Goal: Information Seeking & Learning: Learn about a topic

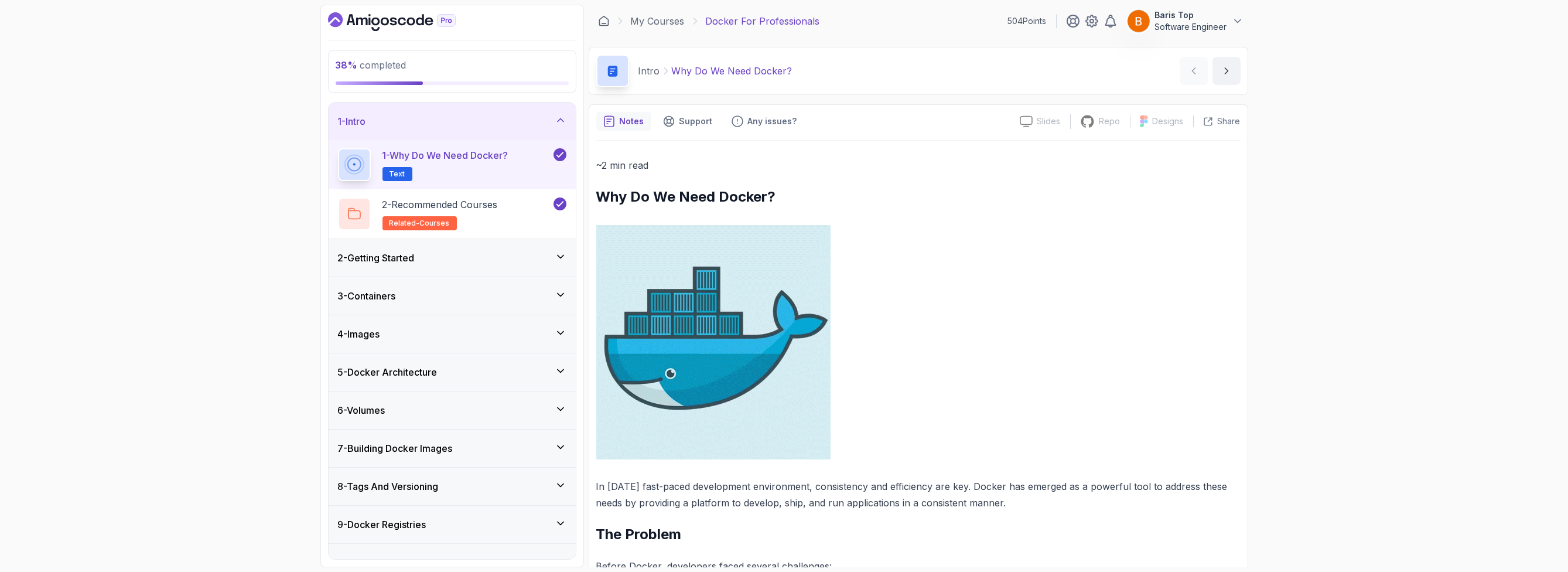
drag, startPoint x: 1011, startPoint y: 502, endPoint x: 589, endPoint y: 480, distance: 422.6
drag, startPoint x: 590, startPoint y: 486, endPoint x: 1052, endPoint y: 497, distance: 462.1
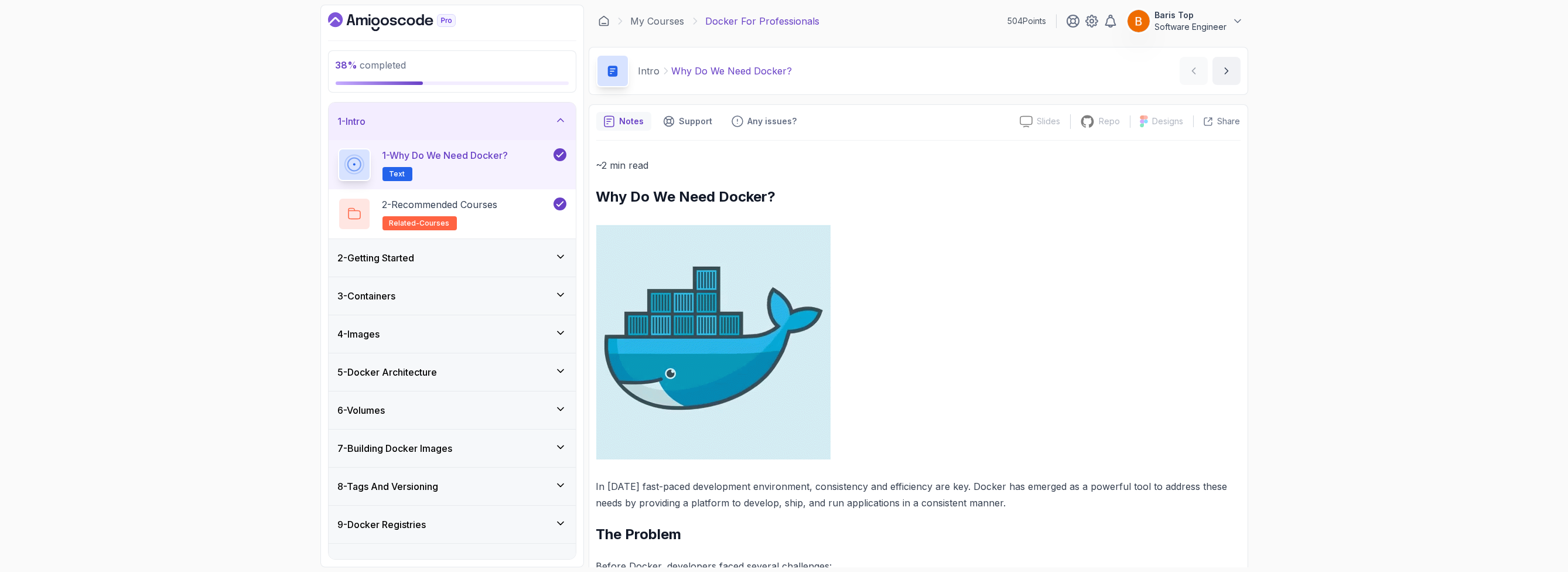
click at [1052, 497] on p "In [DATE] fast-paced development environment, consistency and efficiency are ke…" at bounding box center [918, 494] width 644 height 33
drag, startPoint x: 1000, startPoint y: 501, endPoint x: 595, endPoint y: 485, distance: 405.3
drag, startPoint x: 585, startPoint y: 483, endPoint x: 1040, endPoint y: 497, distance: 455.2
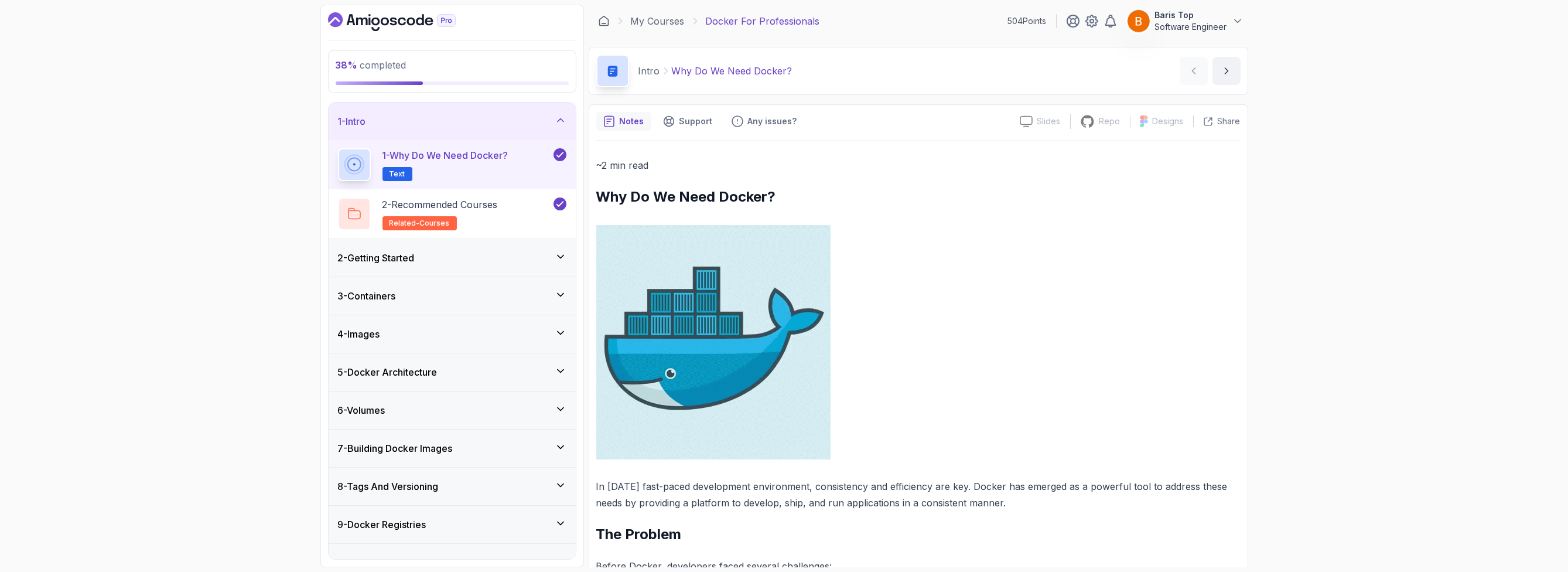
click at [1040, 497] on div "38 % completed 1 - Intro 1 - Why Do We Need Docker? Text 2 - Recommended Course…" at bounding box center [784, 286] width 928 height 563
click at [1040, 497] on p "In [DATE] fast-paced development environment, consistency and efficiency are ke…" at bounding box center [918, 494] width 644 height 33
drag, startPoint x: 885, startPoint y: 492, endPoint x: 595, endPoint y: 487, distance: 290.0
click at [596, 487] on p "In [DATE] fast-paced development environment, consistency and efficiency are ke…" at bounding box center [918, 494] width 644 height 33
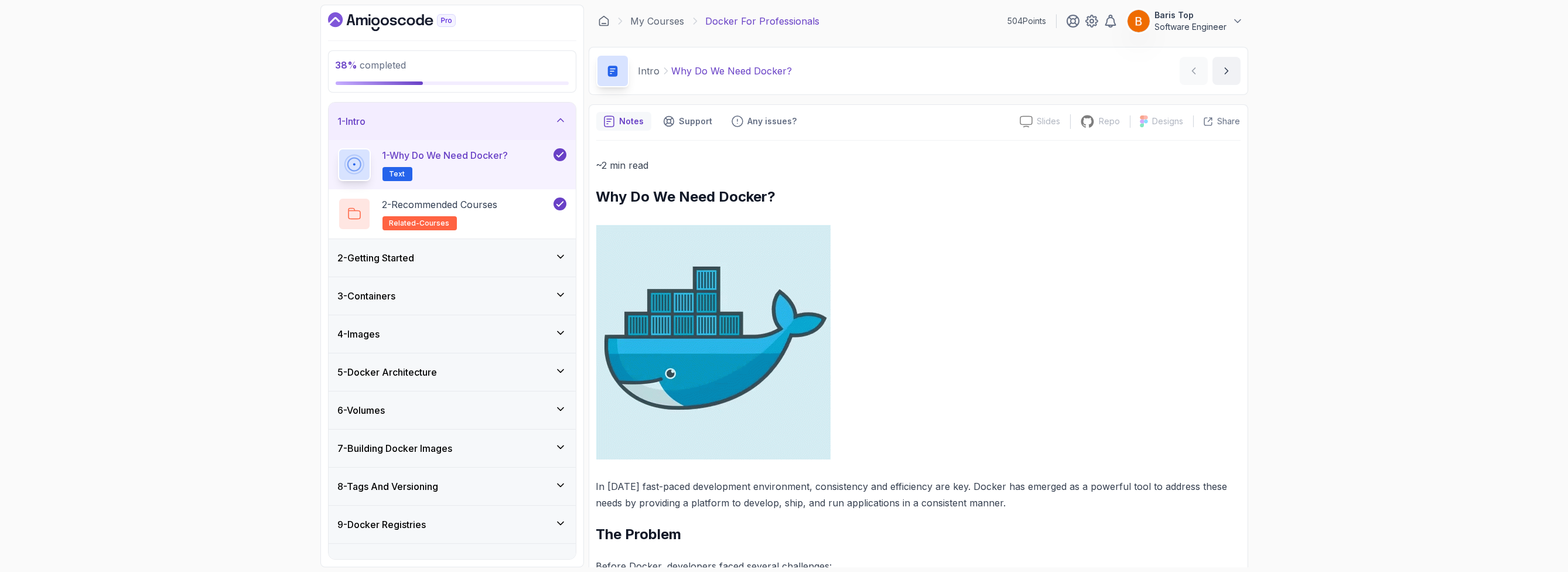
click at [498, 259] on div "2 - Getting Started" at bounding box center [452, 258] width 229 height 14
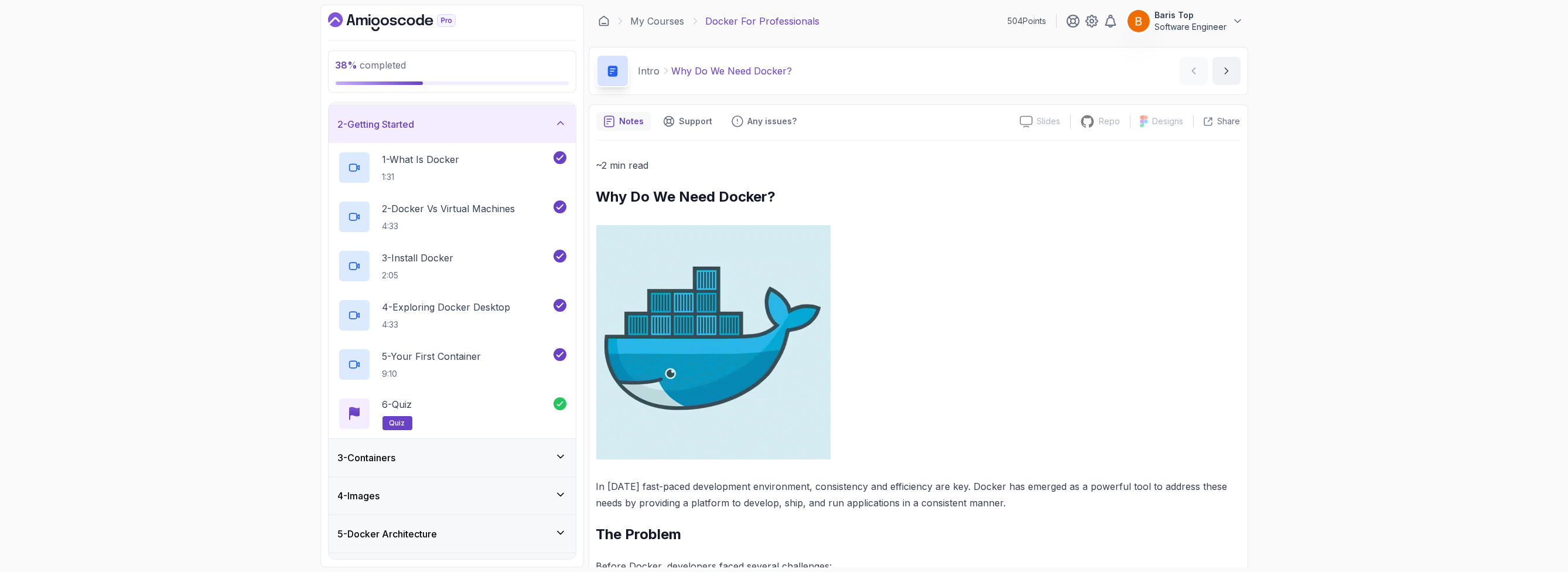
scroll to position [70, 0]
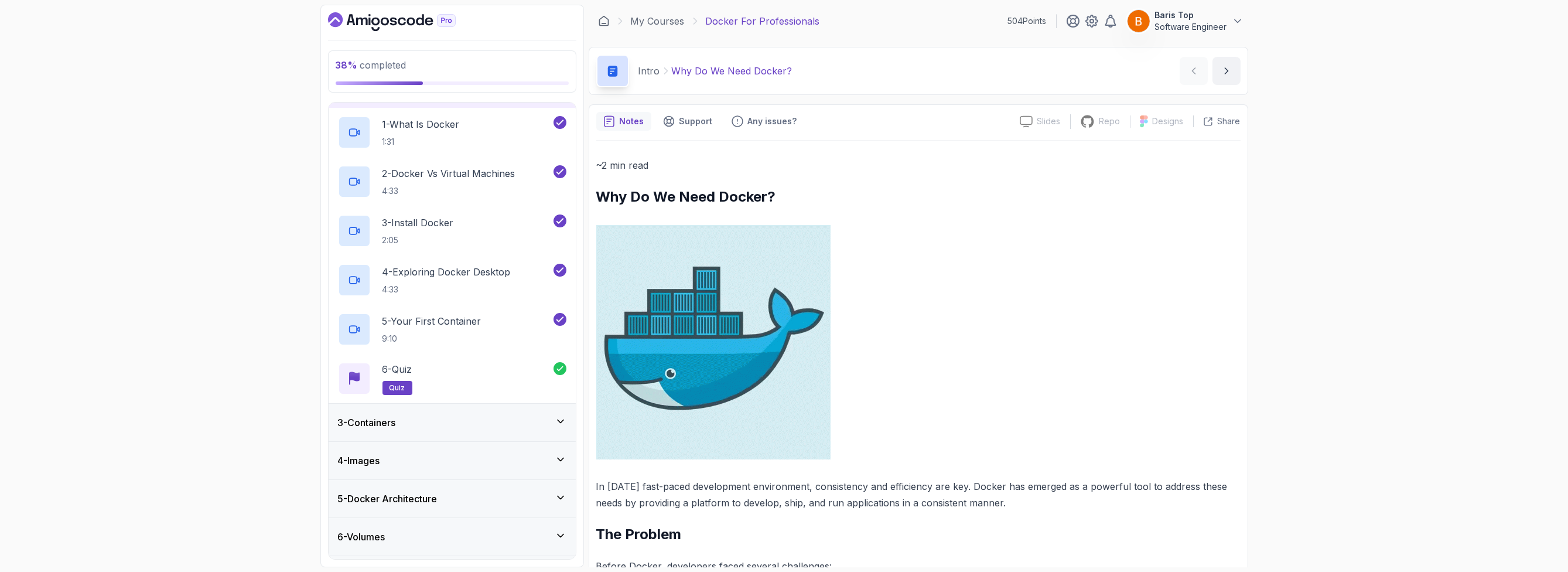
click at [486, 419] on div "3 - Containers" at bounding box center [452, 422] width 229 height 14
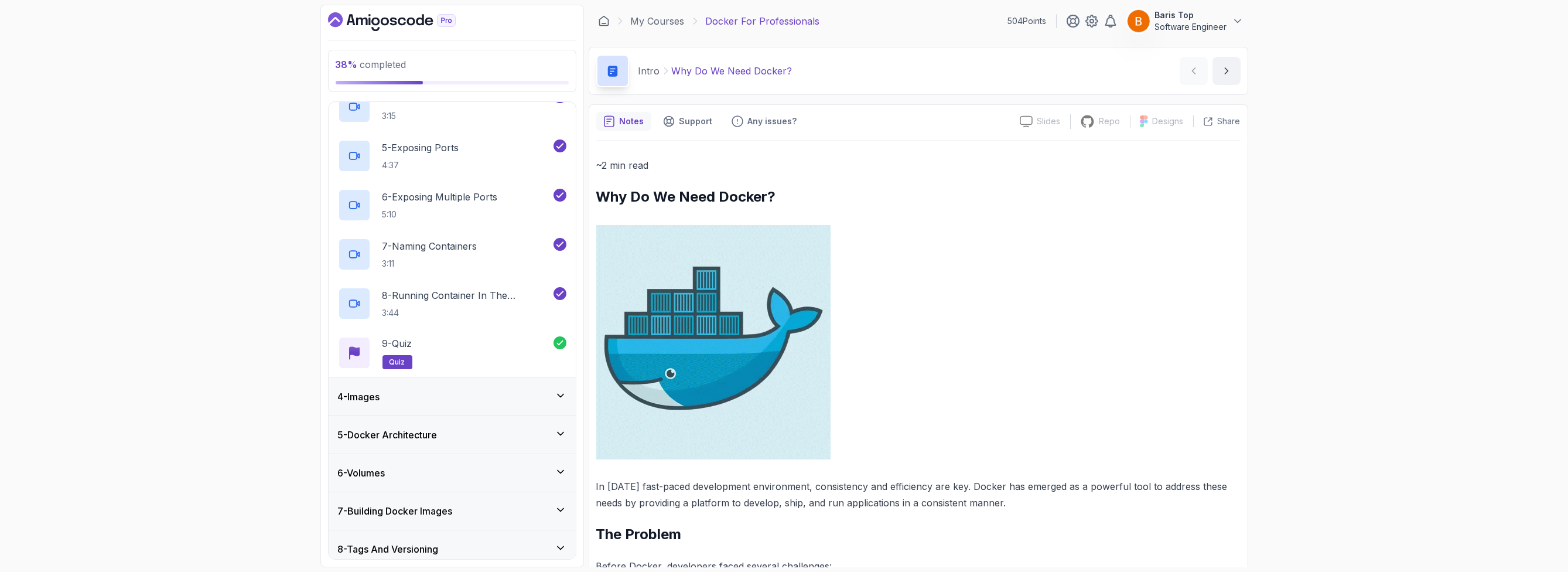
click at [480, 391] on div "4 - Images" at bounding box center [452, 397] width 229 height 14
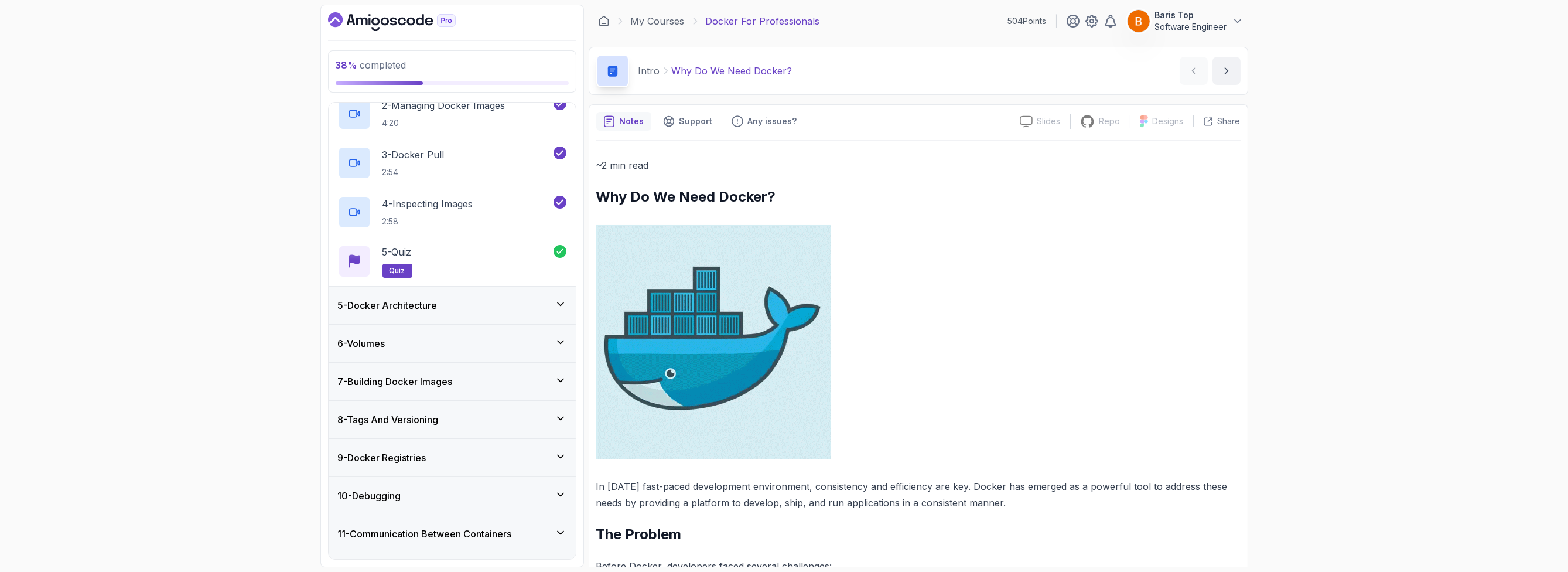
click at [497, 310] on div "5 - Docker Architecture" at bounding box center [452, 305] width 229 height 14
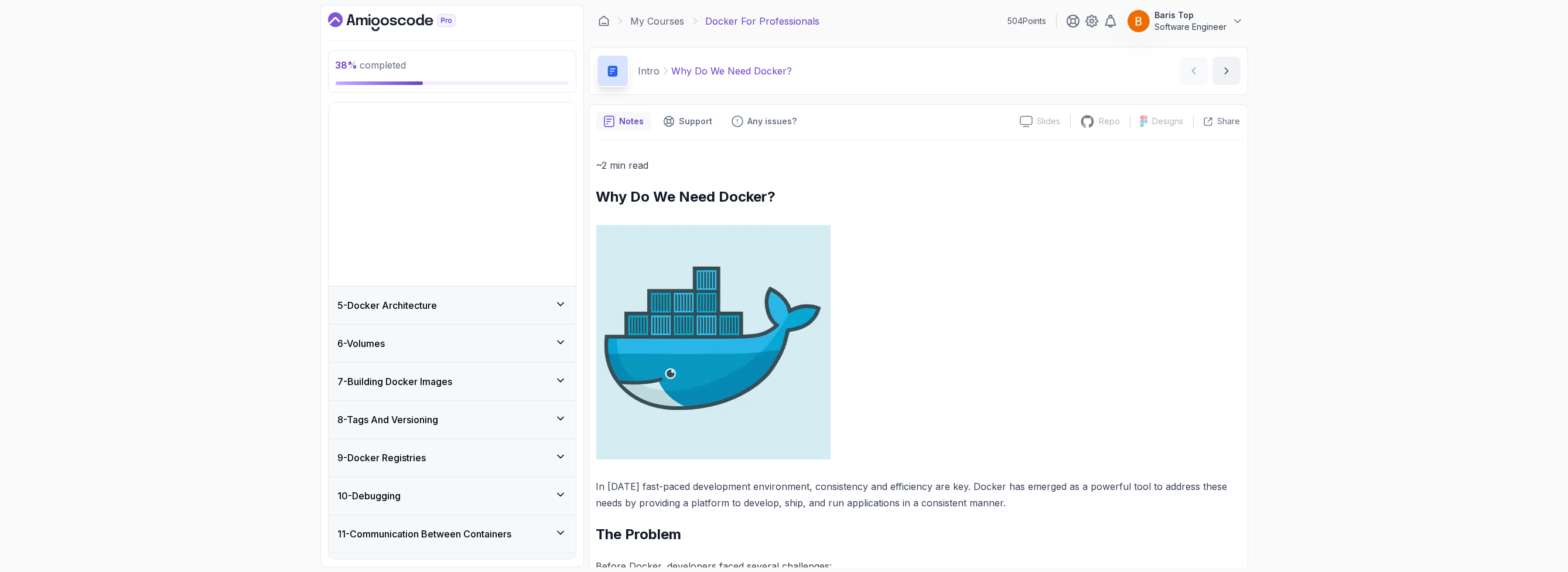
scroll to position [74, 0]
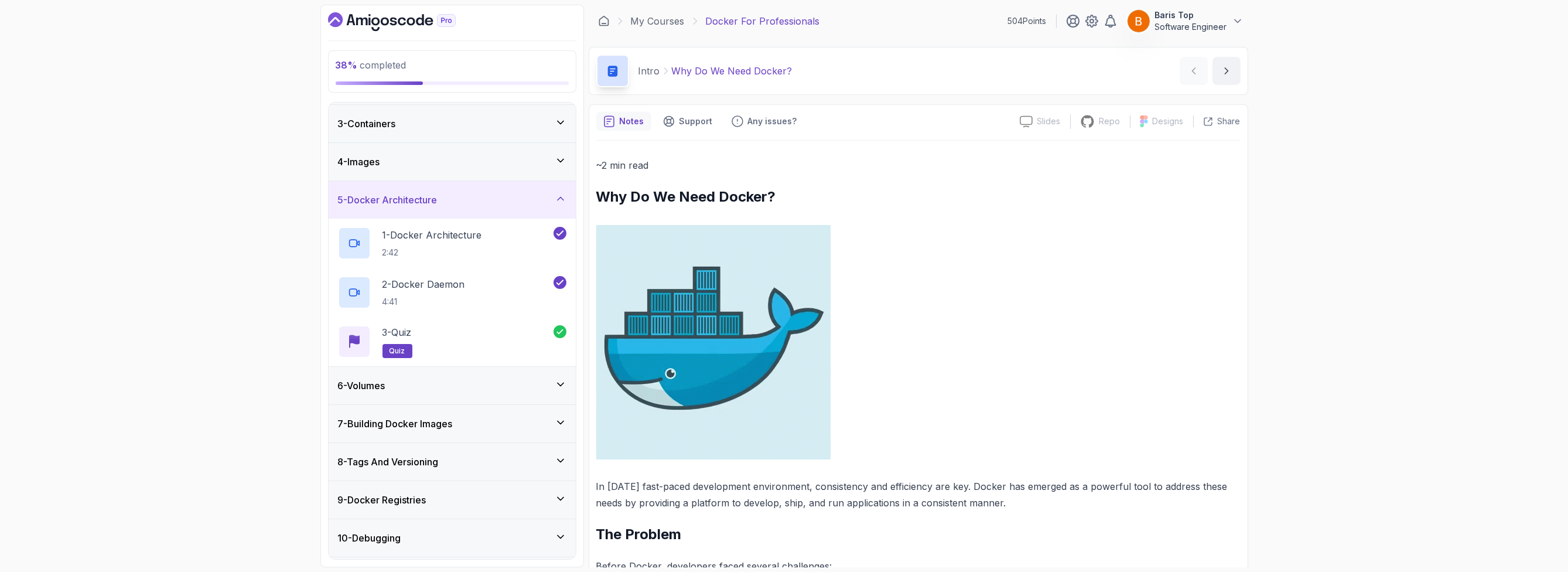
click at [483, 385] on div "6 - Volumes" at bounding box center [452, 386] width 229 height 14
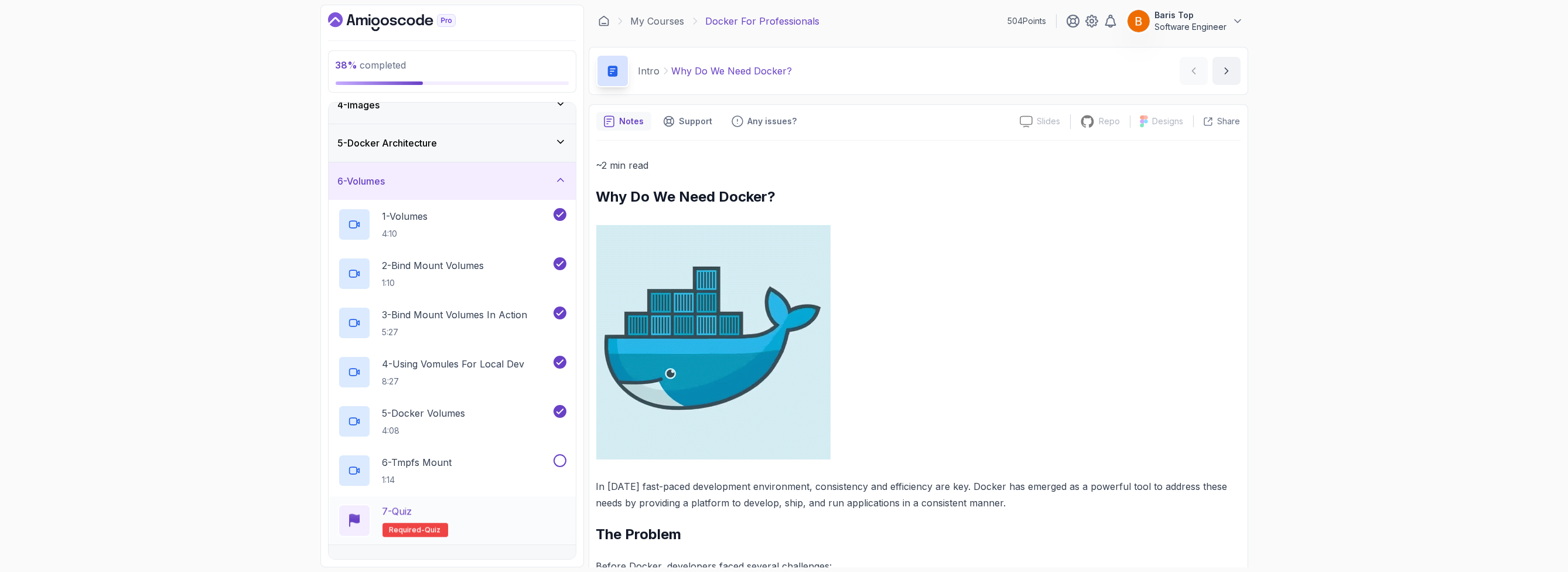
scroll to position [285, 0]
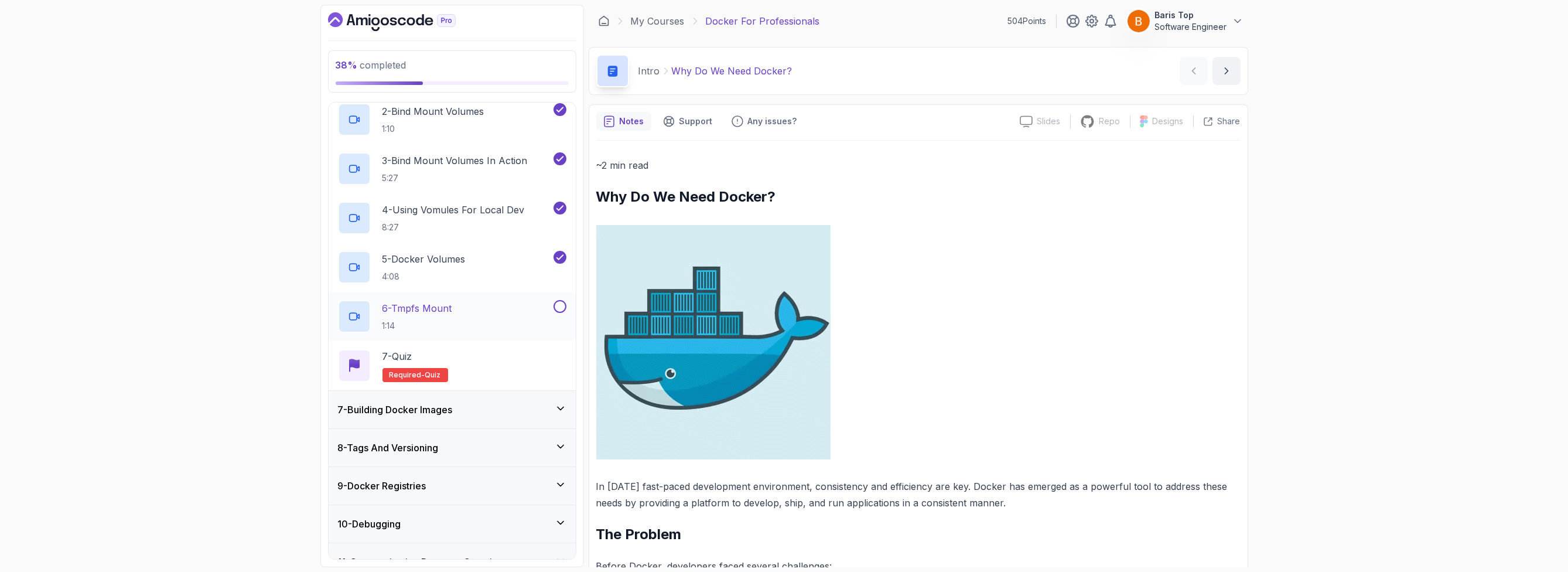
click at [494, 307] on div "6 - Tmpfs Mount 1:14" at bounding box center [445, 316] width 213 height 33
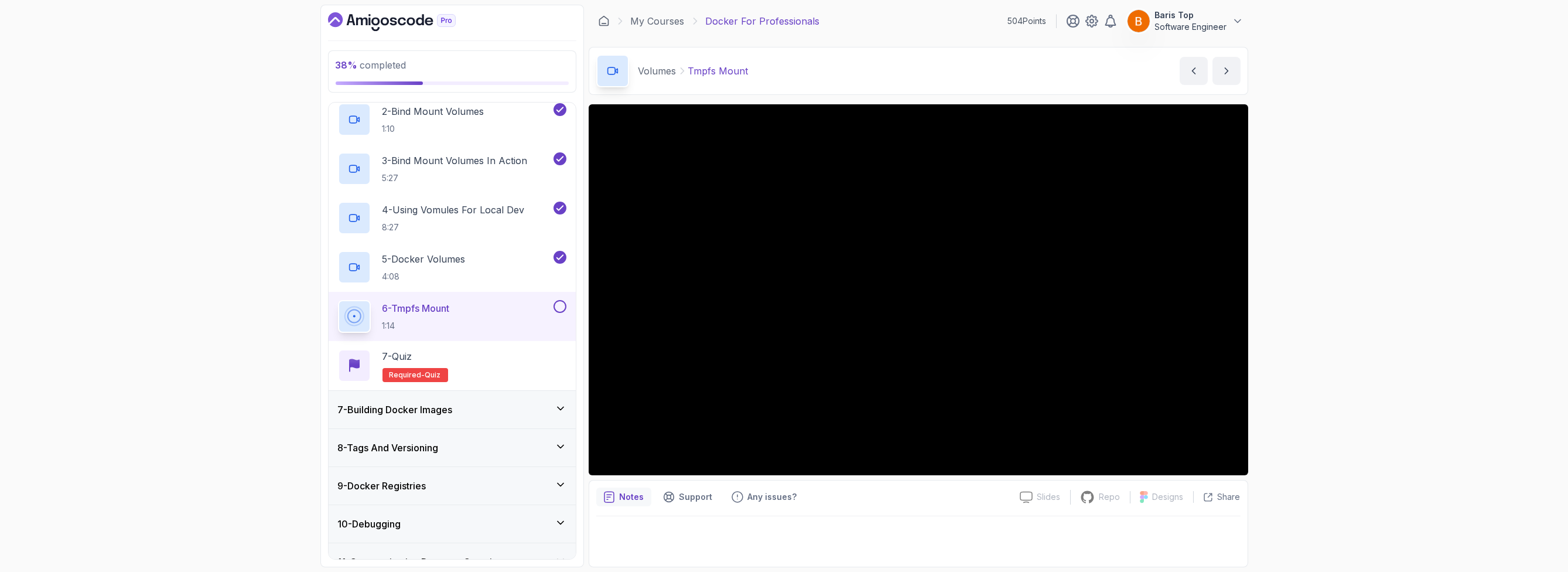
click at [873, 521] on div at bounding box center [918, 537] width 644 height 43
click at [1333, 297] on div "38 % completed 1 - Intro 2 - Getting Started 3 - Containers 4 - Images 5 - Dock…" at bounding box center [784, 286] width 1568 height 572
click at [557, 303] on button at bounding box center [559, 306] width 13 height 13
click at [509, 364] on div "7 - Quiz Required- quiz" at bounding box center [452, 365] width 229 height 33
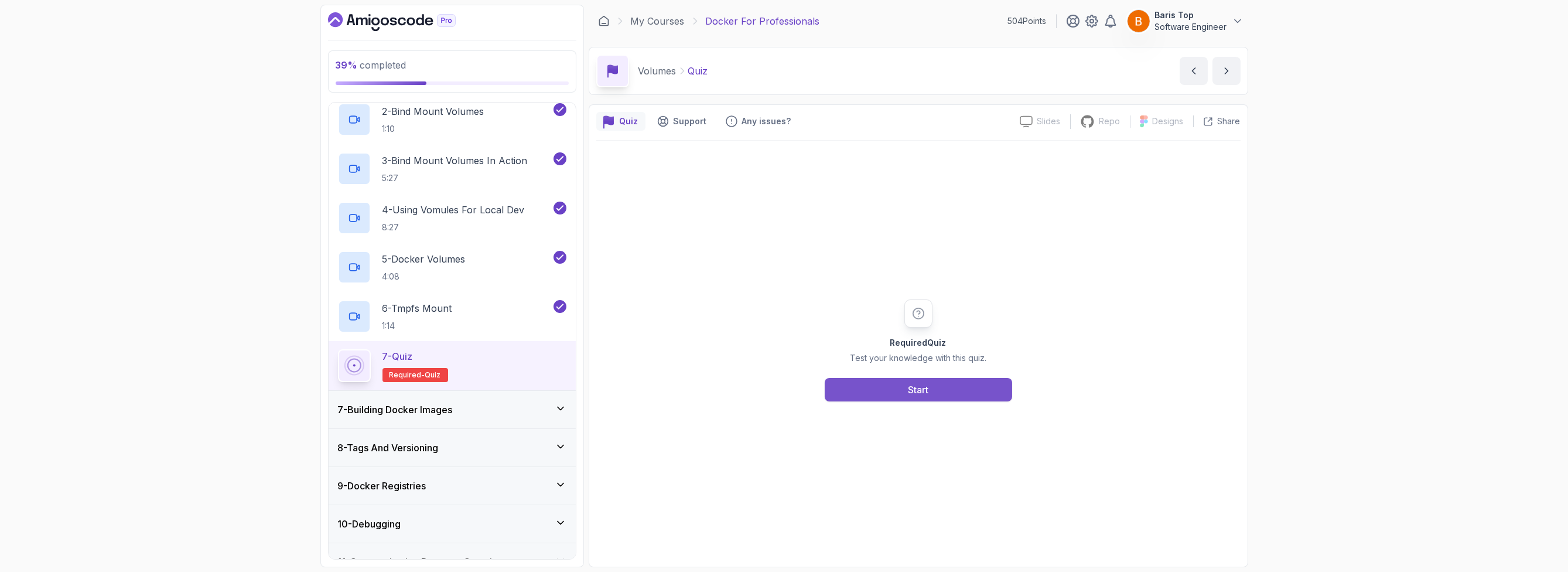
click at [883, 386] on button "Start" at bounding box center [917, 390] width 187 height 24
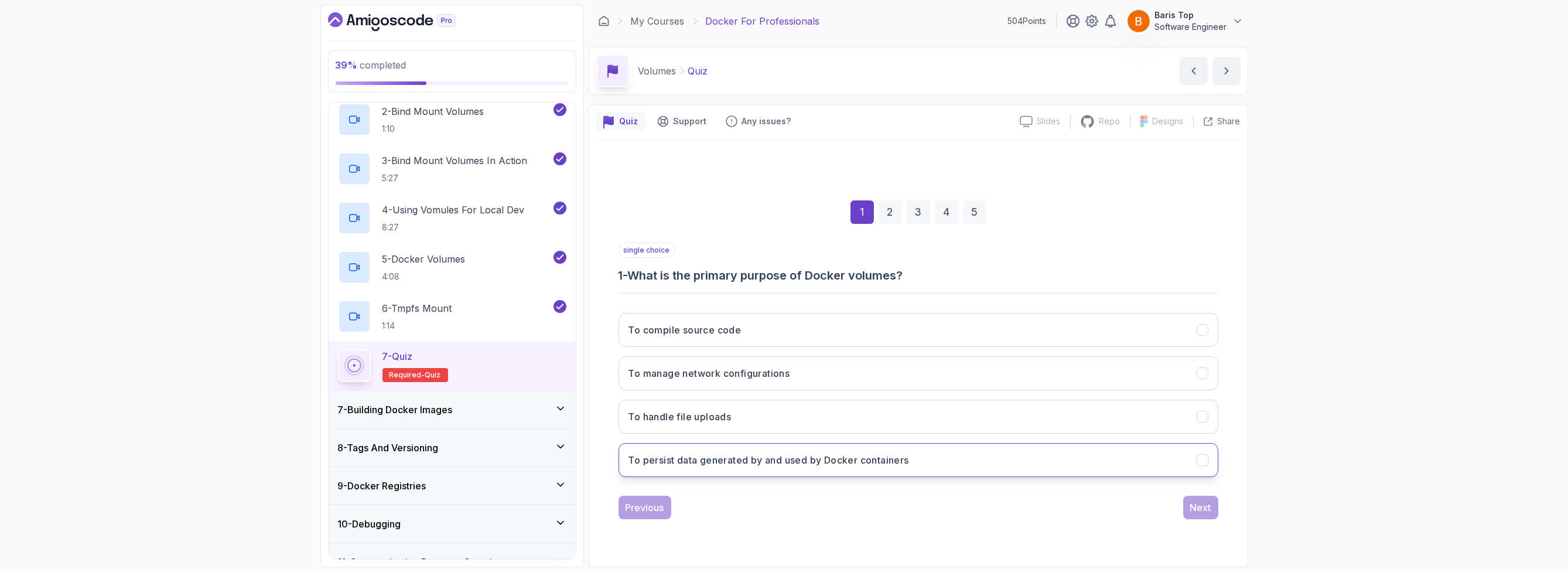
click at [800, 453] on h3 "To persist data generated by and used by Docker containers" at bounding box center [768, 459] width 280 height 14
click at [1191, 502] on div "Next" at bounding box center [1200, 507] width 21 height 14
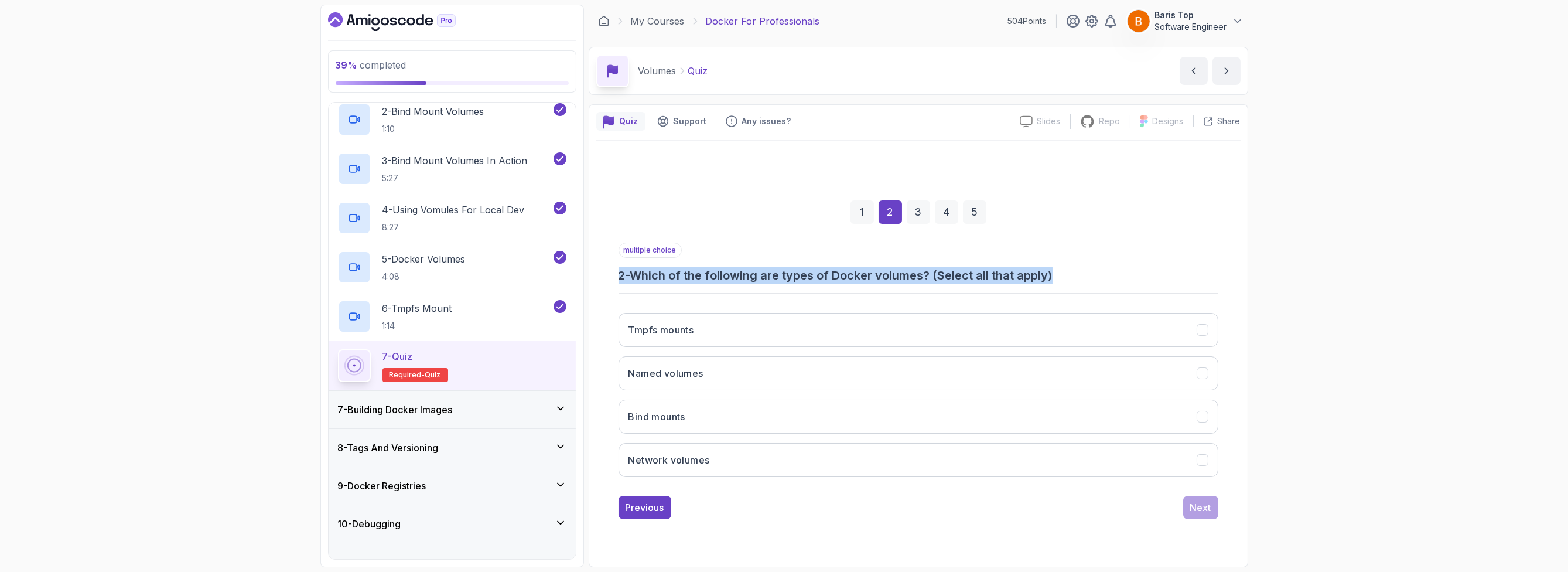
drag, startPoint x: 1074, startPoint y: 278, endPoint x: 590, endPoint y: 272, distance: 484.0
click at [587, 272] on div "39 % completed 1 - Intro 2 - Getting Started 3 - Containers 4 - Images 5 - Dock…" at bounding box center [784, 286] width 928 height 563
click at [590, 272] on div "Quiz Support Any issues? Slides Slides not available Repo Repository not availa…" at bounding box center [918, 336] width 659 height 463
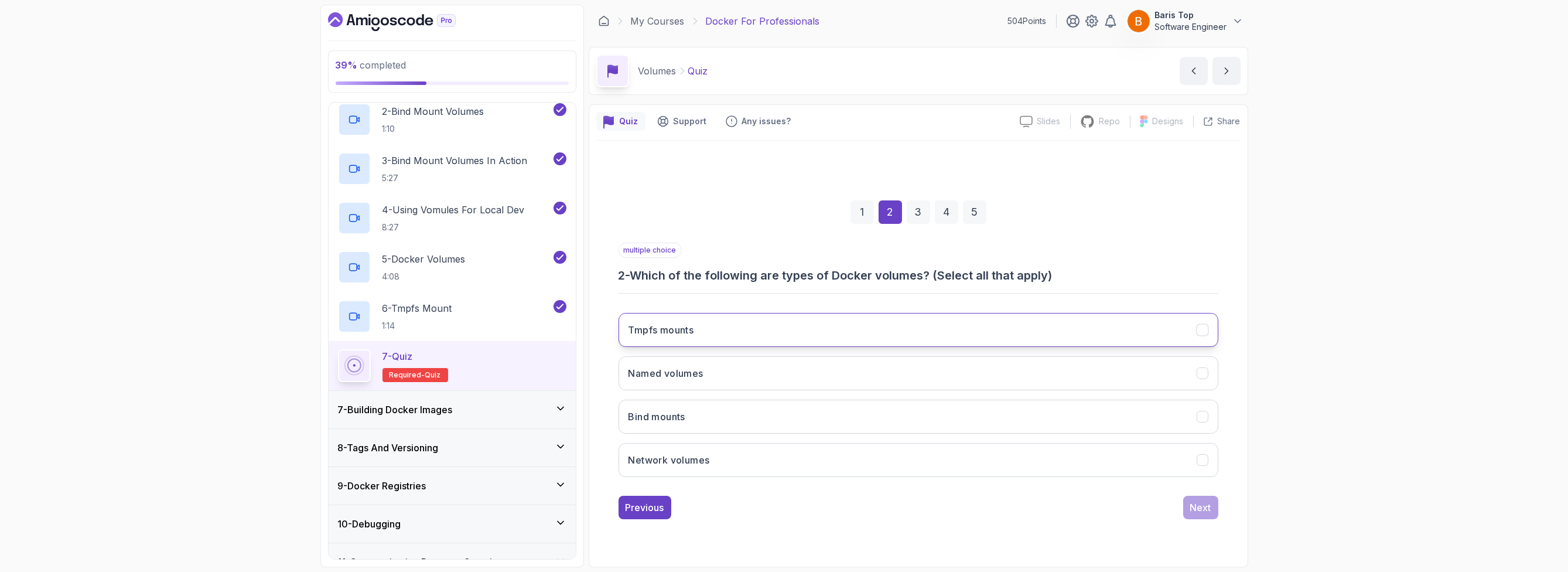
click at [752, 327] on button "Tmpfs mounts" at bounding box center [918, 330] width 600 height 34
click at [737, 413] on button "Bind mounts" at bounding box center [918, 416] width 600 height 34
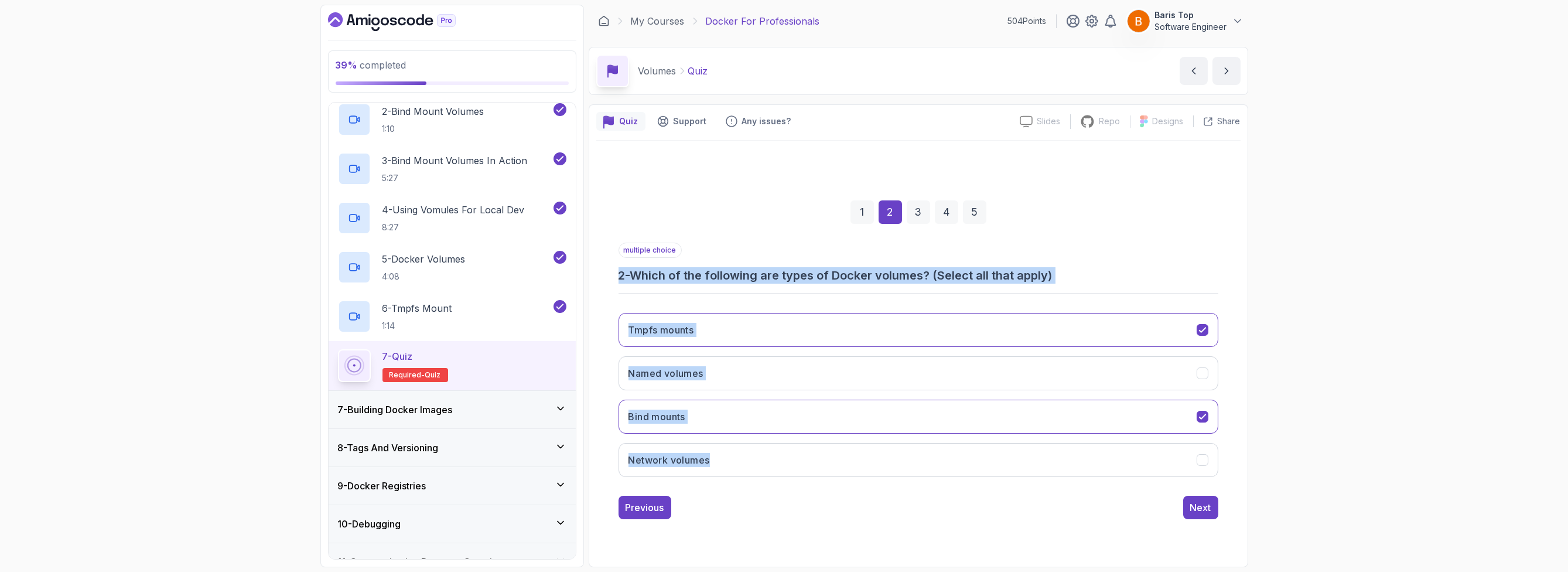
drag, startPoint x: 610, startPoint y: 274, endPoint x: 737, endPoint y: 475, distance: 237.8
click at [737, 475] on div "1 2 3 4 5 multiple choice 2 - Which of the following are types of Docker volume…" at bounding box center [918, 350] width 644 height 356
copy div "2 - Which of the following are types of Docker volumes? (Select all that apply)…"
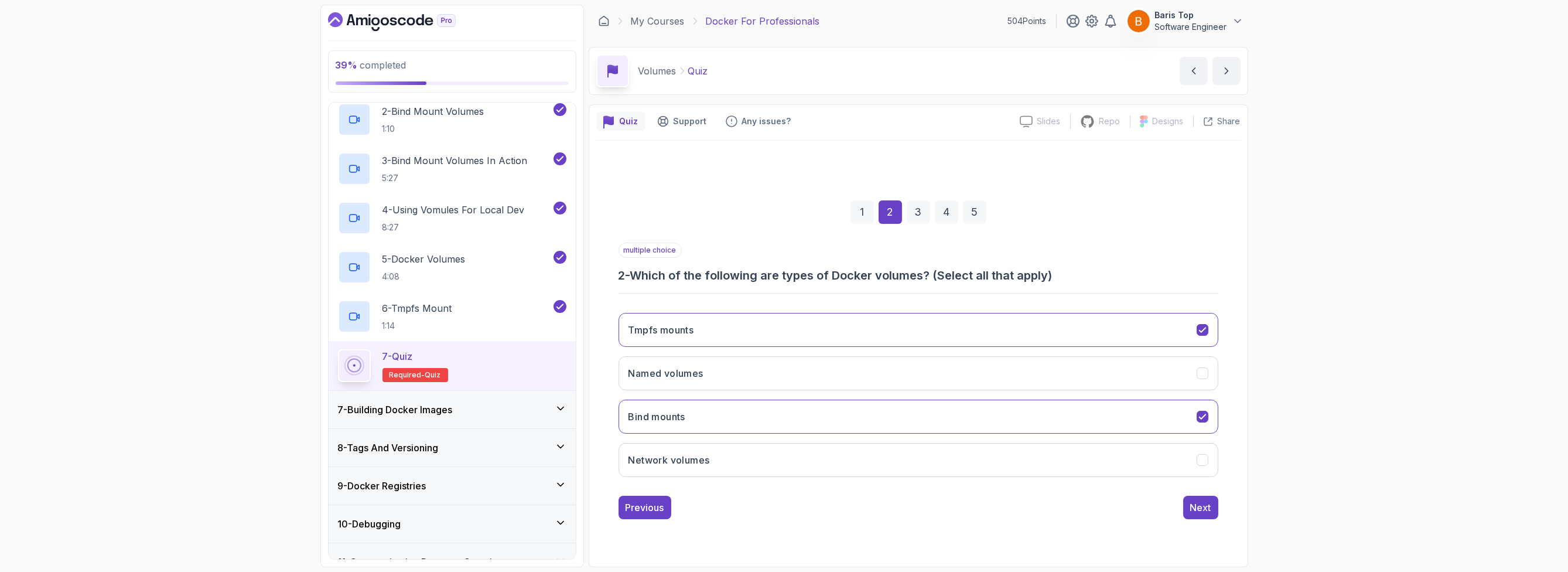
click at [262, 438] on div "39 % completed 1 - Intro 2 - Getting Started 3 - Containers 4 - Images 5 - Dock…" at bounding box center [784, 286] width 1568 height 572
click at [680, 382] on button "Named volumes" at bounding box center [918, 373] width 600 height 34
click at [1197, 506] on div "Next" at bounding box center [1200, 507] width 21 height 14
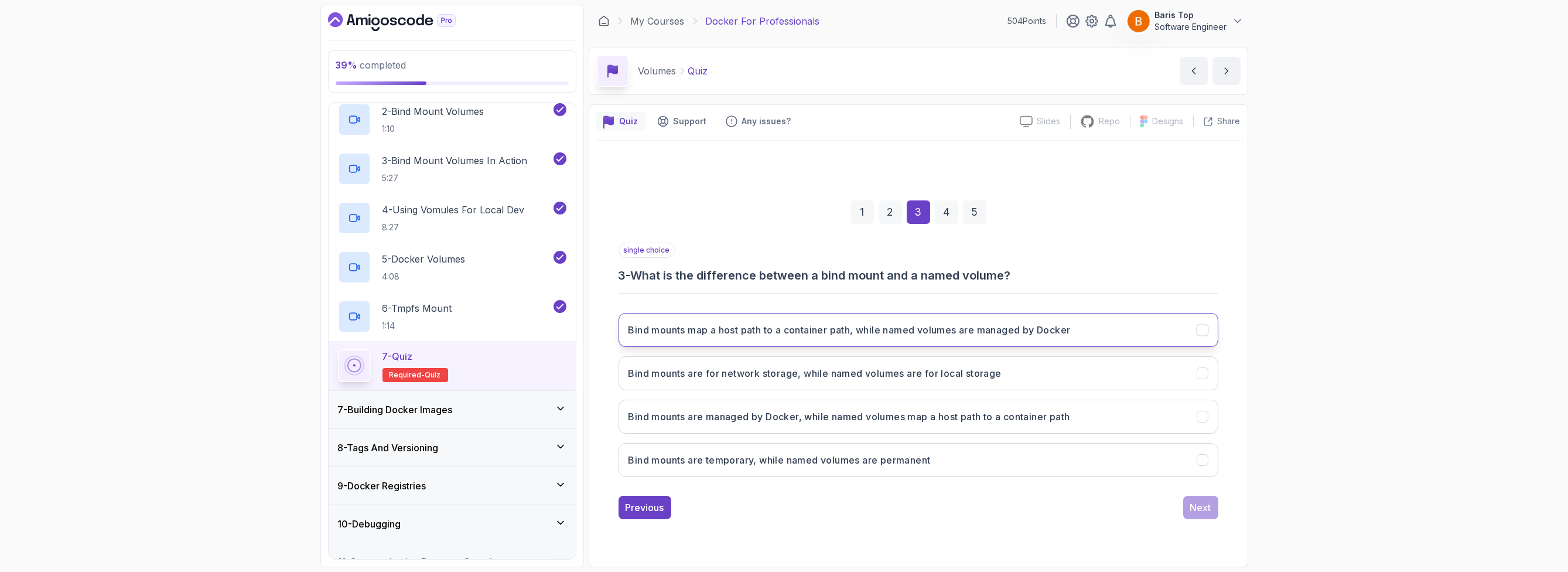
click at [937, 336] on h3 "Bind mounts map a host path to a container path, while named volumes are manage…" at bounding box center [850, 330] width 442 height 14
click at [1197, 502] on div "Next" at bounding box center [1200, 507] width 21 height 14
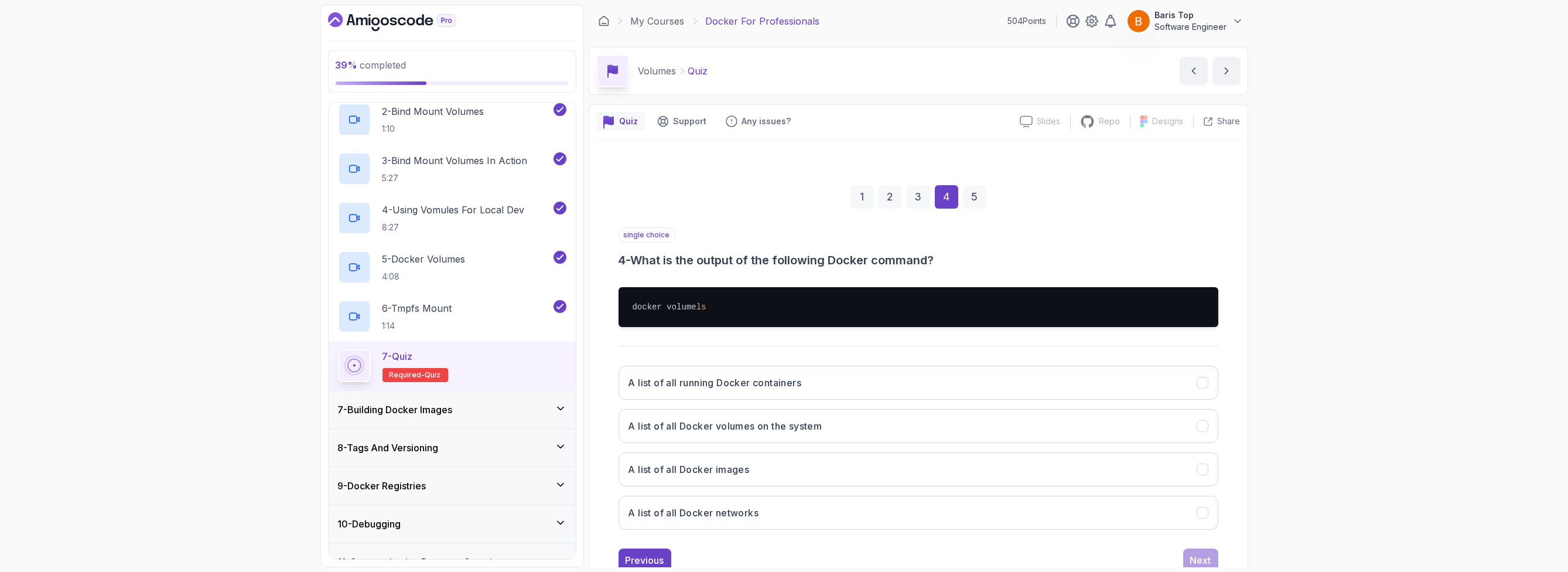
click at [783, 246] on div "single choice 4 - What is the output of the following Docker command?" at bounding box center [918, 247] width 600 height 41
click at [836, 427] on button "A list of all Docker volumes on the system" at bounding box center [918, 426] width 600 height 34
click at [1203, 553] on div "Next" at bounding box center [1200, 560] width 21 height 14
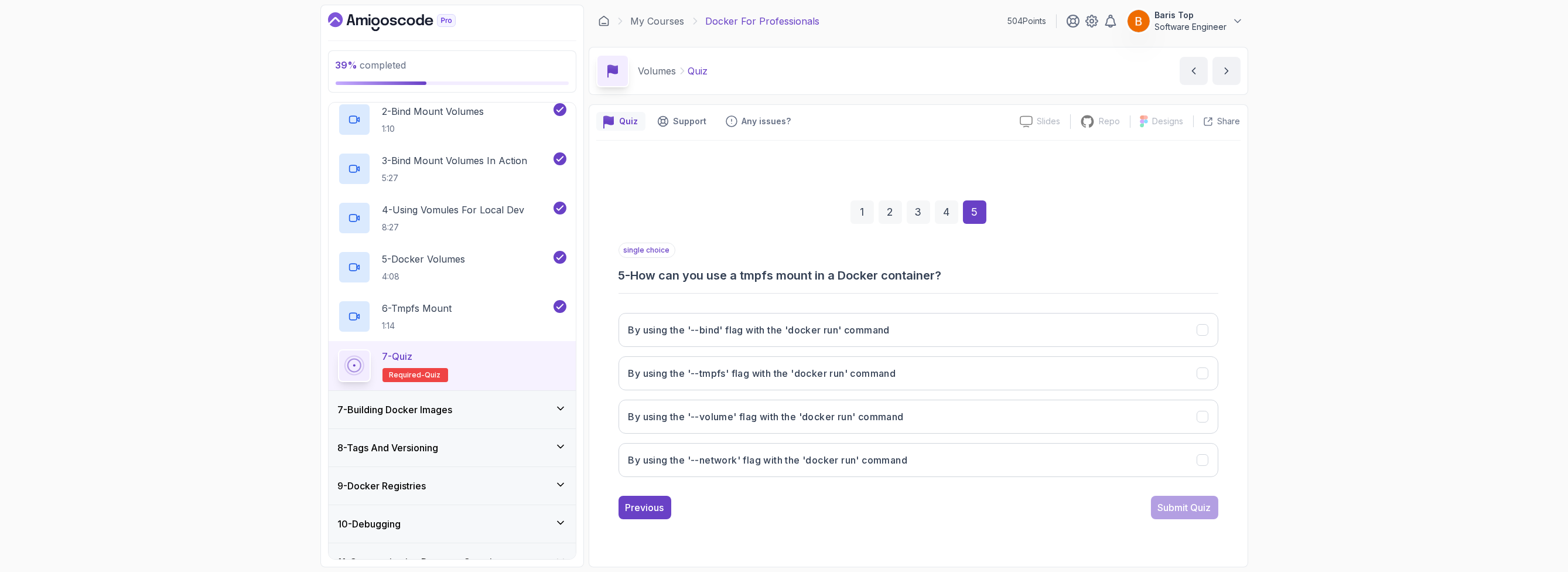
click at [768, 253] on div "single choice 5 - How can you use a tmpfs mount in a Docker container?" at bounding box center [918, 263] width 600 height 41
click at [956, 375] on button "By using the '--tmpfs' flag with the 'docker run' command" at bounding box center [918, 373] width 600 height 34
click at [1195, 505] on div "Submit Quiz" at bounding box center [1184, 507] width 53 height 14
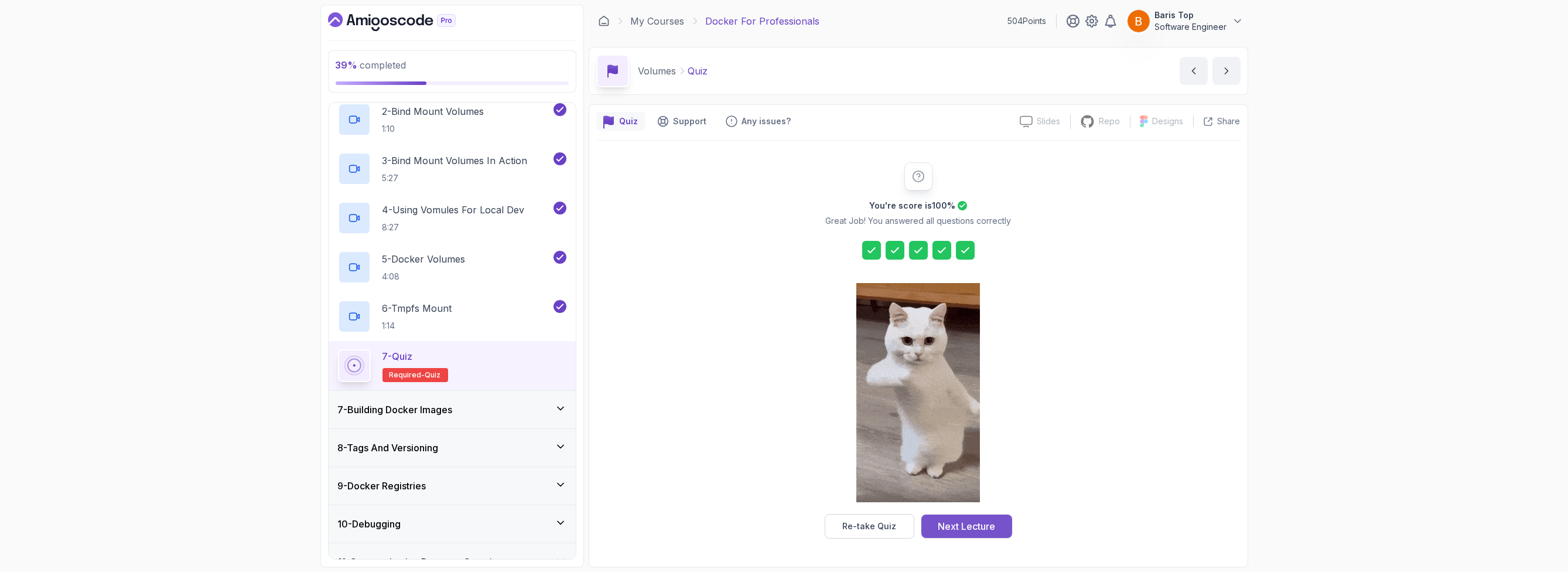
click at [972, 524] on div "Next Lecture" at bounding box center [967, 526] width 58 height 14
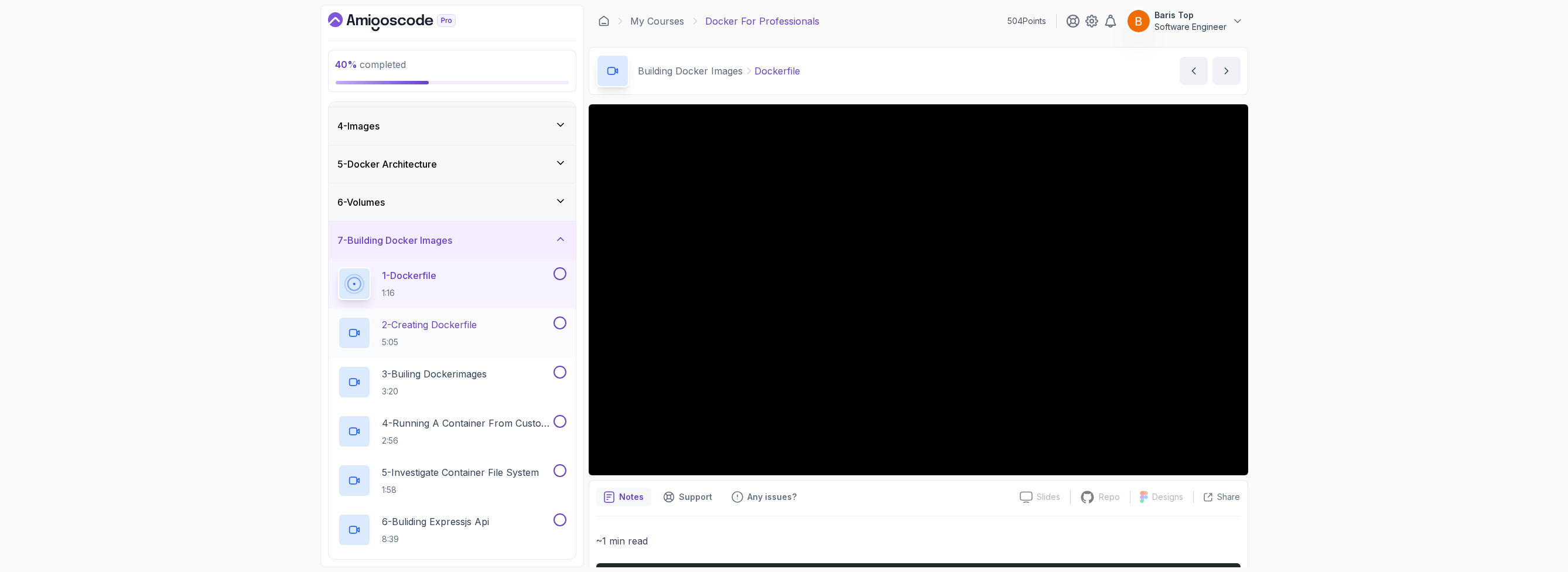
scroll to position [144, 0]
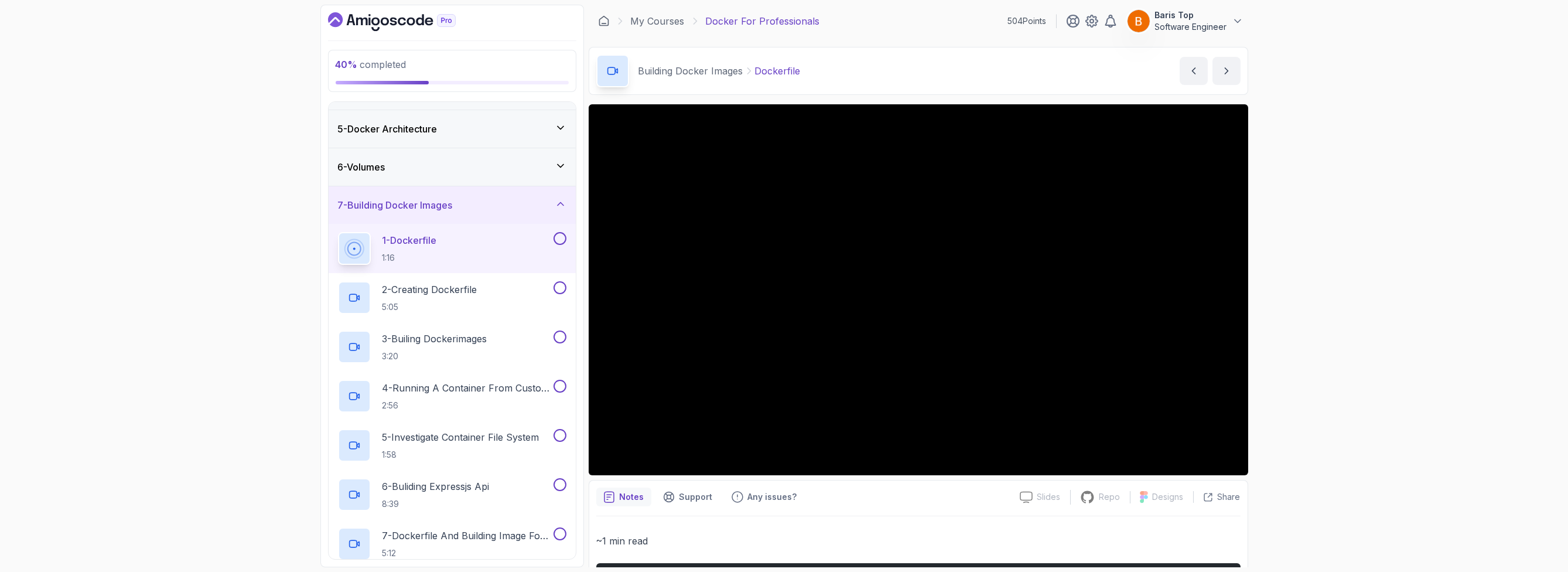
click at [555, 236] on button at bounding box center [559, 238] width 13 height 13
click at [557, 284] on button at bounding box center [559, 287] width 13 height 13
click at [561, 336] on button at bounding box center [559, 336] width 13 height 13
click at [503, 391] on p "4 - Running A Container From Custom Image" at bounding box center [466, 387] width 169 height 14
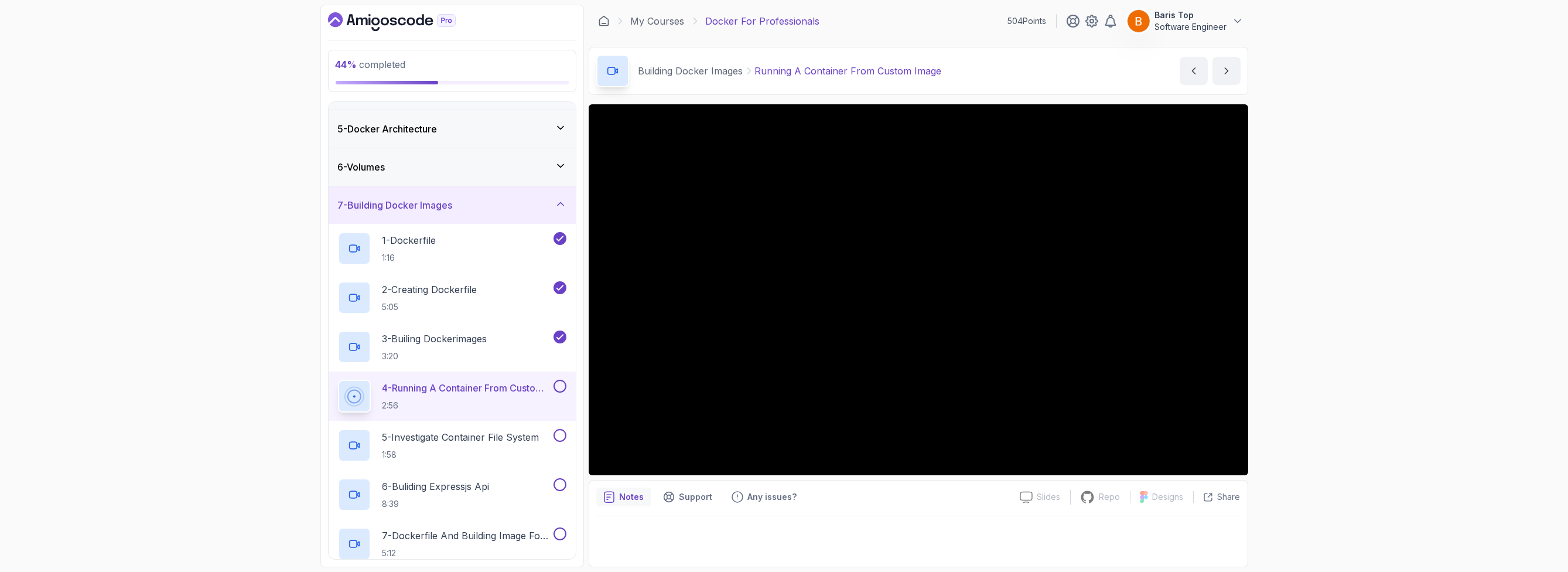
click at [559, 383] on button at bounding box center [559, 386] width 13 height 13
click at [524, 449] on p "1:58" at bounding box center [460, 455] width 157 height 12
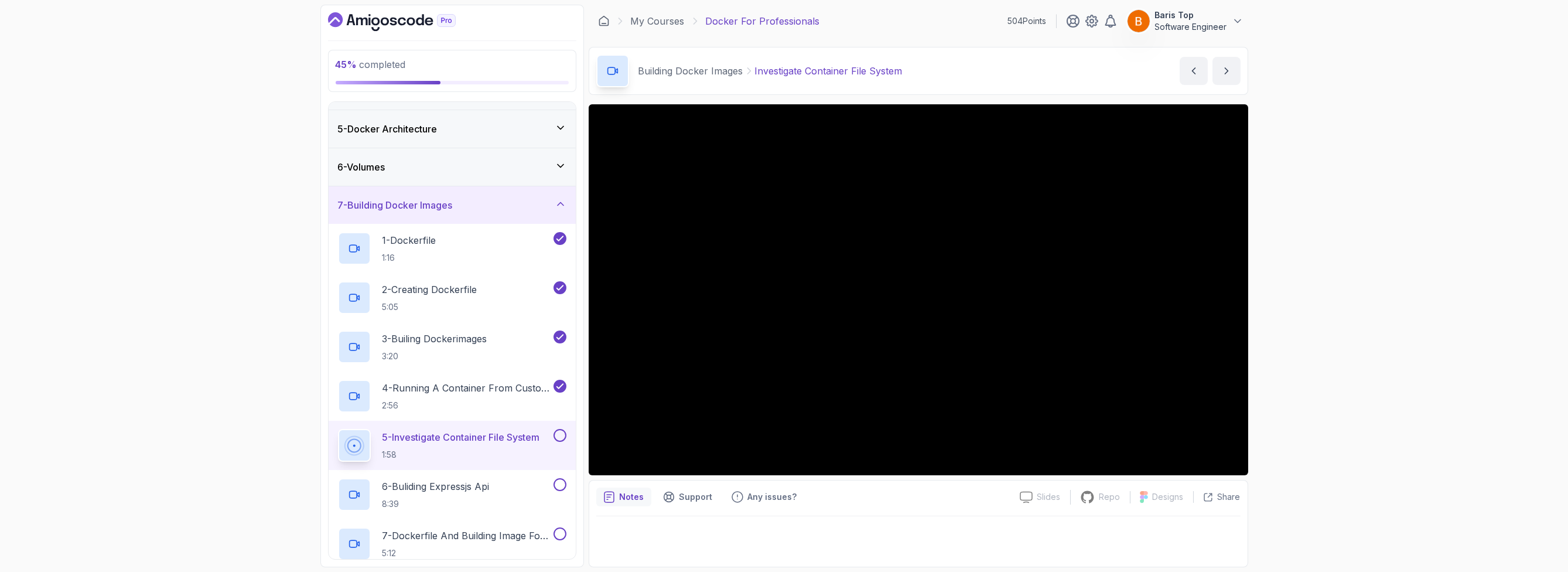
click at [557, 432] on button at bounding box center [559, 435] width 13 height 13
click at [469, 486] on p "6 - Buliding Expressjs Api" at bounding box center [435, 486] width 108 height 14
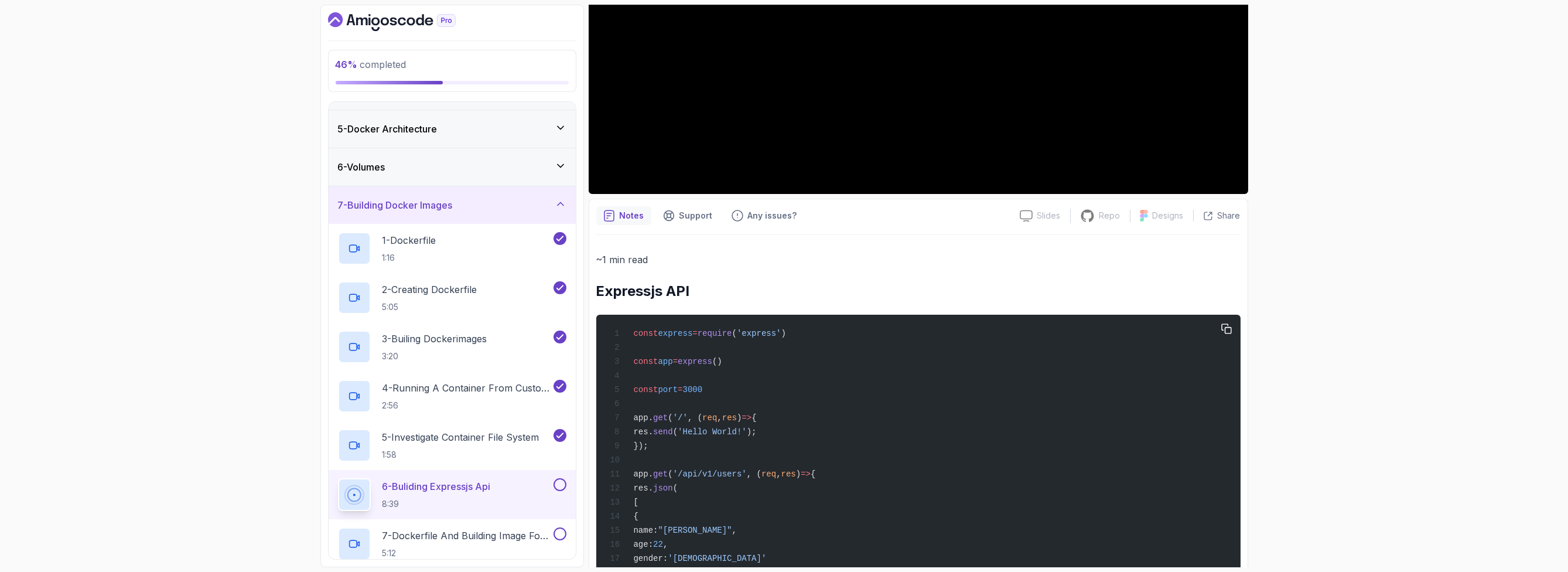
scroll to position [491, 0]
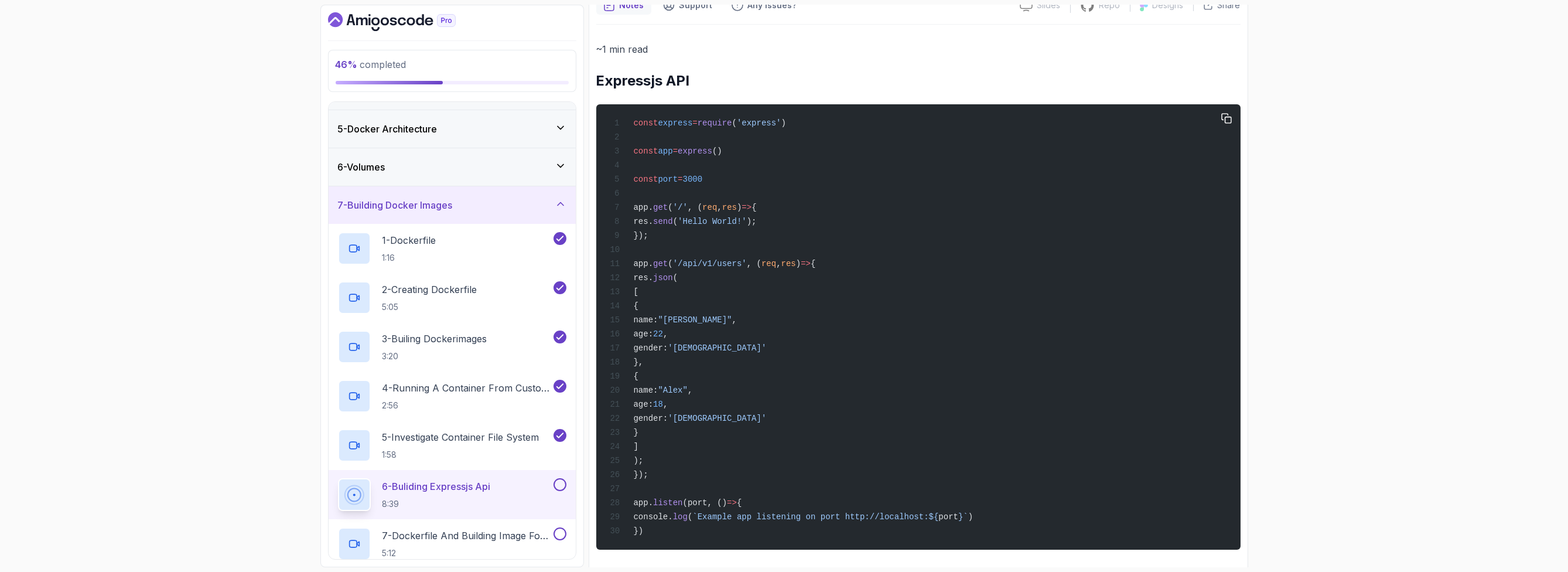
click at [864, 275] on div "const express = require ( 'express' ) const app = express () const port = 3000 …" at bounding box center [917, 326] width 625 height 431
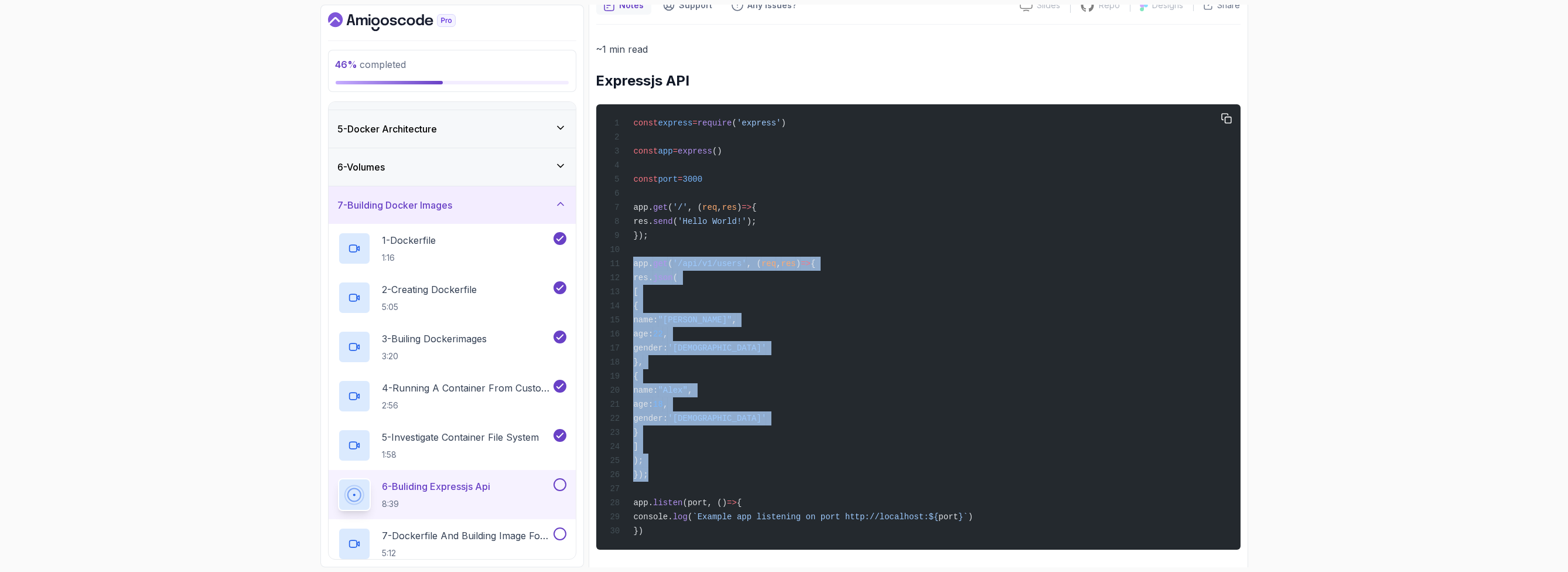
drag, startPoint x: 657, startPoint y: 480, endPoint x: 629, endPoint y: 266, distance: 215.8
click at [629, 266] on div "const express = require ( 'express' ) const app = express () const port = 3000 …" at bounding box center [917, 326] width 625 height 431
click at [943, 339] on div "const express = require ( 'express' ) const app = express () const port = 3000 …" at bounding box center [917, 326] width 625 height 431
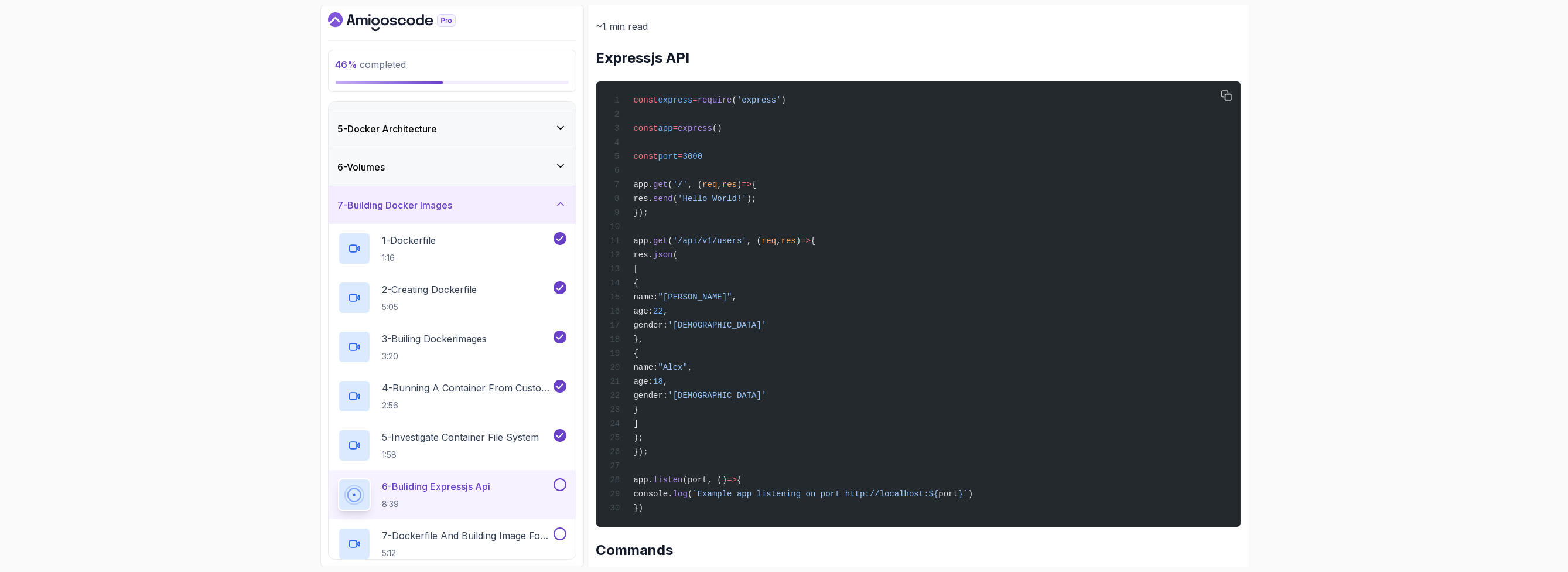
scroll to position [422, 0]
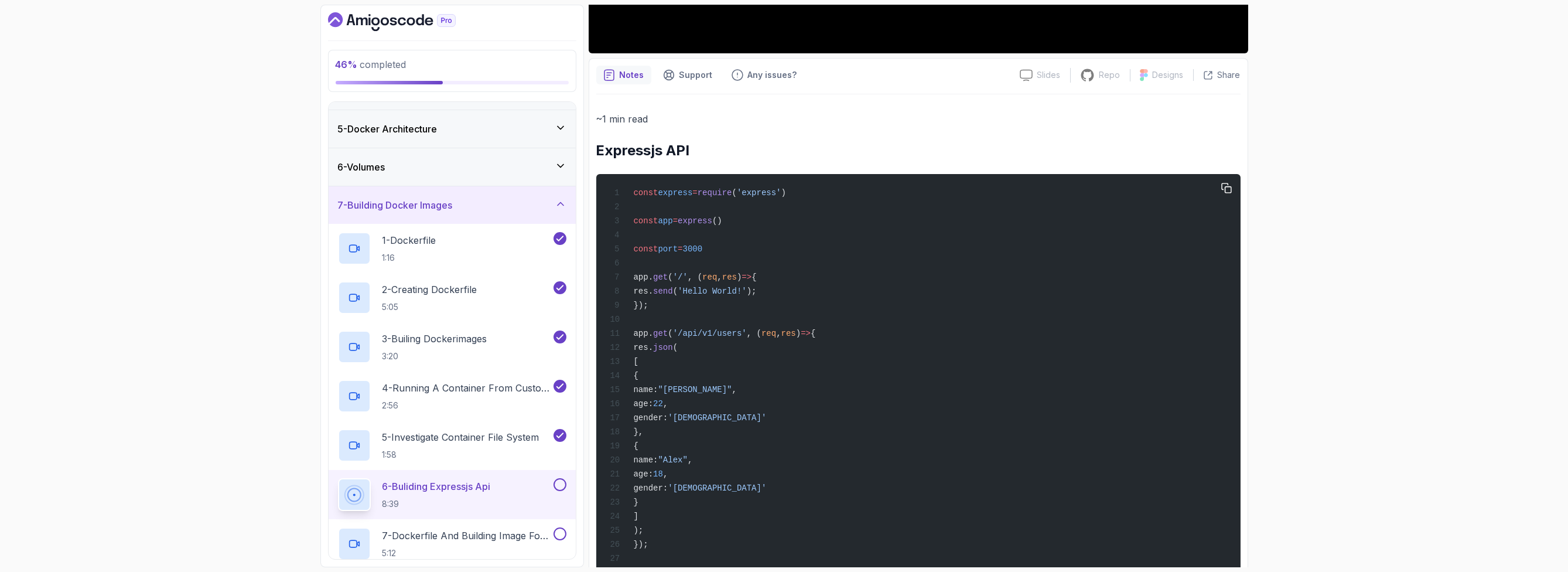
click at [944, 336] on div "const express = require ( 'express' ) const app = express () const port = 3000 …" at bounding box center [917, 397] width 625 height 431
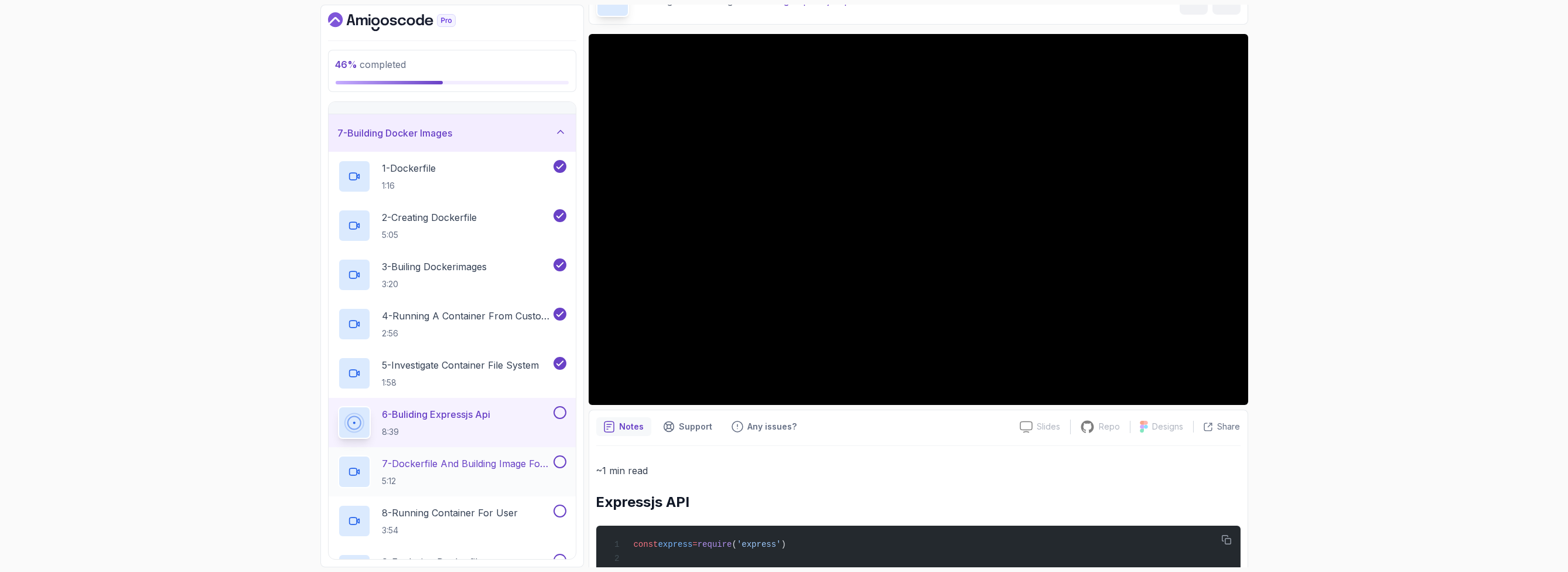
scroll to position [285, 0]
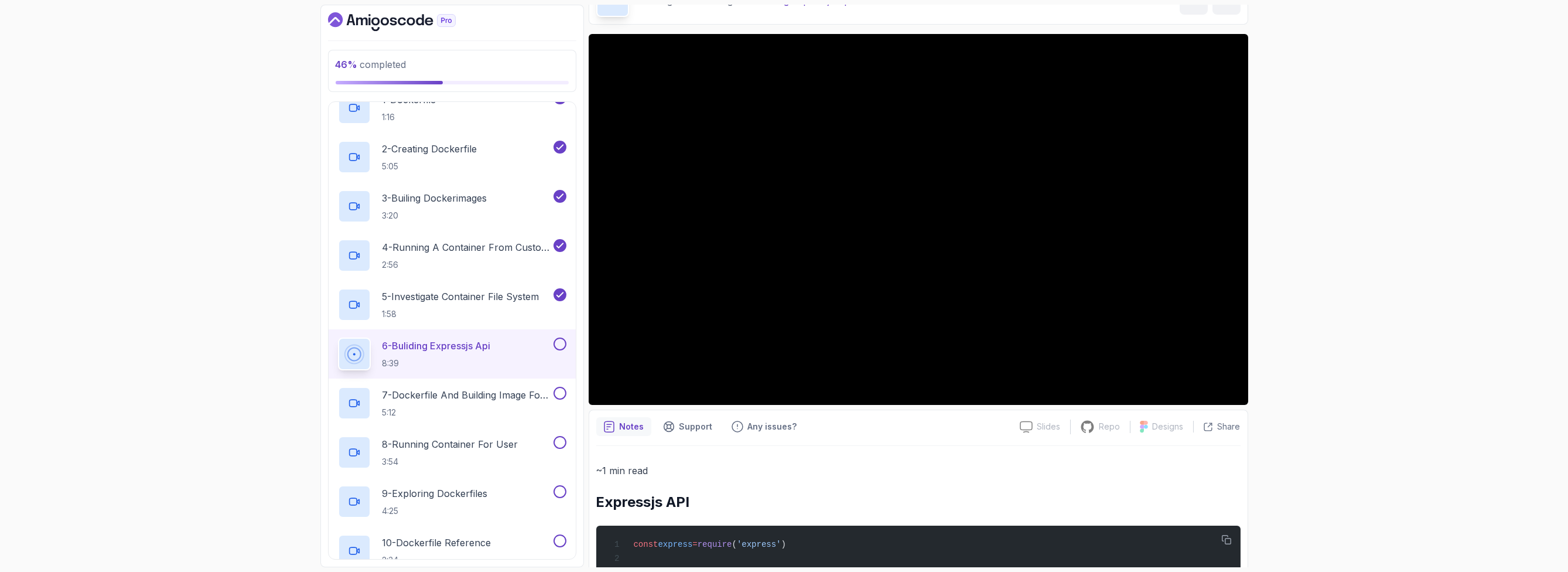
click at [557, 341] on button at bounding box center [559, 343] width 13 height 13
click at [499, 396] on p "7 - Dockerfile And Building Image For User" at bounding box center [466, 395] width 169 height 14
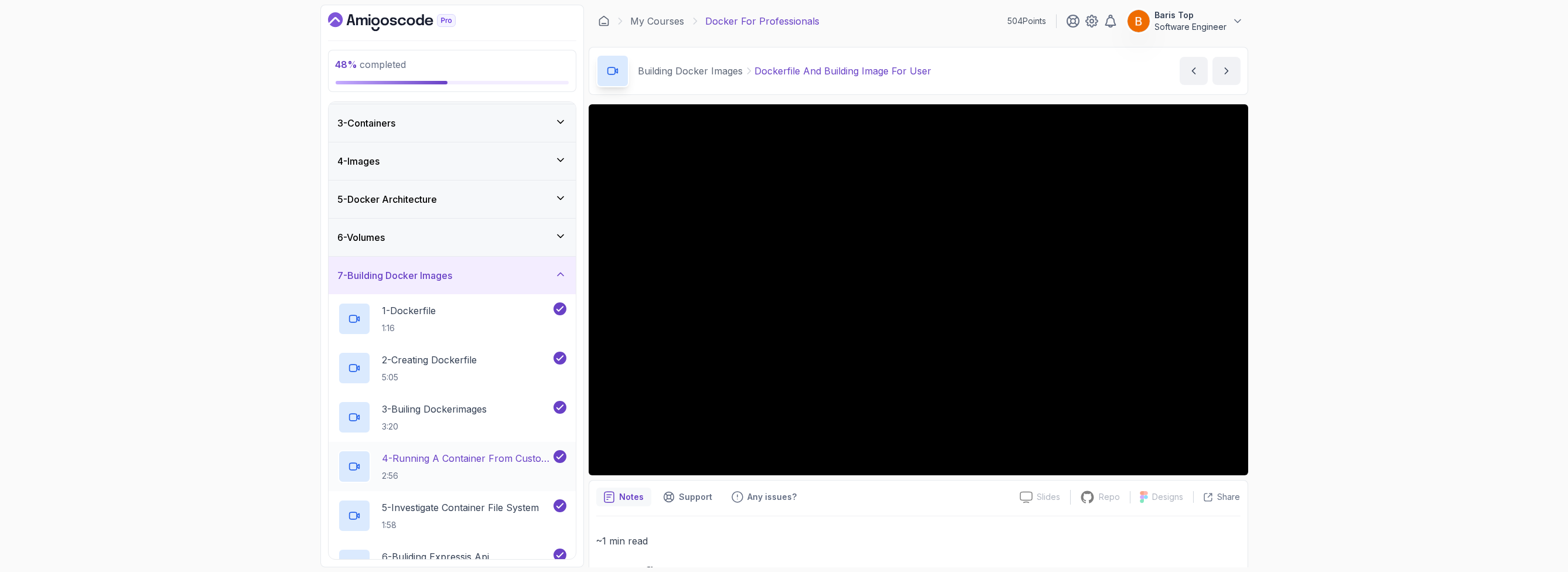
scroll to position [355, 0]
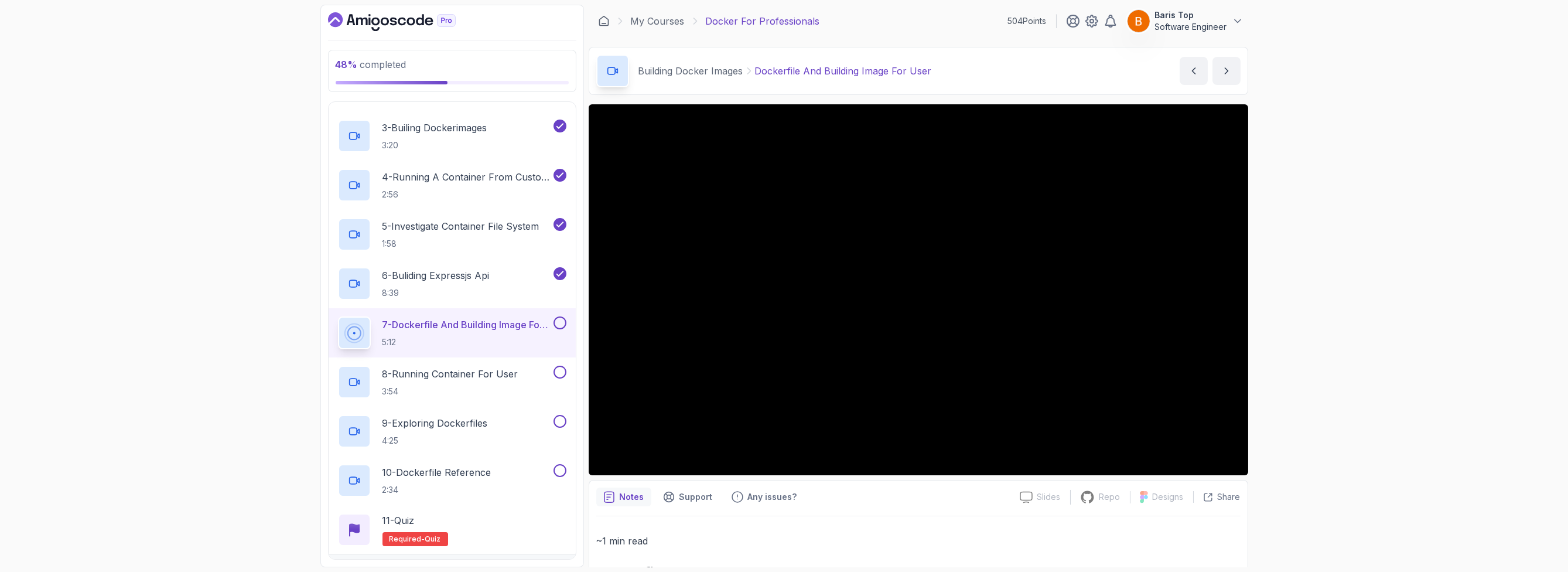
click at [559, 322] on button at bounding box center [559, 322] width 13 height 13
click at [559, 370] on button at bounding box center [559, 371] width 13 height 13
click at [527, 422] on div "9 - Exploring Dockerfiles 4:25" at bounding box center [445, 430] width 213 height 33
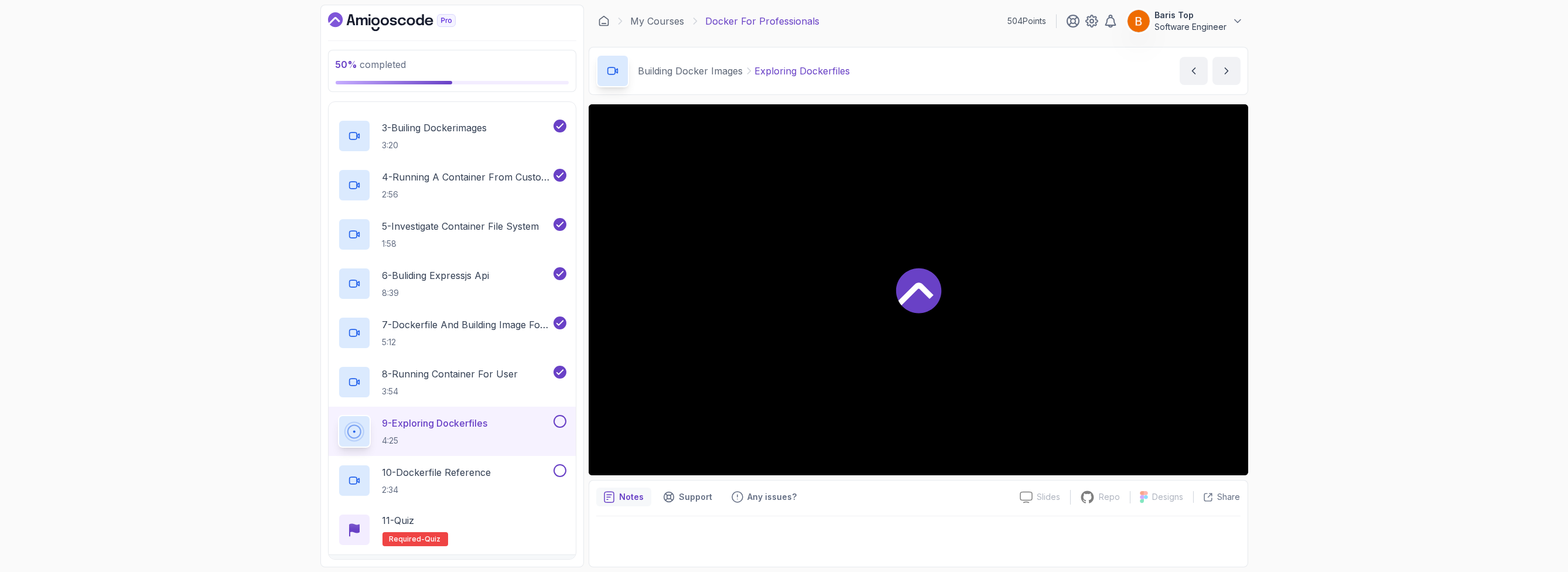
click at [557, 421] on button at bounding box center [559, 420] width 13 height 13
click at [523, 475] on div "10 - Dockerfile Reference 2:34" at bounding box center [445, 480] width 213 height 33
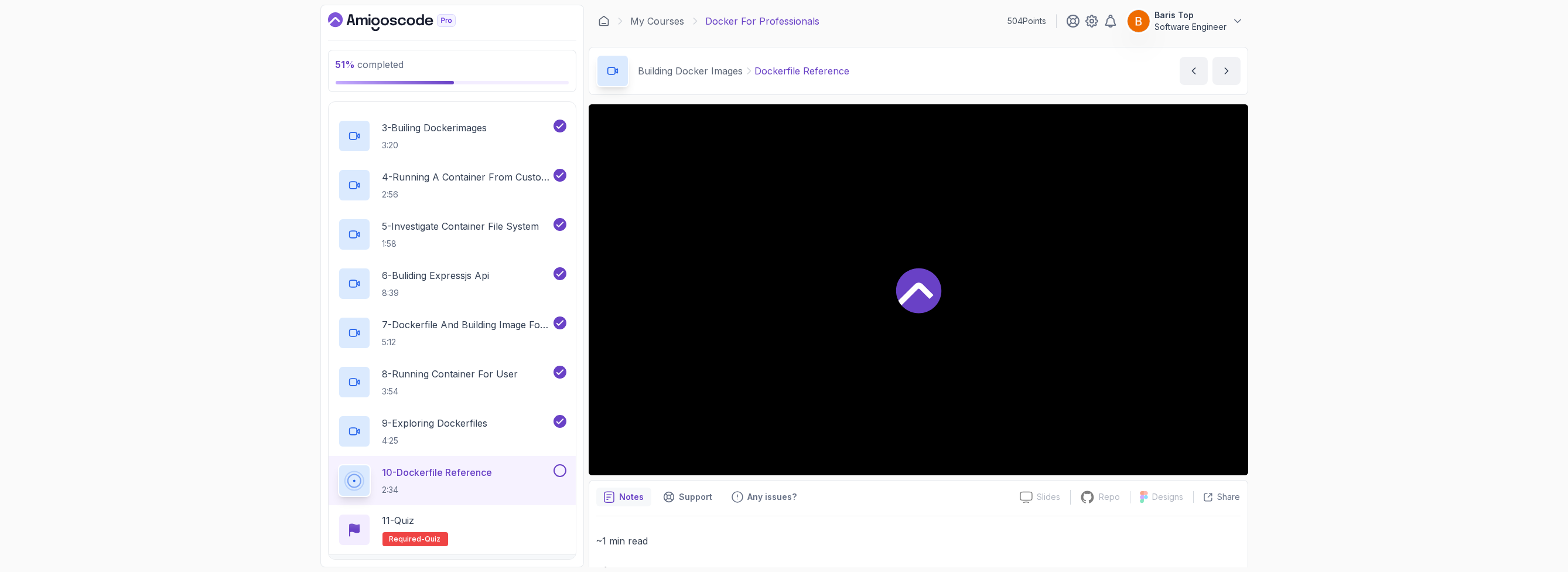
click at [562, 472] on button at bounding box center [559, 470] width 13 height 13
click at [522, 519] on div "11 - Quiz Required- quiz" at bounding box center [452, 530] width 229 height 33
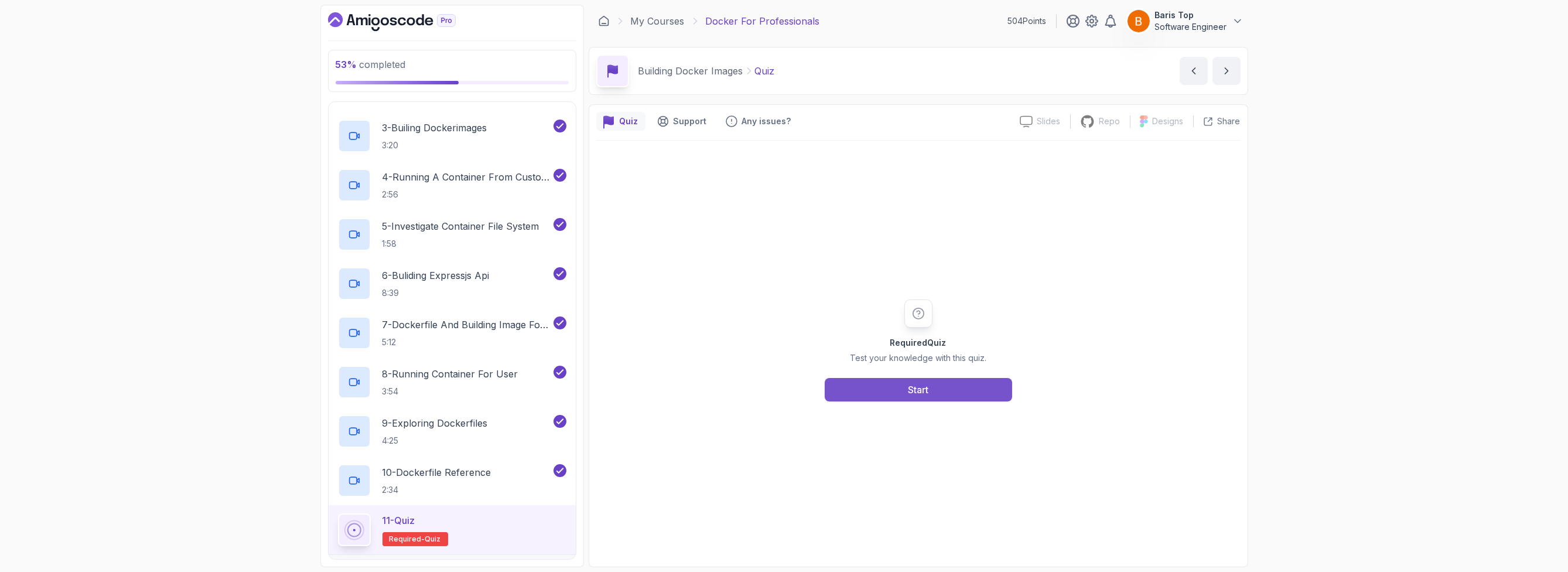
click at [839, 392] on button "Start" at bounding box center [917, 390] width 187 height 24
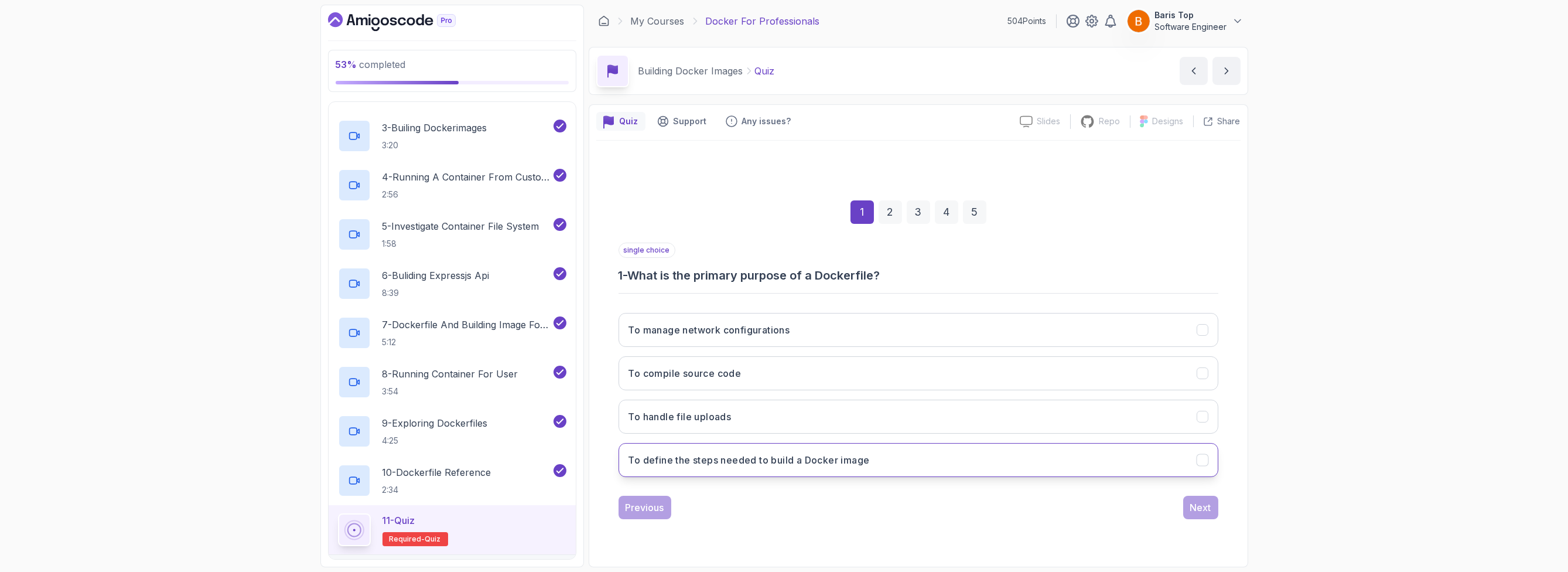
click at [763, 457] on h3 "To define the steps needed to build a Docker image" at bounding box center [749, 459] width 241 height 14
click at [1187, 502] on button "Next" at bounding box center [1200, 508] width 35 height 24
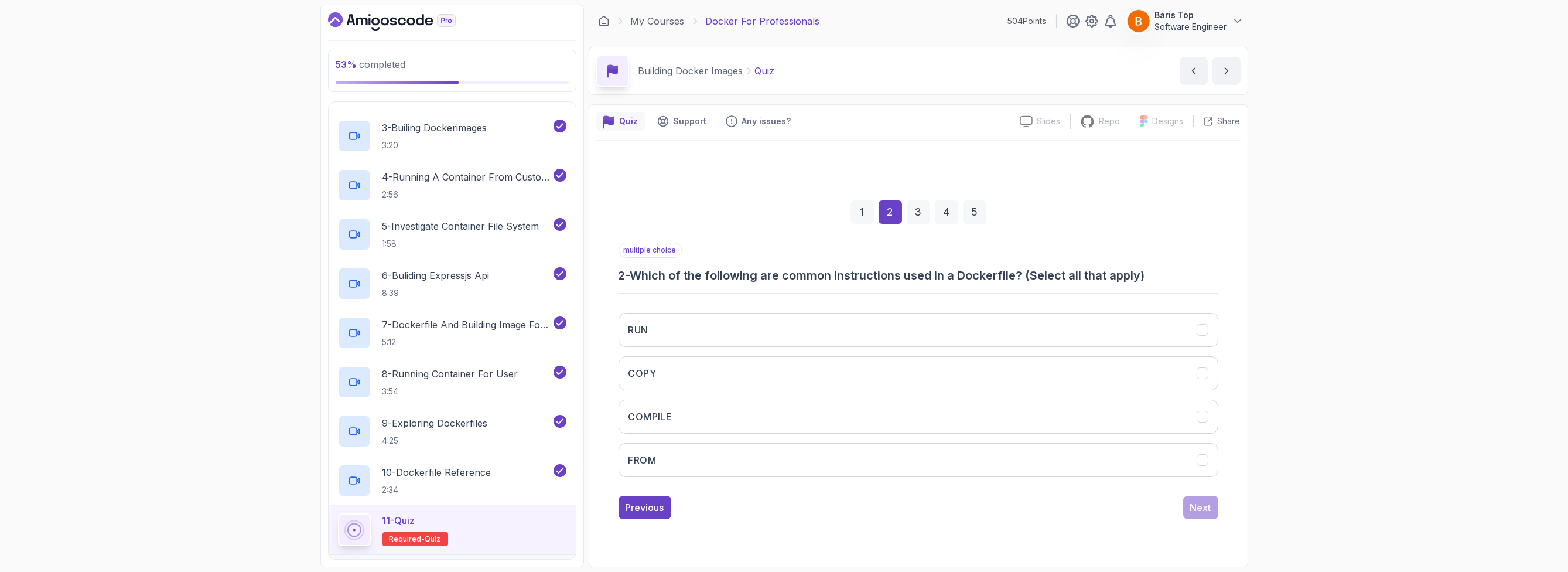
click at [767, 242] on div "multiple choice 2 - Which of the following are common instructions used in a Do…" at bounding box center [918, 263] width 600 height 41
click at [737, 327] on button "RUN" at bounding box center [918, 330] width 600 height 34
click at [742, 370] on button "COPY" at bounding box center [918, 373] width 600 height 34
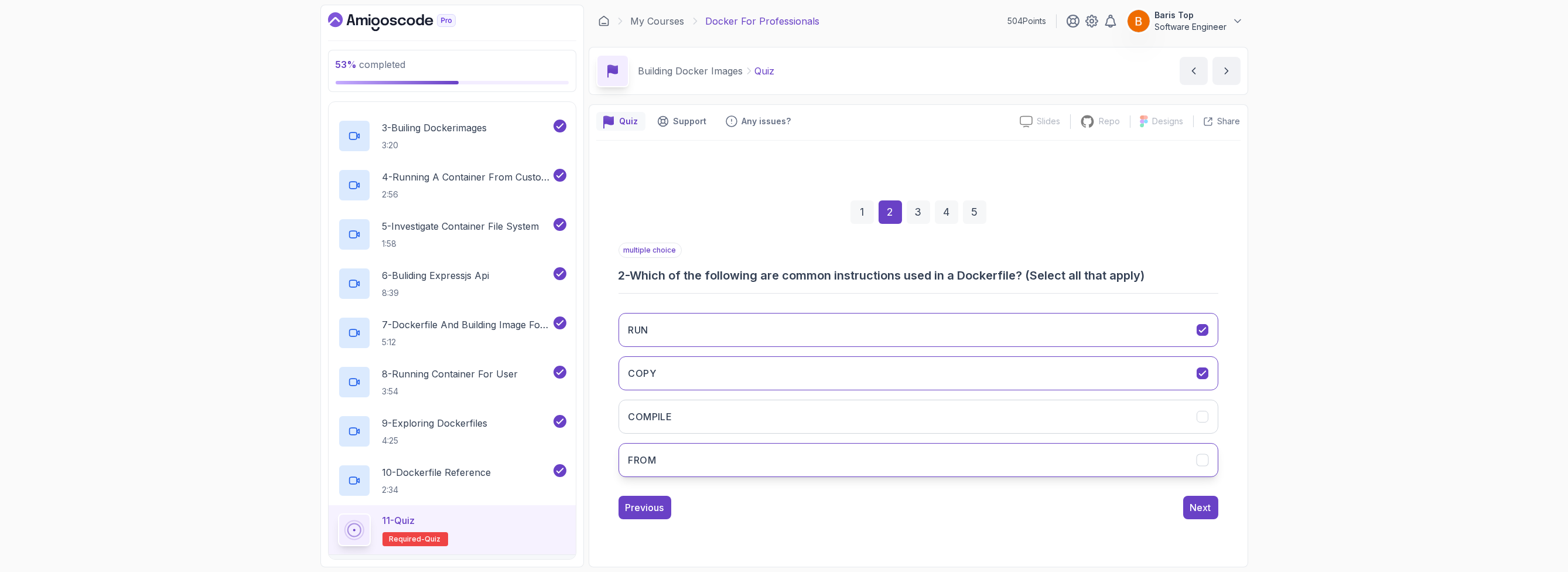
click at [733, 452] on button "FROM" at bounding box center [918, 460] width 600 height 34
click at [1194, 501] on div "Next" at bounding box center [1200, 507] width 21 height 14
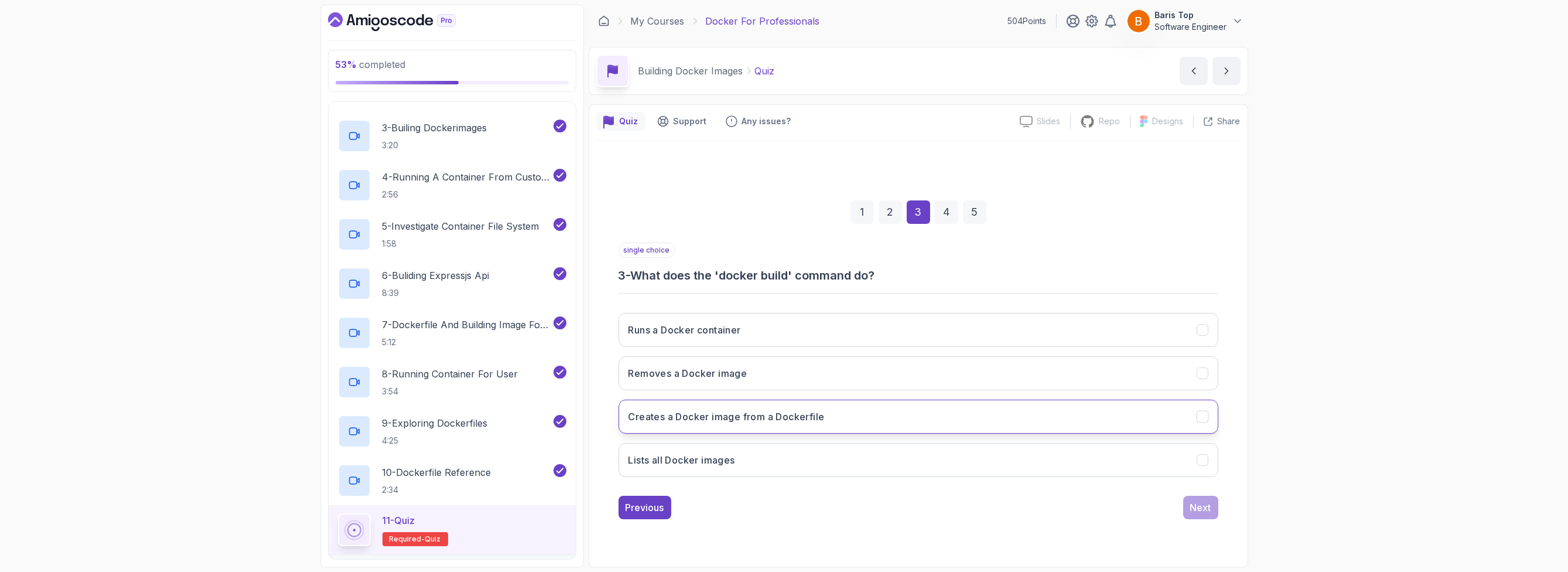
click at [824, 416] on h3 "Creates a Docker image from a Dockerfile" at bounding box center [727, 416] width 197 height 14
click at [1192, 501] on div "Next" at bounding box center [1200, 507] width 21 height 14
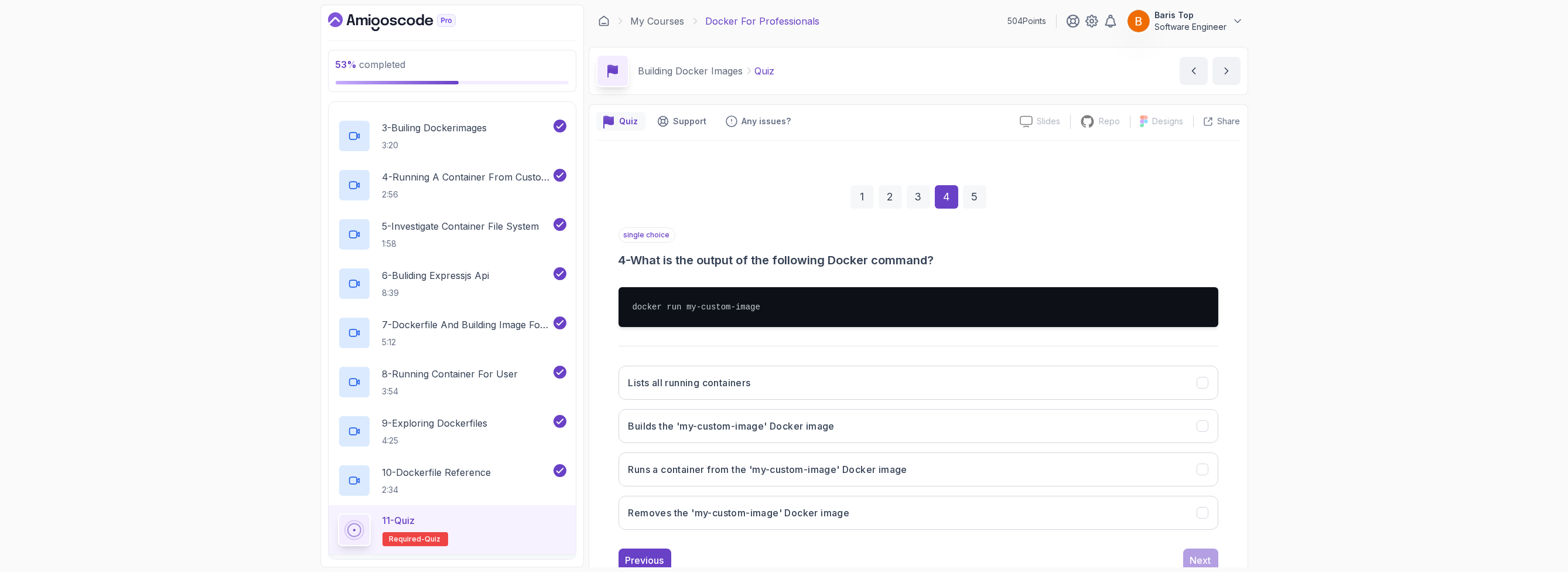
click at [800, 238] on div "single choice 4 - What is the output of the following Docker command?" at bounding box center [918, 247] width 600 height 41
click at [916, 469] on button "Runs a container from the 'my-custom-image' Docker image" at bounding box center [918, 469] width 600 height 34
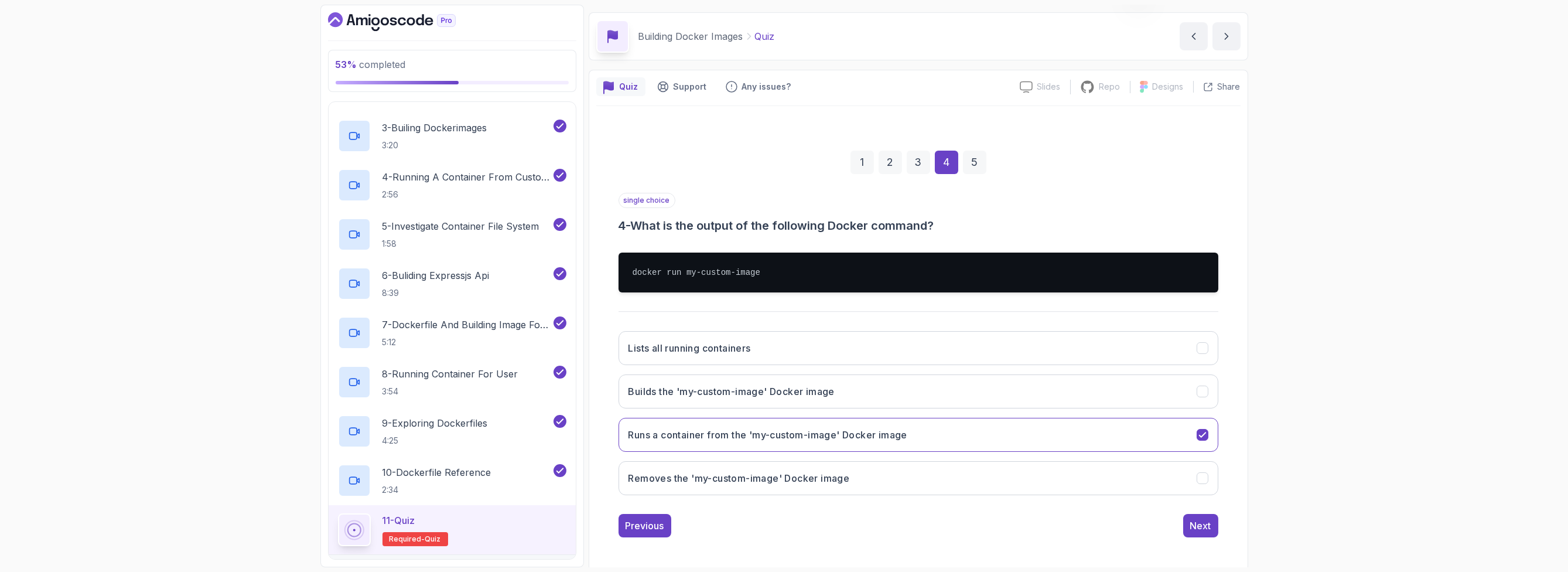
scroll to position [36, 0]
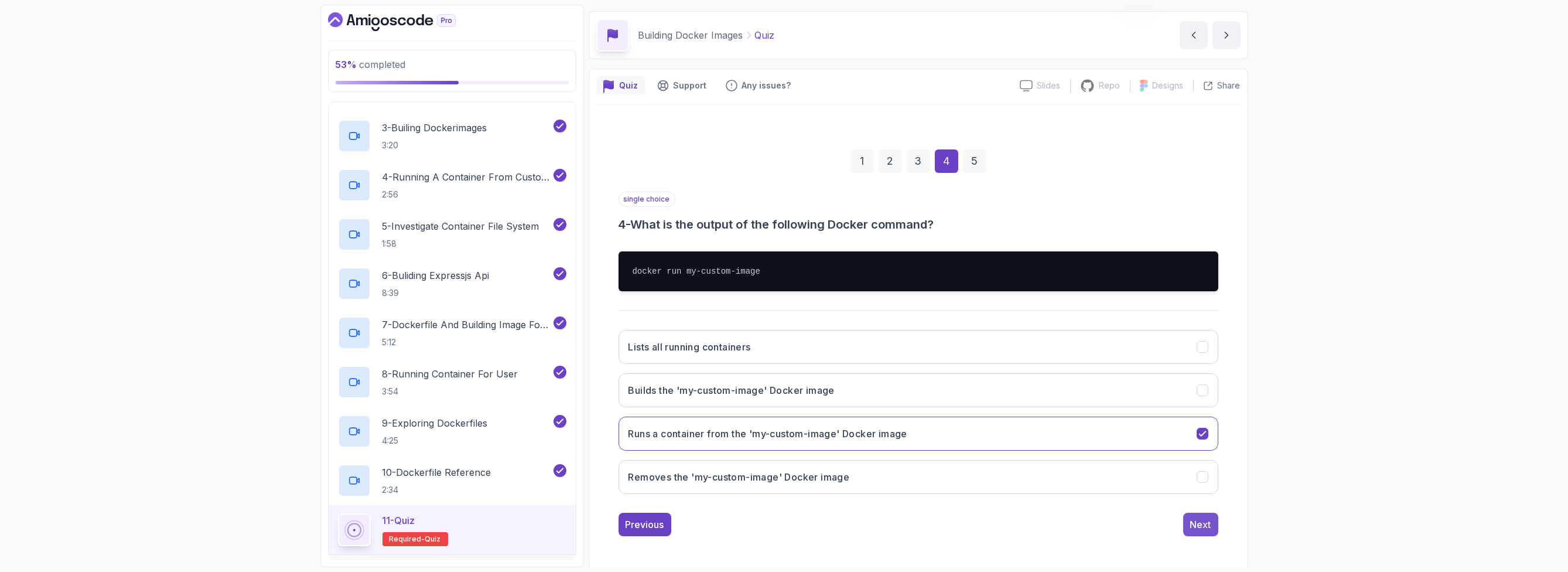
click at [1196, 517] on div "Next" at bounding box center [1200, 524] width 21 height 14
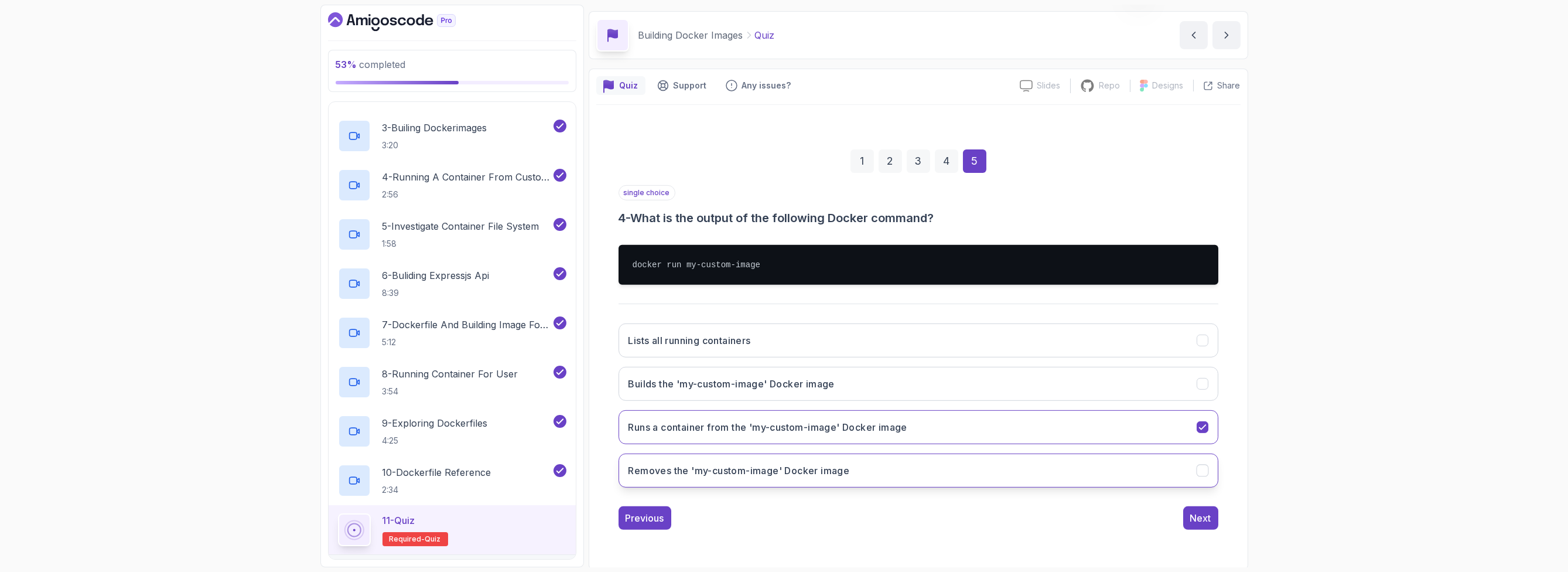
scroll to position [0, 0]
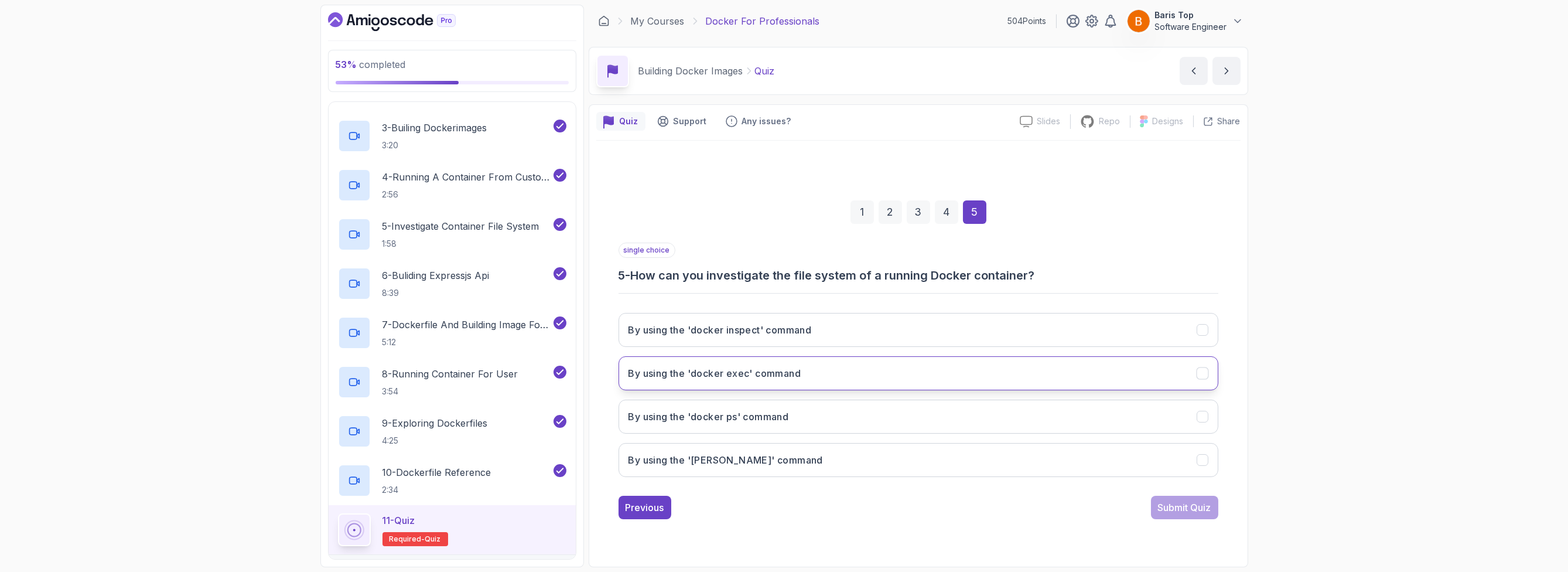
click at [831, 373] on button "By using the 'docker exec' command" at bounding box center [918, 373] width 600 height 34
click at [1170, 507] on div "Submit Quiz" at bounding box center [1184, 507] width 53 height 14
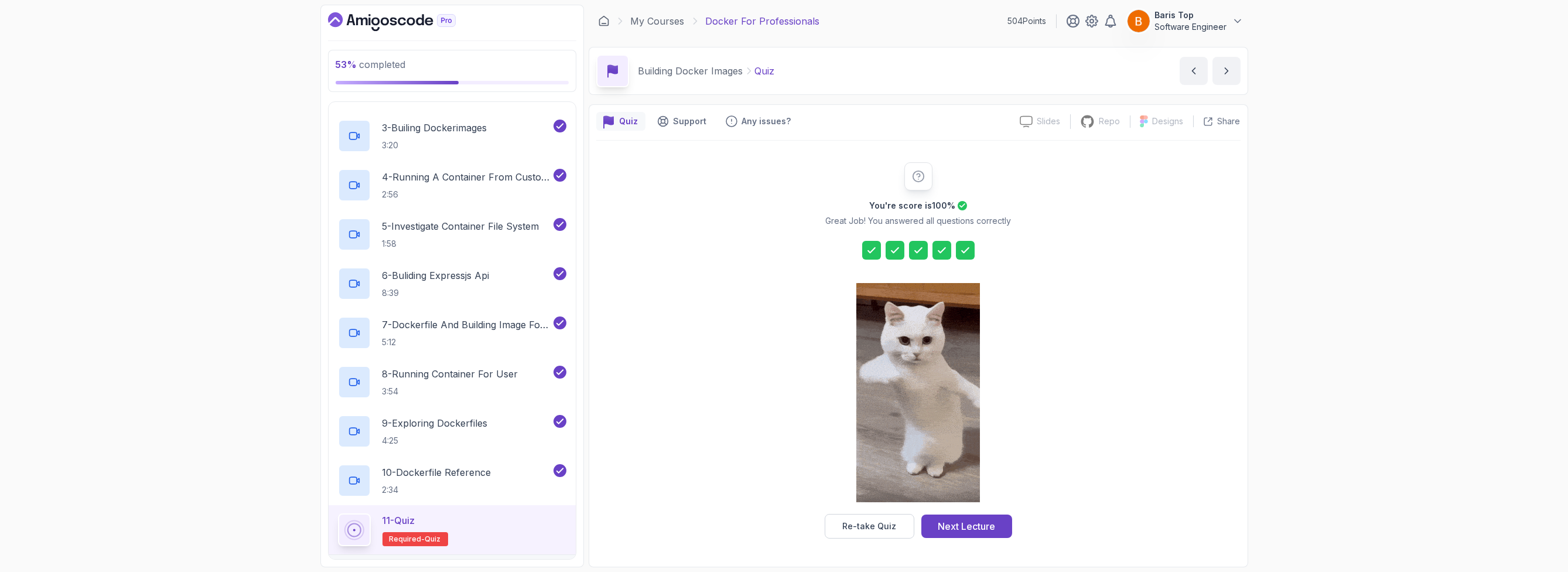
click at [778, 283] on div "You're score is 100 % Great Job! You answered all questions correctly Re-take Q…" at bounding box center [918, 350] width 644 height 376
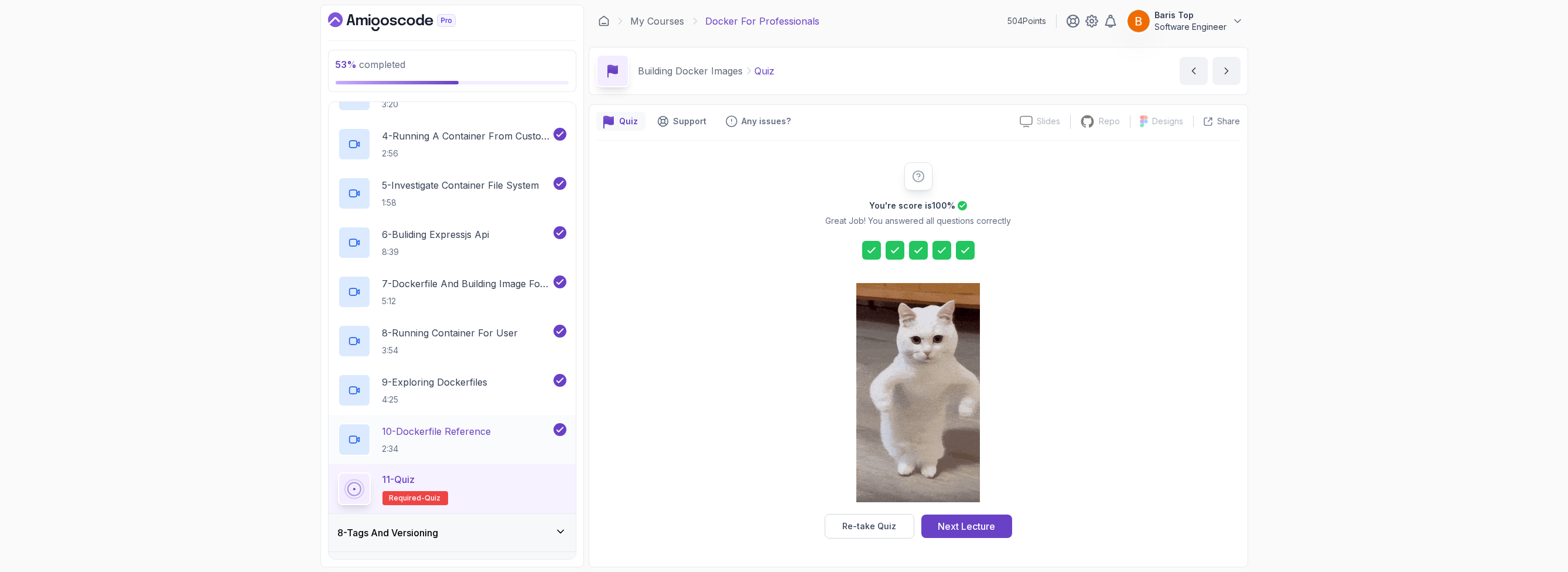
scroll to position [496, 0]
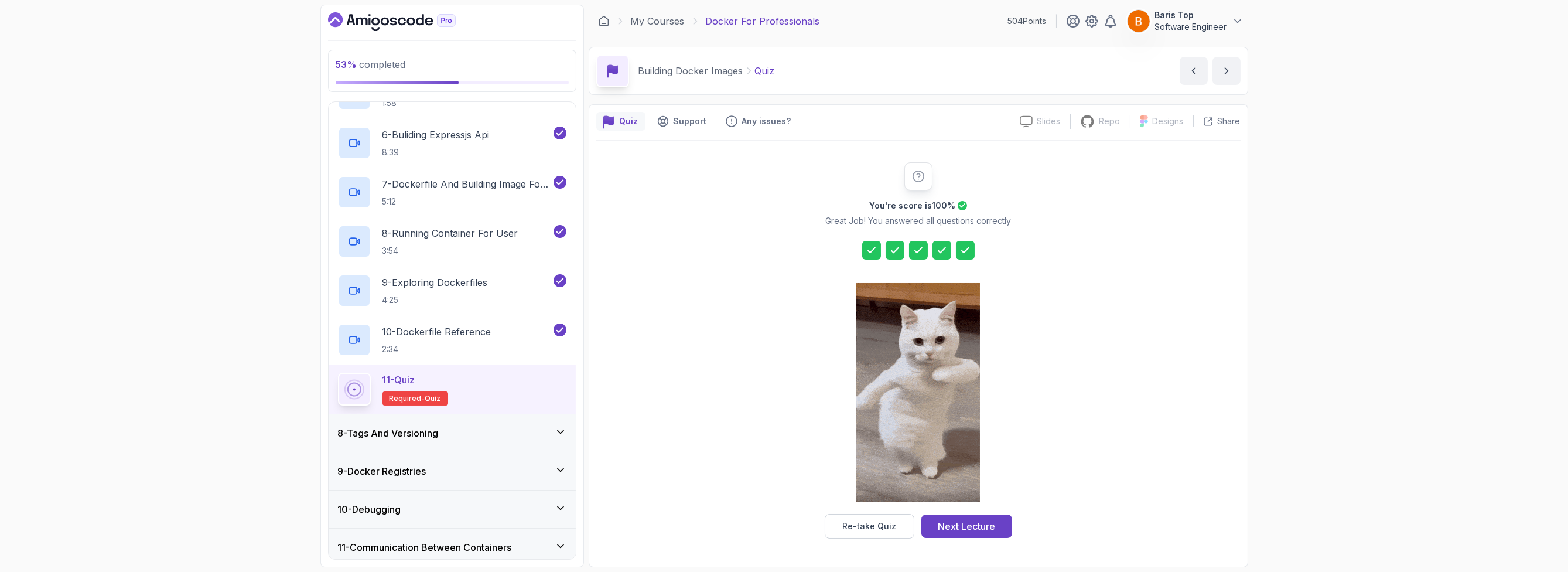
click at [496, 393] on div "11 - Quiz Required- quiz" at bounding box center [452, 389] width 229 height 33
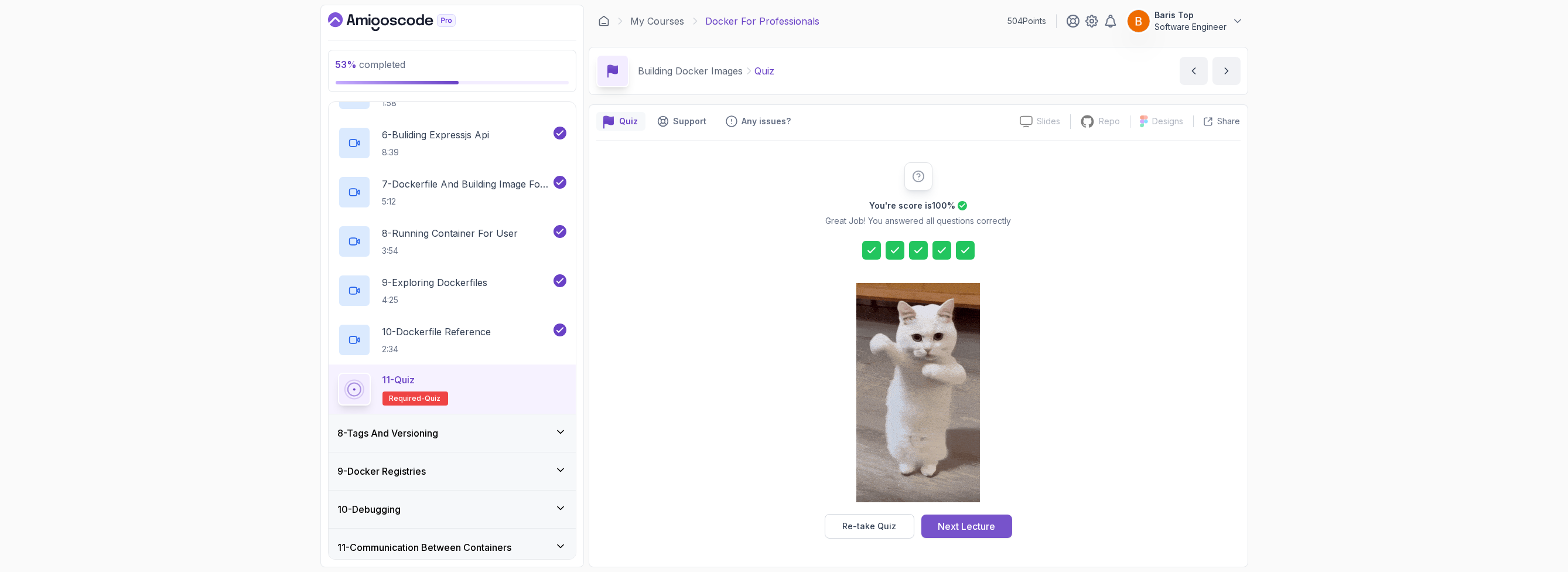
click at [995, 530] on button "Next Lecture" at bounding box center [966, 526] width 91 height 24
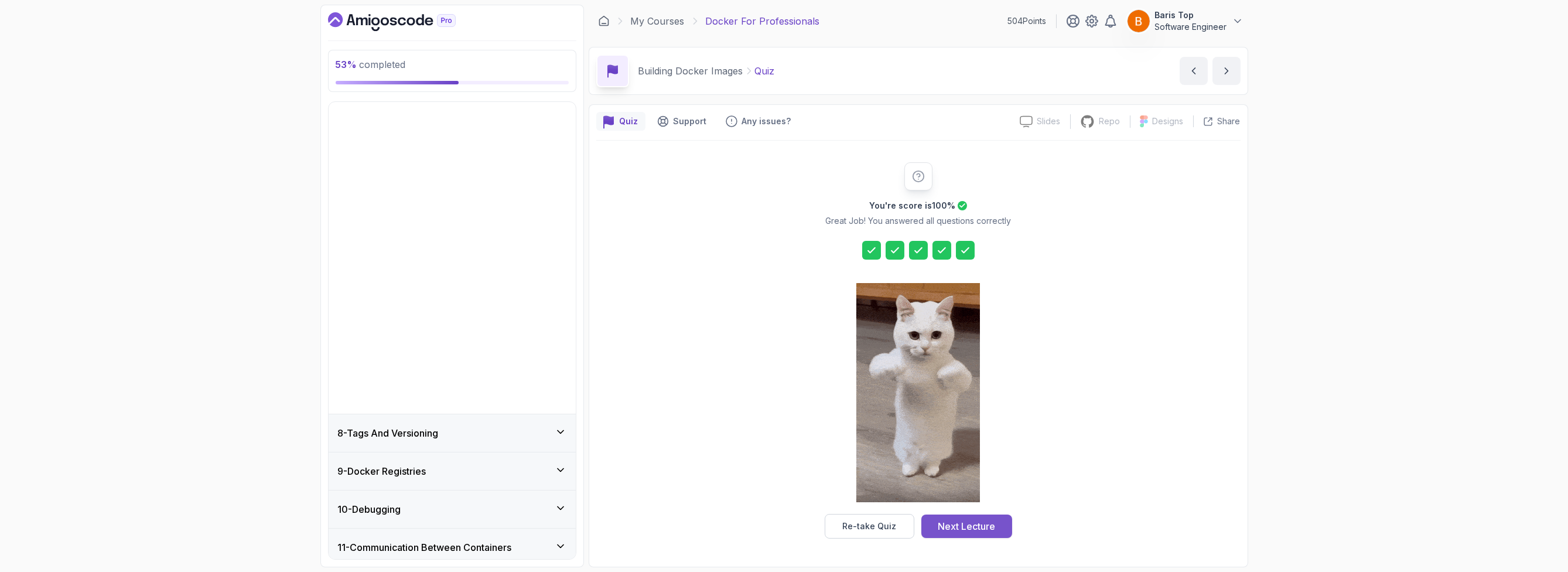
scroll to position [74, 0]
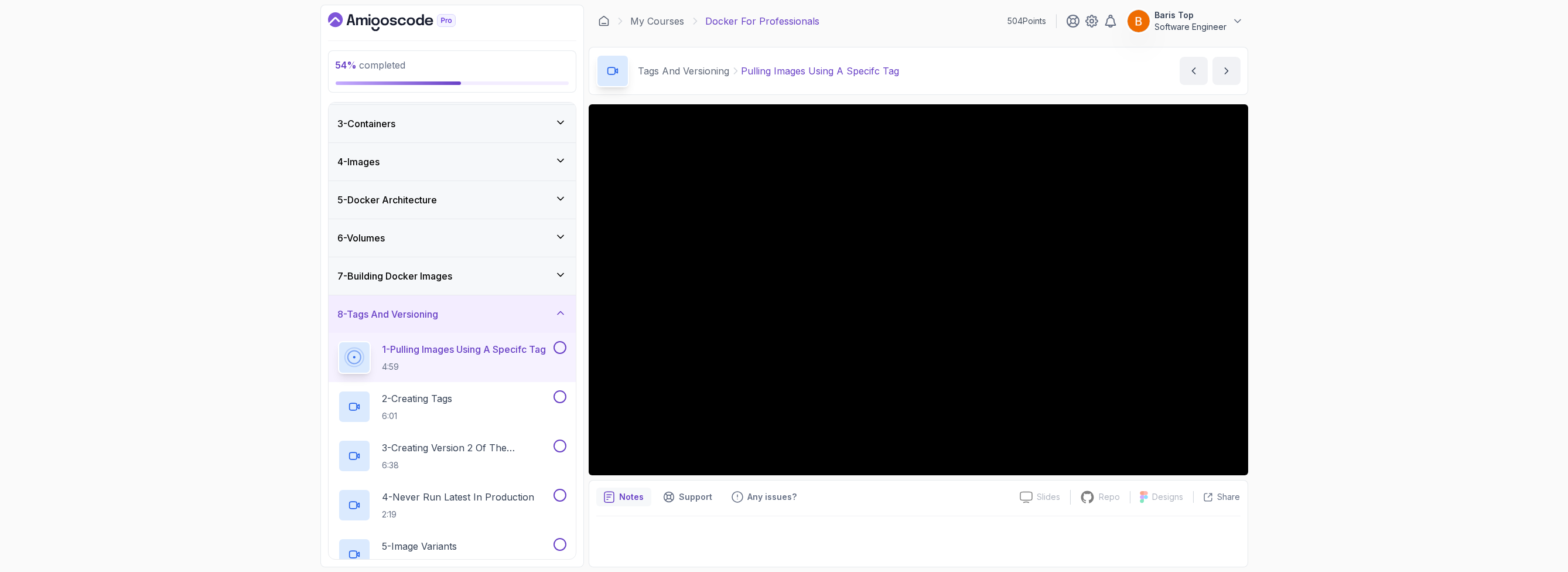
click at [472, 275] on div "7 - Building Docker Images" at bounding box center [452, 275] width 229 height 14
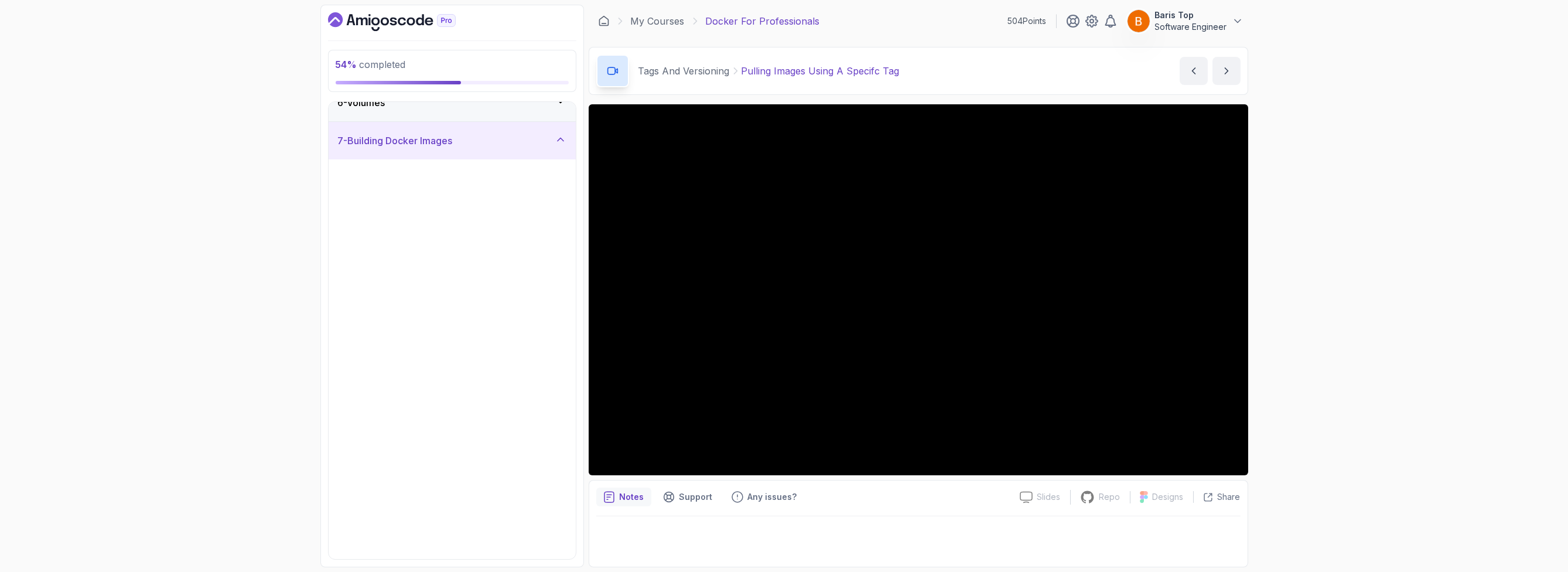
scroll to position [425, 0]
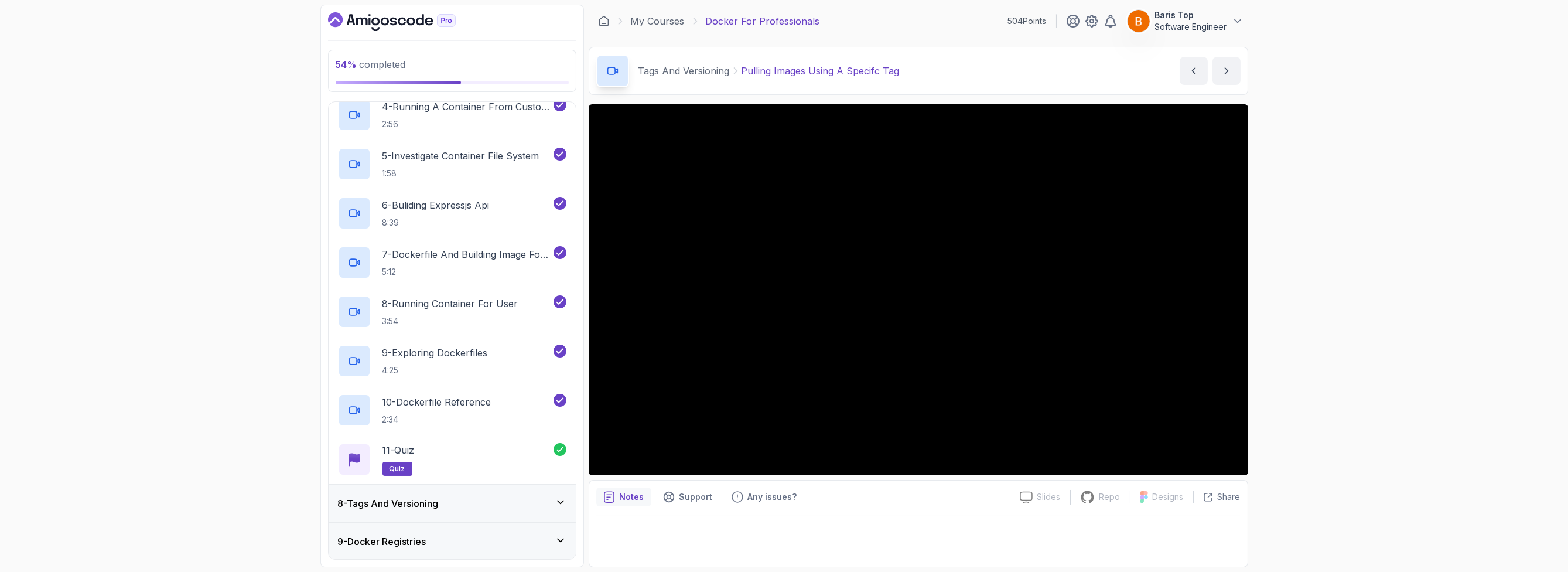
click at [495, 498] on div "8 - Tags And Versioning" at bounding box center [452, 503] width 229 height 14
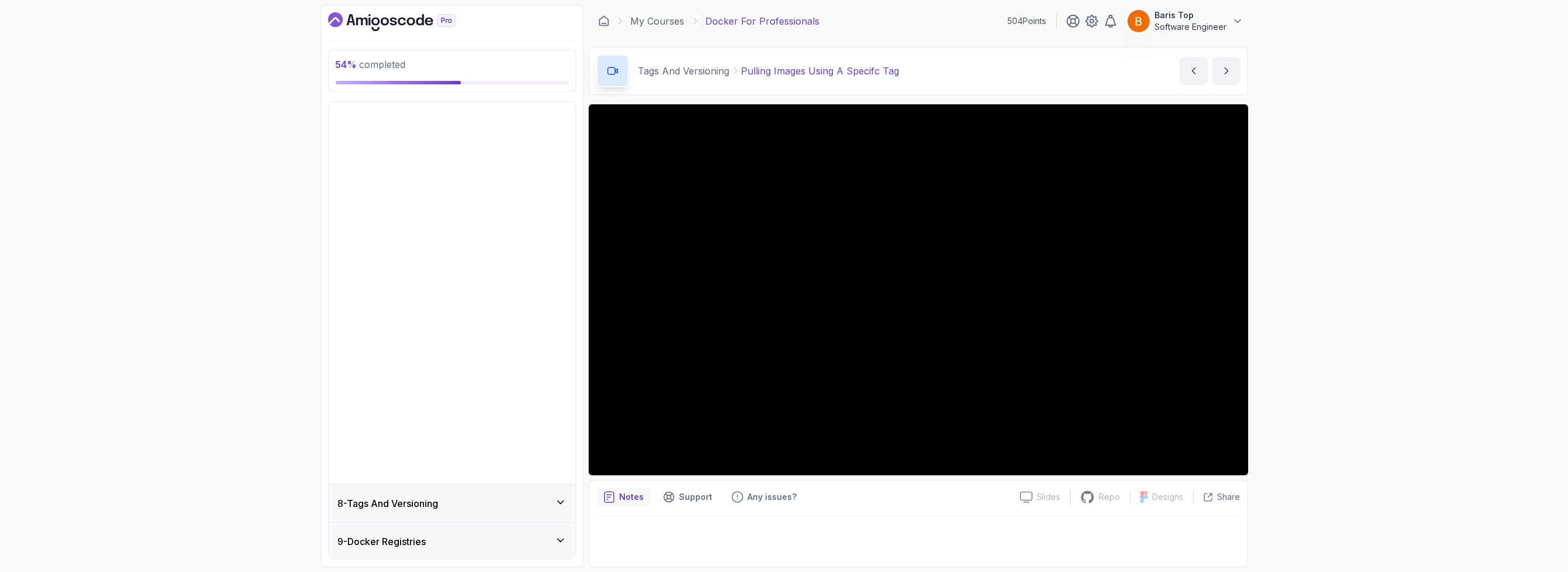
scroll to position [74, 0]
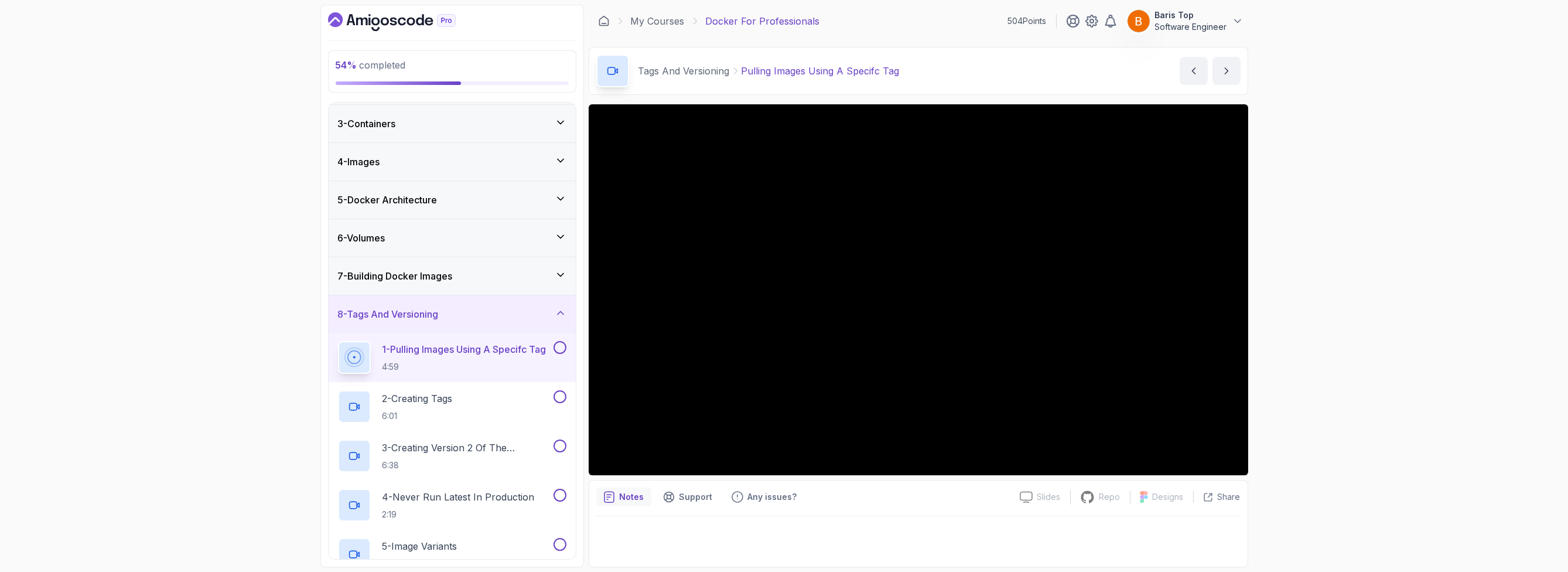
click at [559, 346] on button at bounding box center [559, 347] width 13 height 13
click at [561, 396] on button at bounding box center [559, 396] width 13 height 13
click at [507, 453] on p "3 - Creating Version 2 Of The Dashboard" at bounding box center [466, 447] width 169 height 14
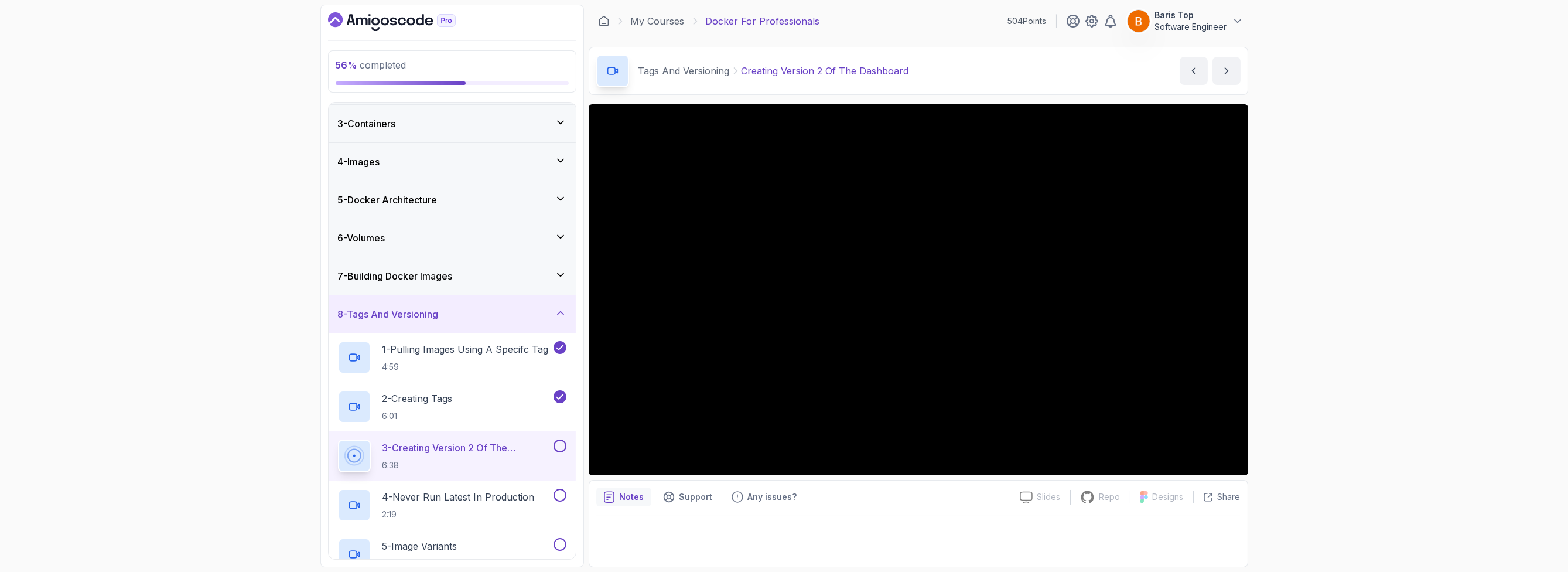
click at [559, 445] on button at bounding box center [559, 445] width 13 height 13
click at [555, 494] on button at bounding box center [559, 495] width 13 height 13
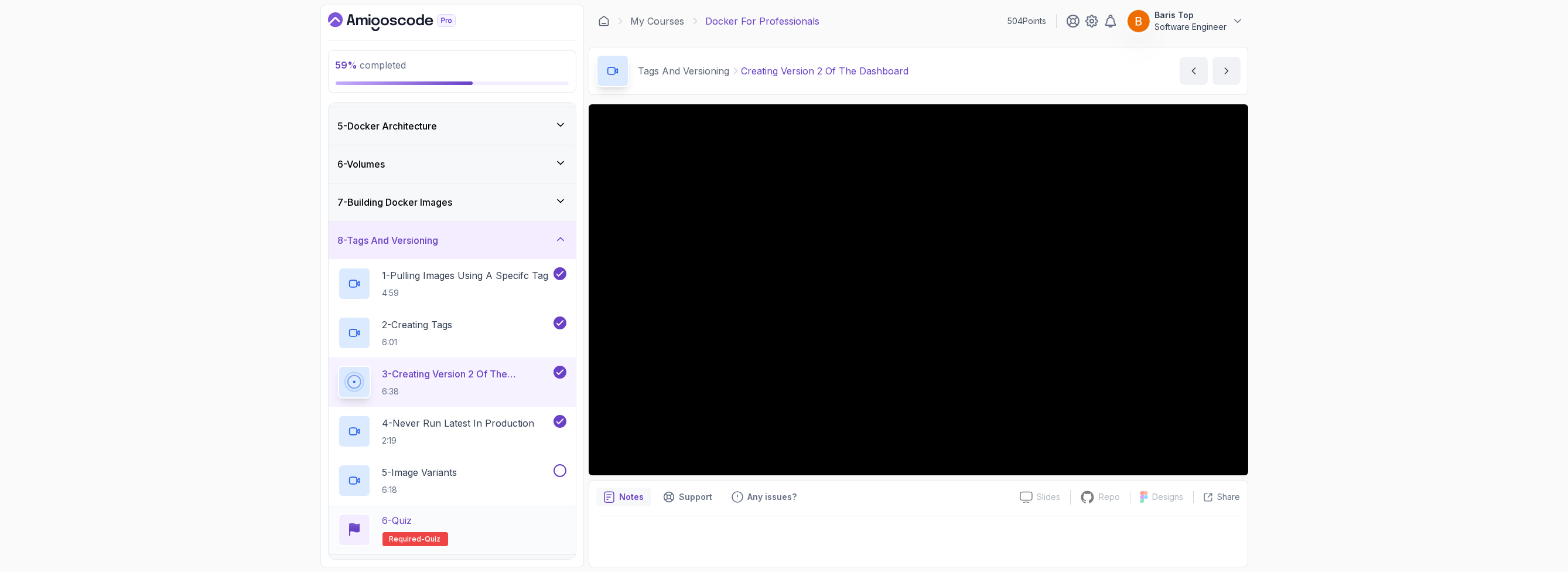
scroll to position [214, 0]
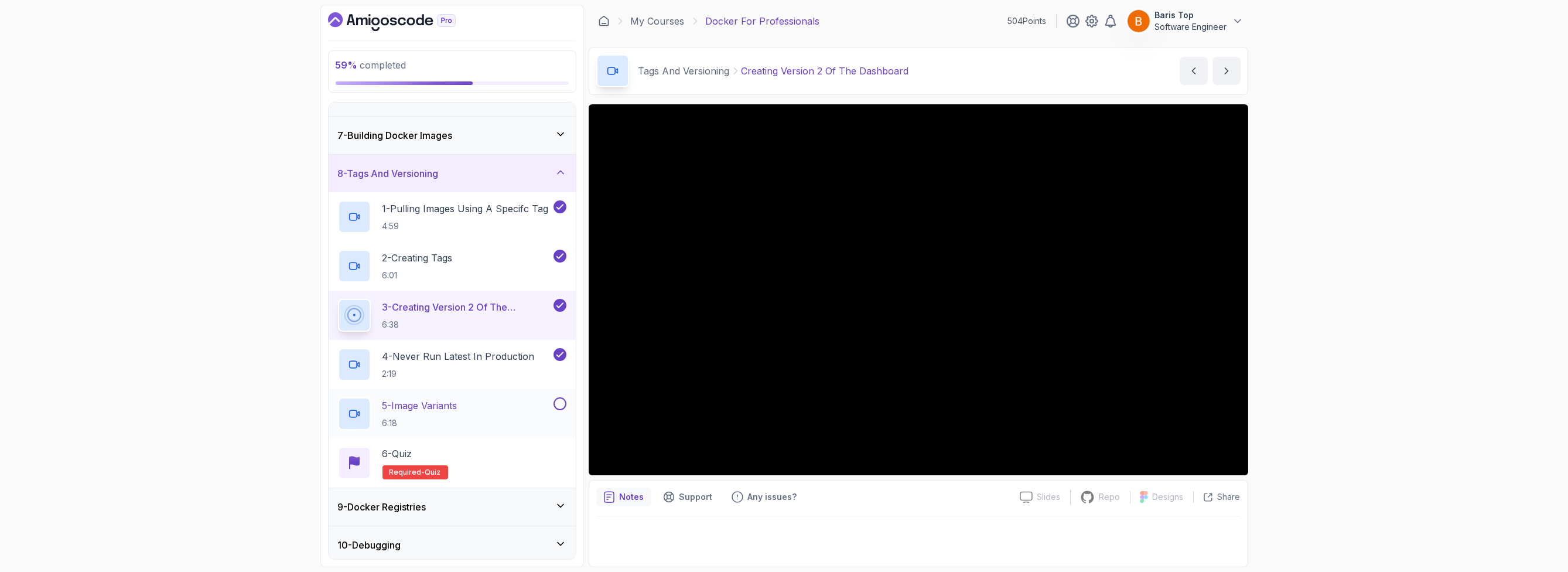
click at [510, 403] on div "5 - Image Variants 6:18" at bounding box center [445, 414] width 213 height 33
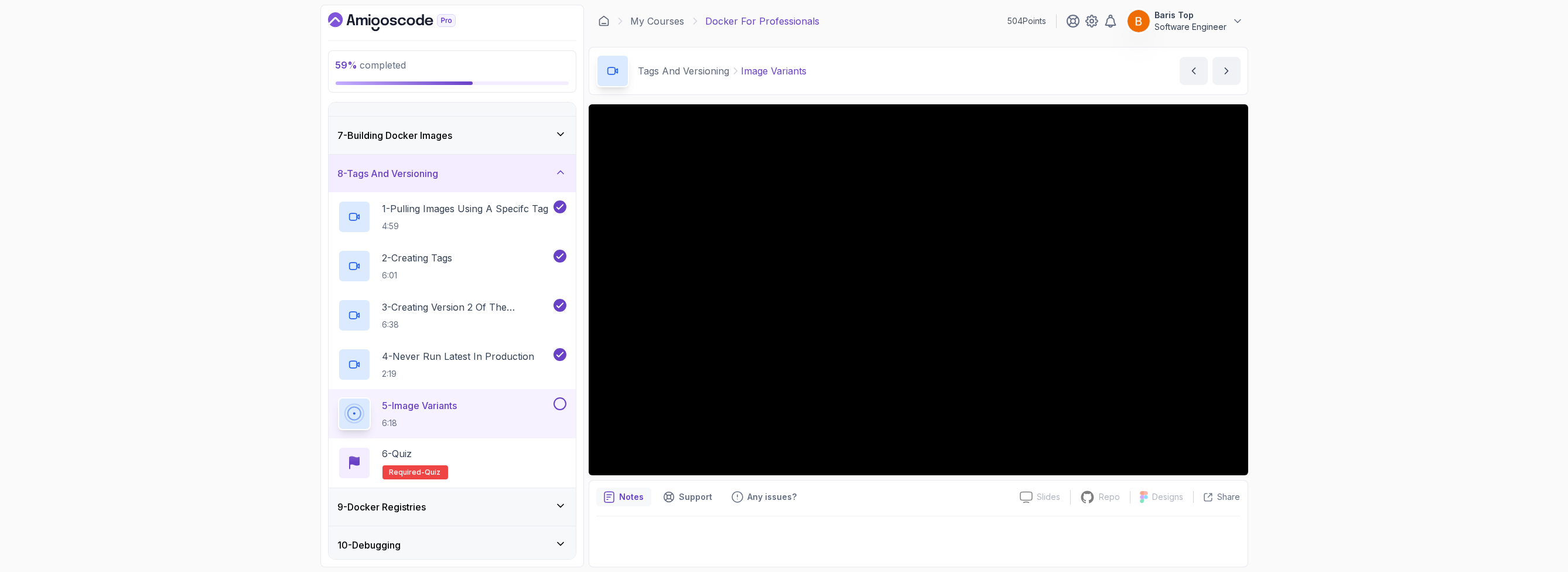
click at [560, 403] on button at bounding box center [559, 403] width 13 height 13
click at [509, 450] on div "6 - Quiz Required- quiz" at bounding box center [452, 463] width 229 height 33
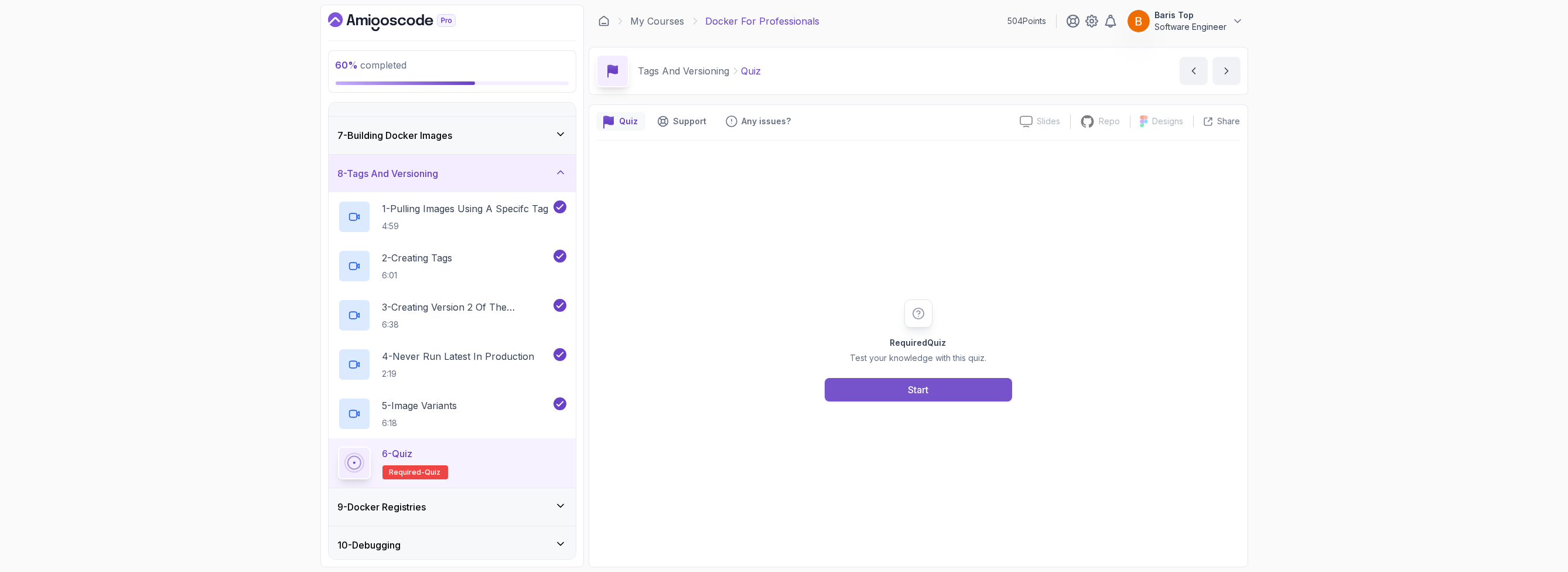
click at [895, 384] on button "Start" at bounding box center [917, 390] width 187 height 24
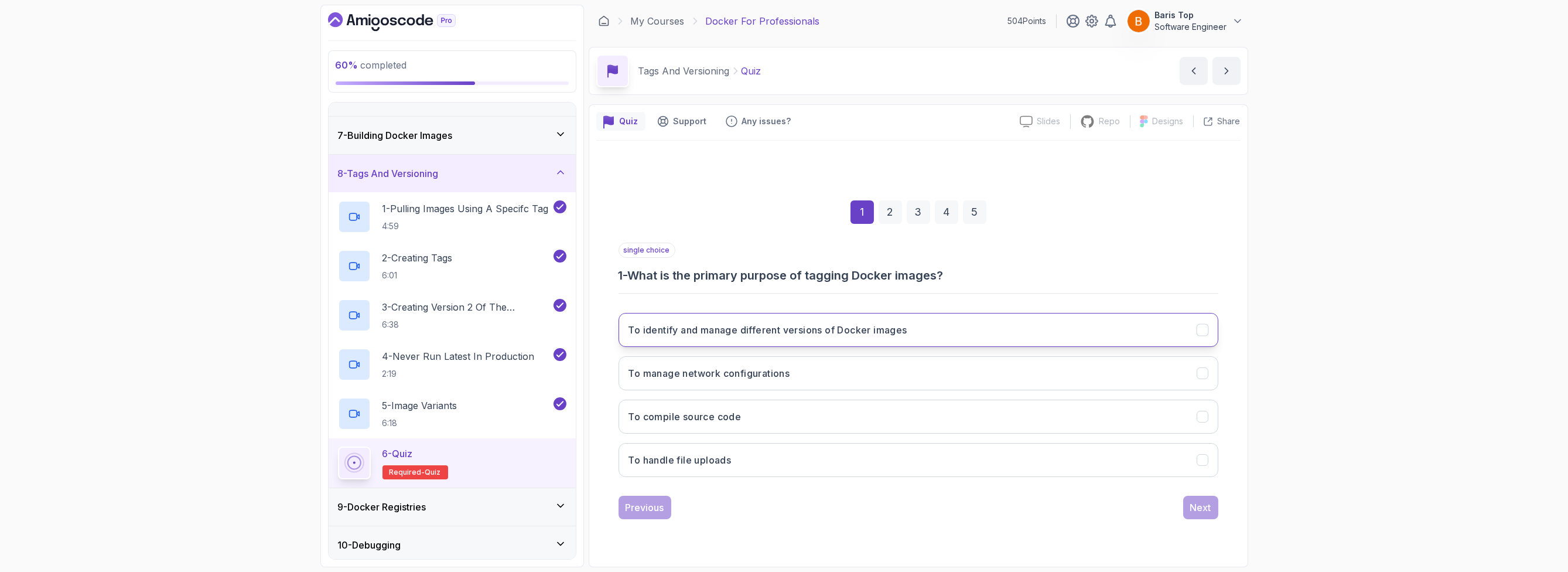
click at [928, 329] on button "To identify and manage different versions of Docker images" at bounding box center [918, 330] width 600 height 34
click at [1195, 511] on div "Next" at bounding box center [1200, 507] width 21 height 14
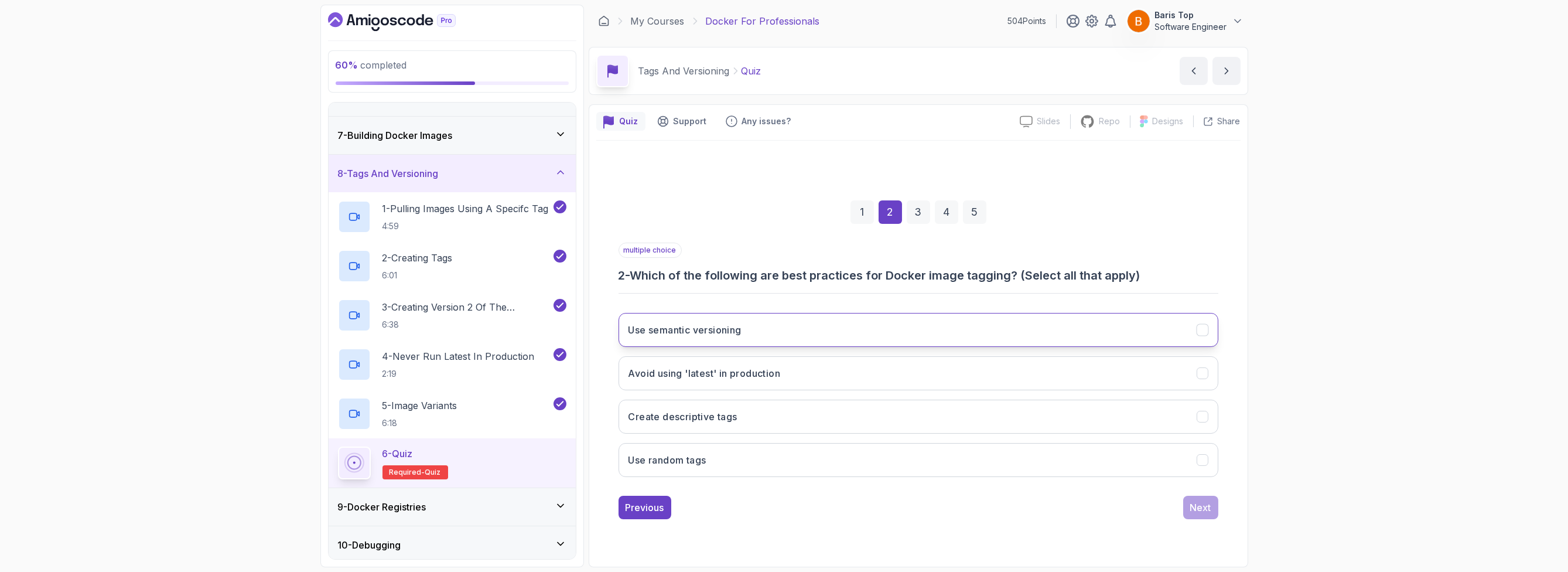
click at [801, 322] on button "Use semantic versioning" at bounding box center [918, 330] width 600 height 34
click at [823, 369] on button "Avoid using 'latest' in production" at bounding box center [918, 373] width 600 height 34
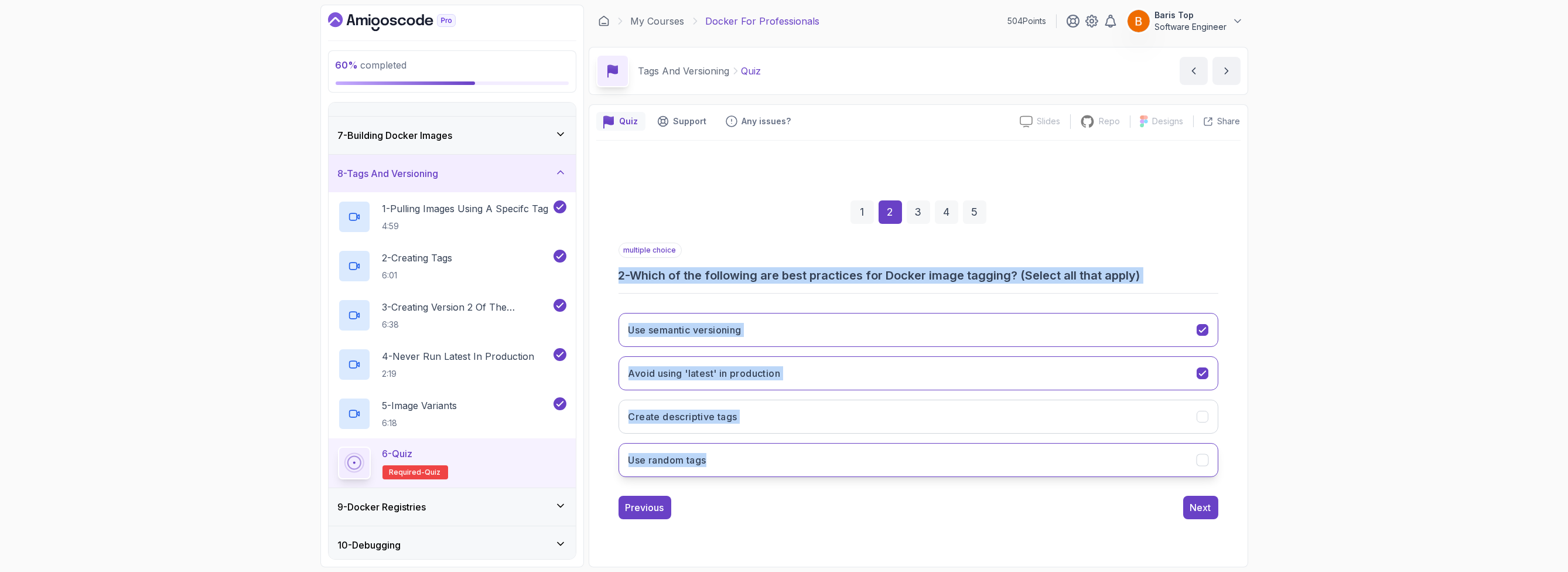
drag, startPoint x: 618, startPoint y: 278, endPoint x: 689, endPoint y: 451, distance: 187.0
click at [712, 453] on div "1 2 3 4 5 multiple choice 2 - Which of the following are best practices for Doc…" at bounding box center [918, 350] width 644 height 356
copy div "2 - Which of the following are best practices for Docker image tagging? (Select…"
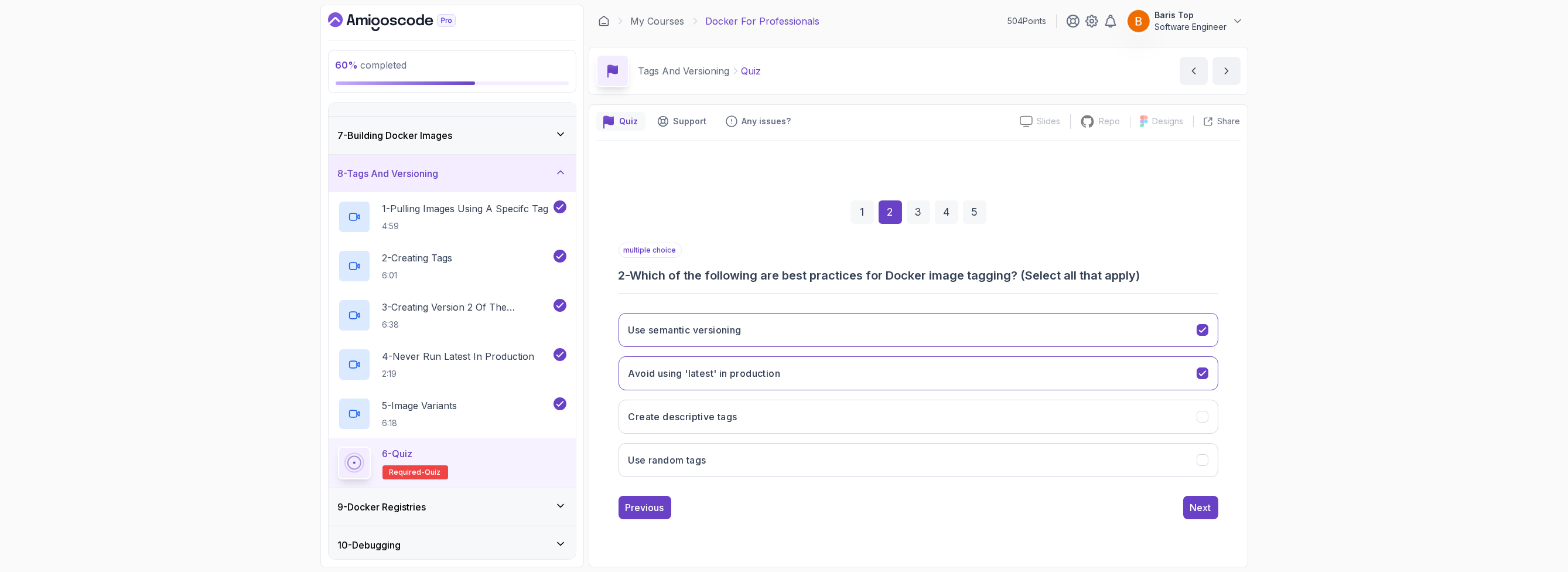
click at [806, 515] on div "Previous Next" at bounding box center [918, 508] width 600 height 24
click at [760, 419] on button "Create descriptive tags" at bounding box center [918, 416] width 600 height 34
click at [1201, 508] on div "Next" at bounding box center [1200, 507] width 21 height 14
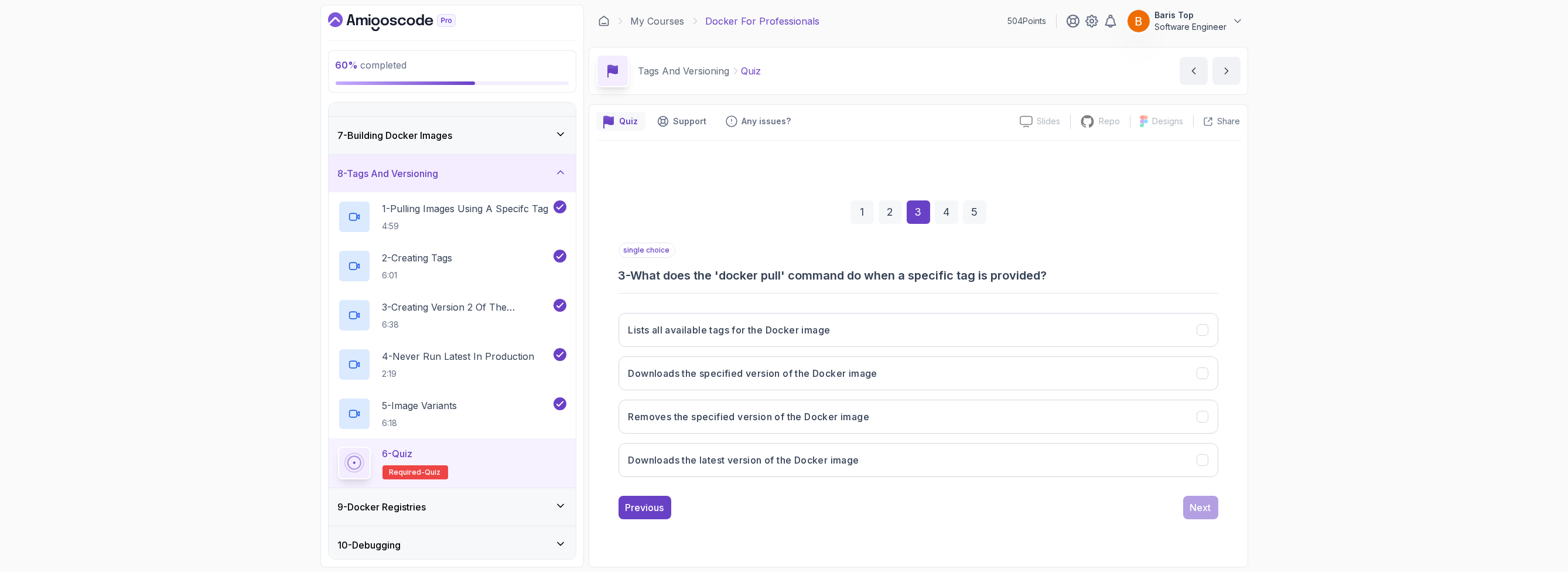
click at [952, 497] on div "Previous Next" at bounding box center [918, 508] width 600 height 24
click at [924, 369] on button "Downloads the specified version of the Docker image" at bounding box center [918, 373] width 600 height 34
click at [1188, 503] on button "Next" at bounding box center [1200, 508] width 35 height 24
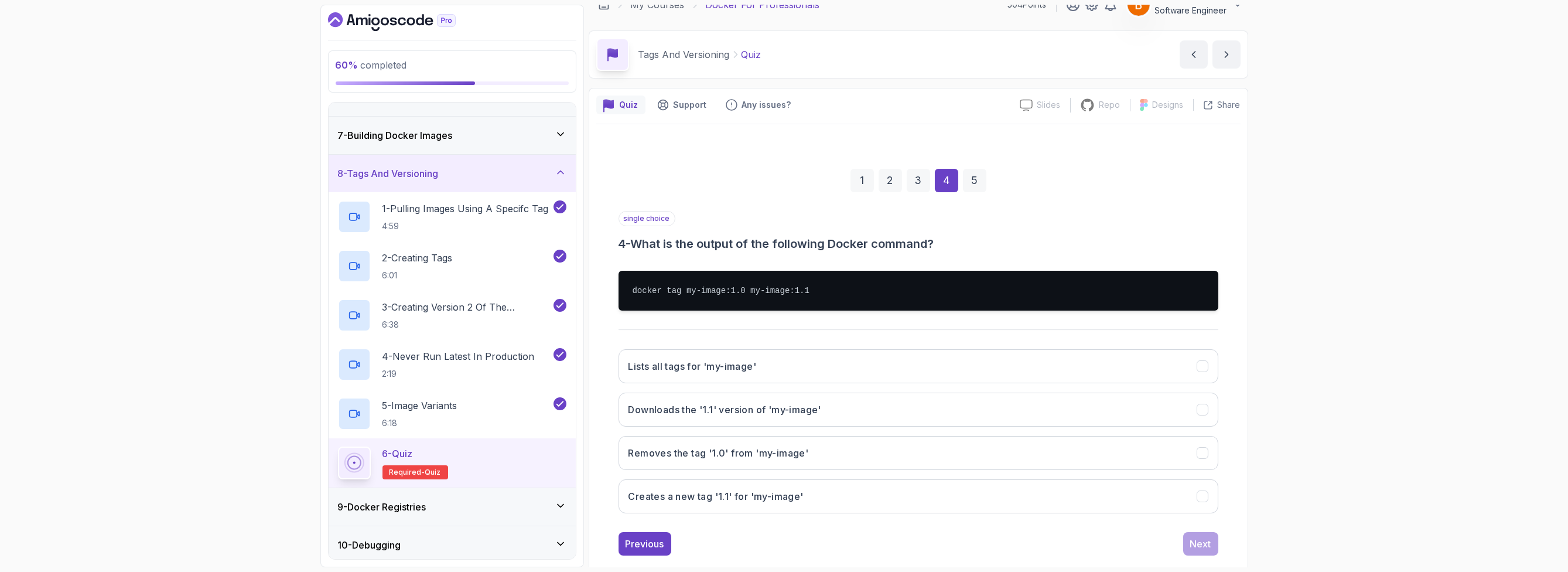
scroll to position [36, 0]
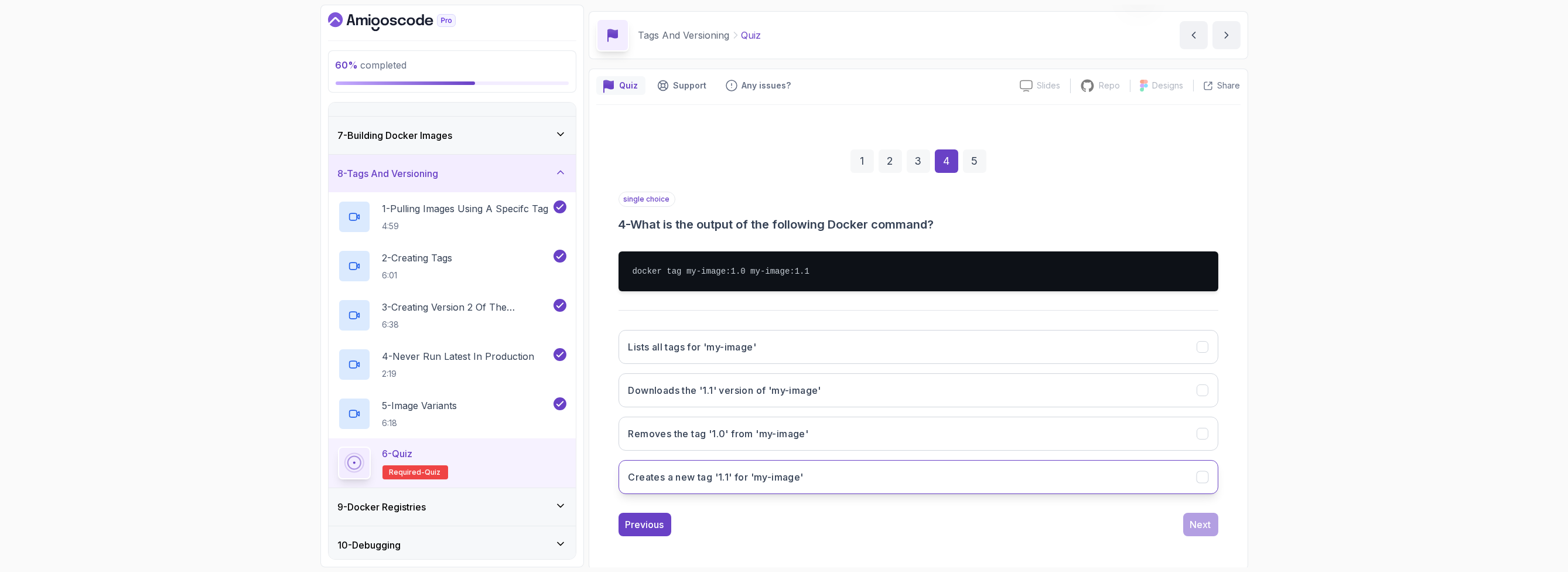
click at [845, 475] on button "Creates a new tag '1.1' for 'my-image'" at bounding box center [918, 477] width 600 height 34
click at [1195, 517] on div "Next" at bounding box center [1200, 524] width 21 height 14
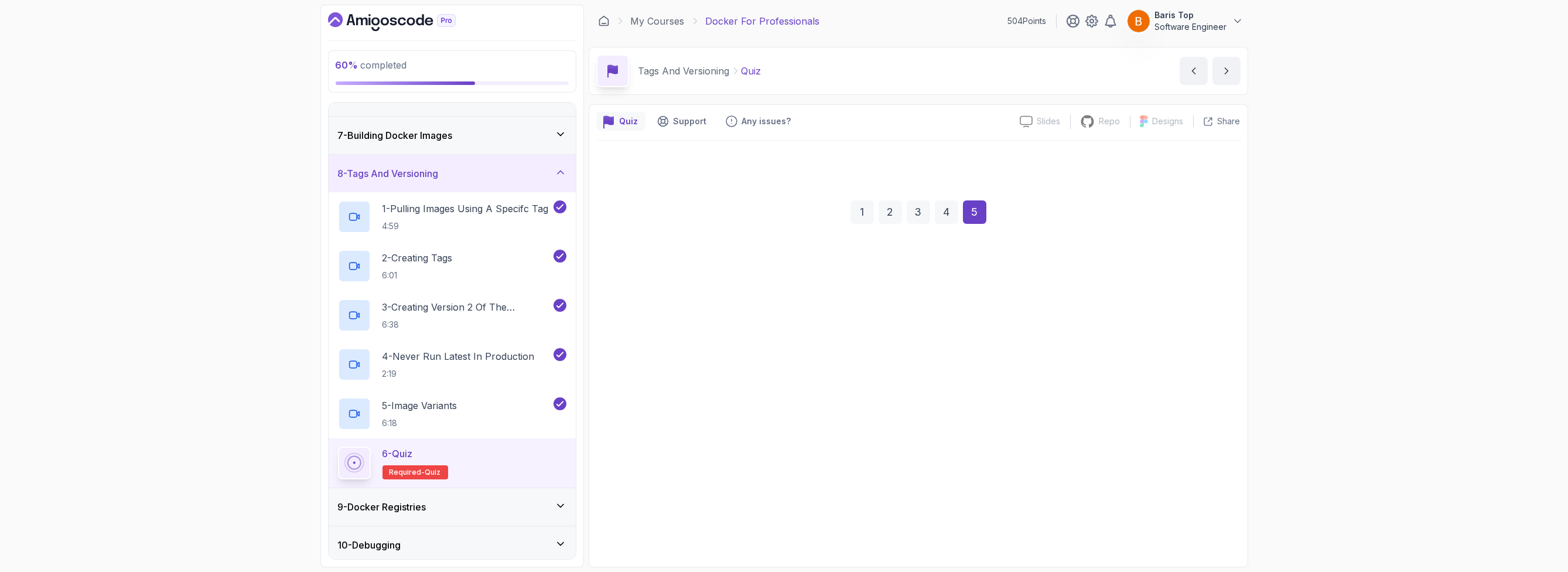
scroll to position [0, 0]
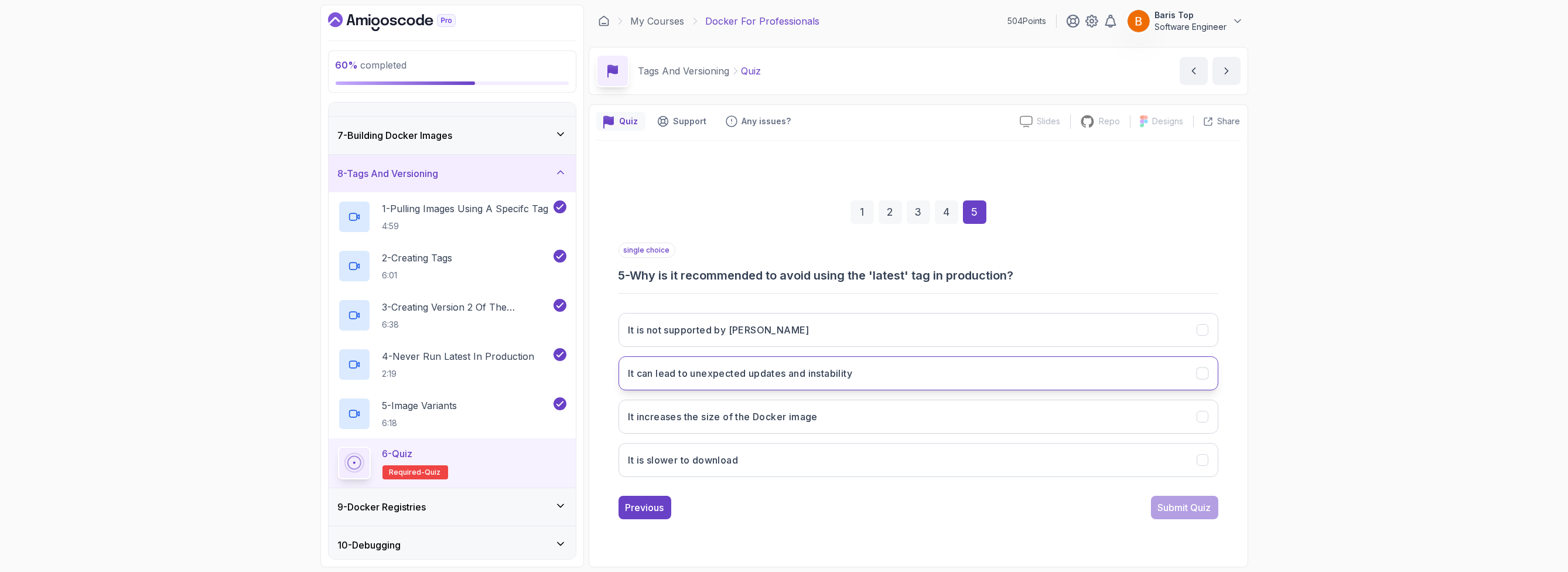
click at [882, 373] on button "It can lead to unexpected updates and instability" at bounding box center [918, 373] width 600 height 34
click at [1166, 506] on div "Submit Quiz" at bounding box center [1184, 507] width 53 height 14
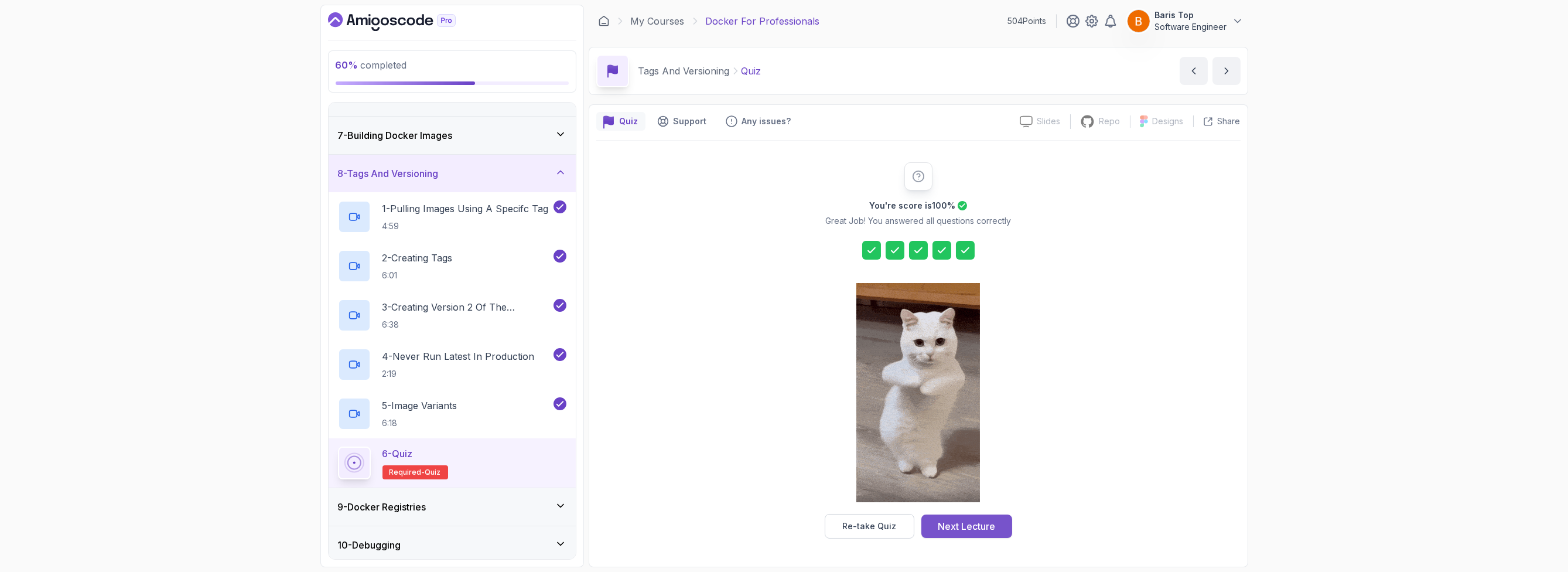
click at [986, 525] on div "Next Lecture" at bounding box center [967, 526] width 58 height 14
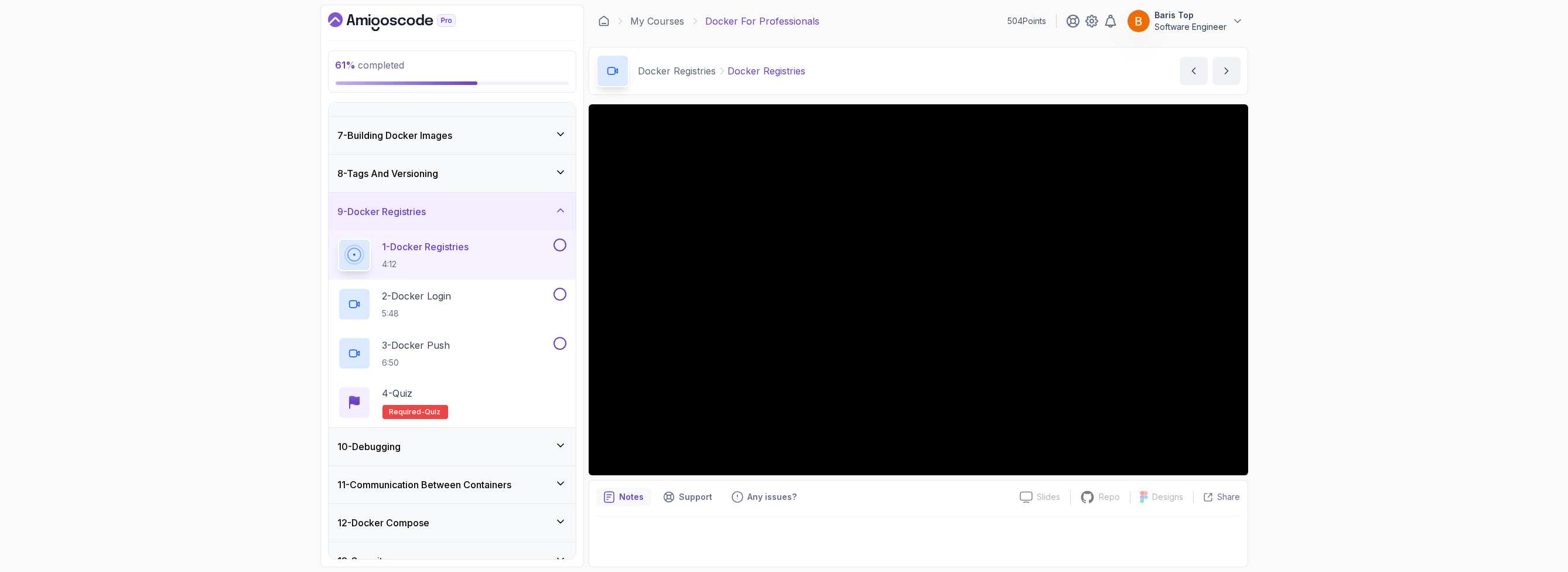
click at [216, 328] on div "61 % completed 1 - Intro 2 - Getting Started 3 - Containers 4 - Images 5 - Dock…" at bounding box center [784, 286] width 1568 height 572
click at [555, 246] on button at bounding box center [559, 244] width 13 height 13
click at [557, 292] on button at bounding box center [559, 293] width 13 height 13
click at [562, 342] on button at bounding box center [559, 343] width 13 height 13
click at [522, 392] on div "4 - Quiz Required- quiz" at bounding box center [452, 403] width 229 height 33
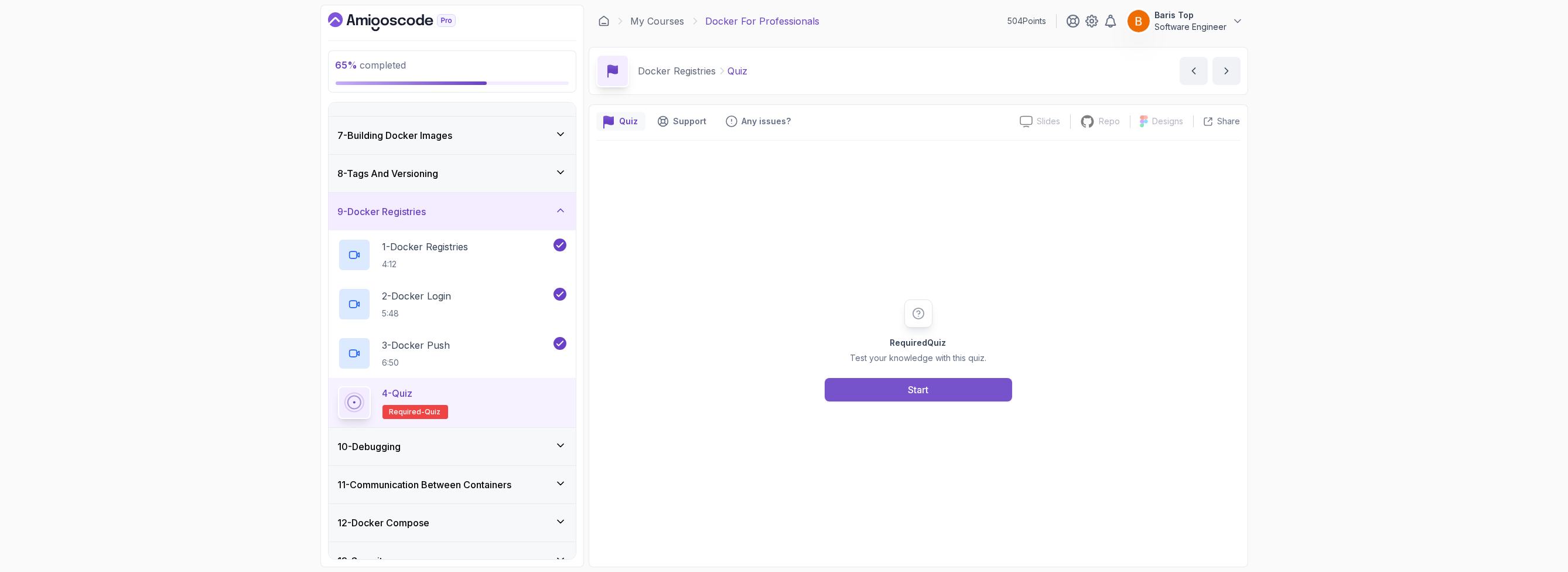
click at [896, 380] on button "Start" at bounding box center [917, 390] width 187 height 24
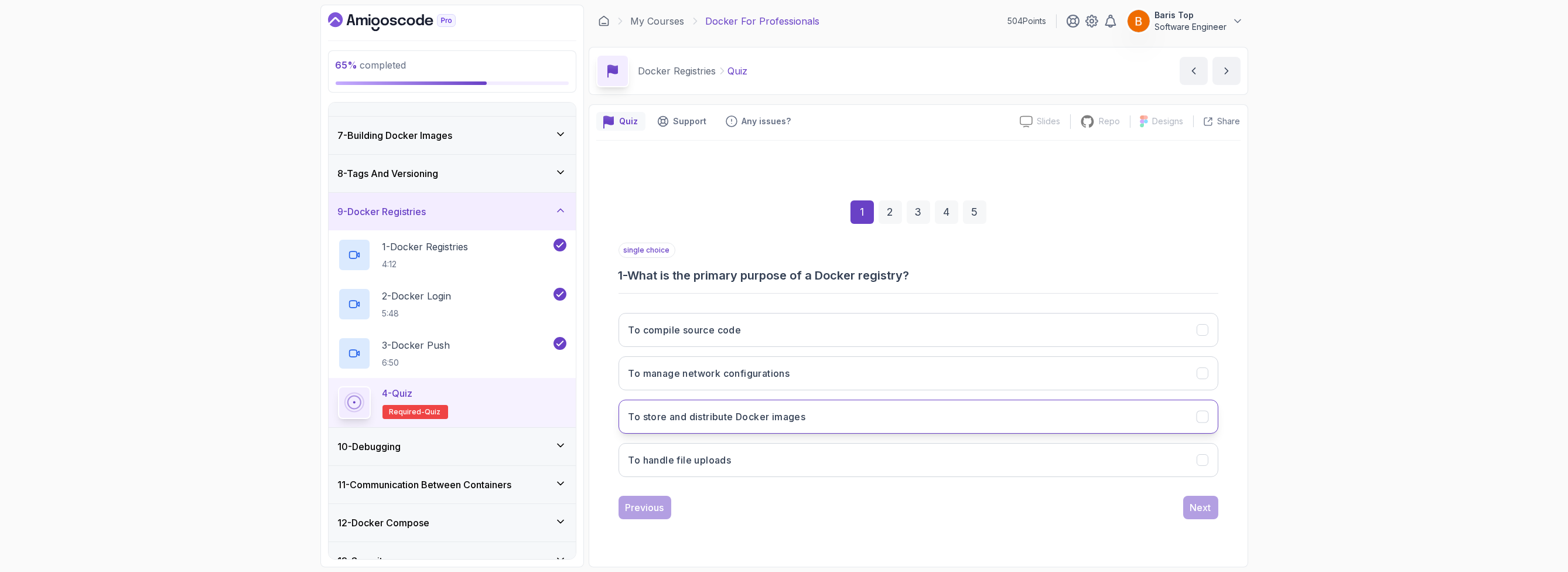
click at [838, 412] on button "To store and distribute Docker images" at bounding box center [918, 416] width 600 height 34
click at [1201, 509] on div "Next" at bounding box center [1200, 507] width 21 height 14
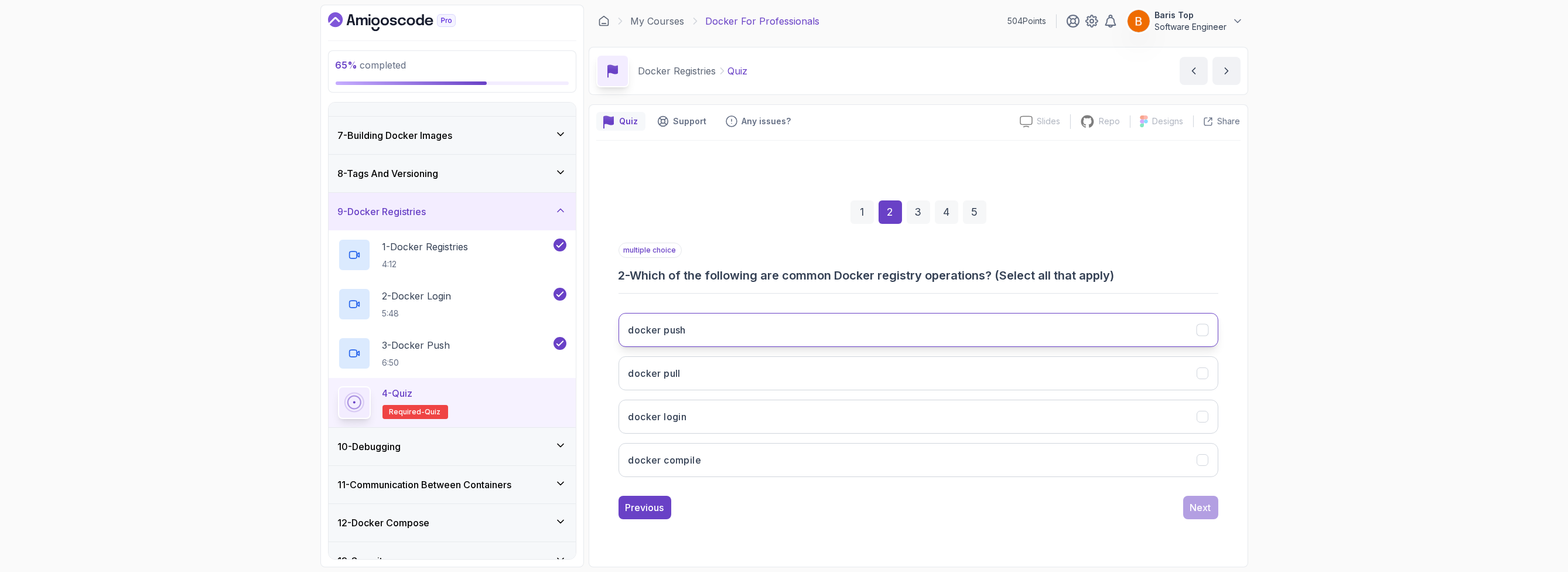
click at [743, 336] on button "docker push" at bounding box center [918, 330] width 600 height 34
click at [736, 371] on button "docker pull" at bounding box center [918, 373] width 600 height 34
click at [730, 412] on button "docker login" at bounding box center [918, 416] width 600 height 34
click at [1187, 508] on button "Next" at bounding box center [1200, 508] width 35 height 24
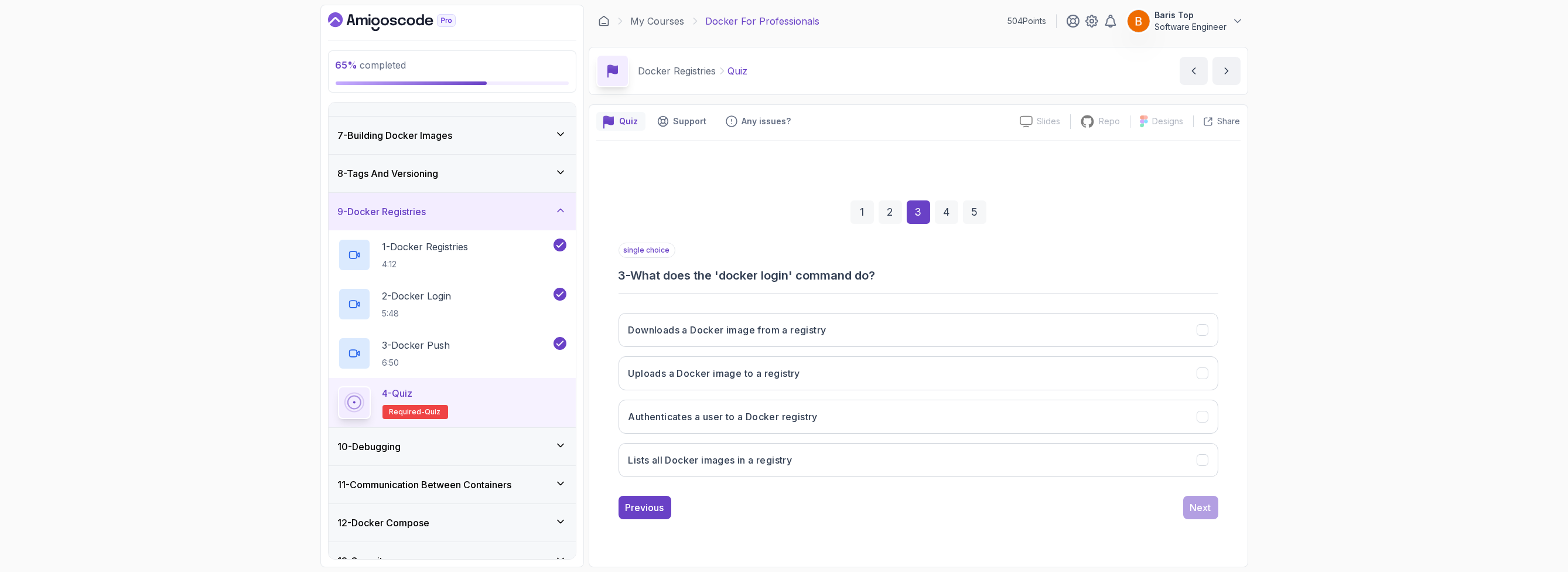
drag, startPoint x: 821, startPoint y: 417, endPoint x: 938, endPoint y: 439, distance: 119.1
click at [821, 417] on button "Authenticates a user to a Docker registry" at bounding box center [918, 416] width 600 height 34
click at [1194, 513] on div "Next" at bounding box center [1200, 507] width 21 height 14
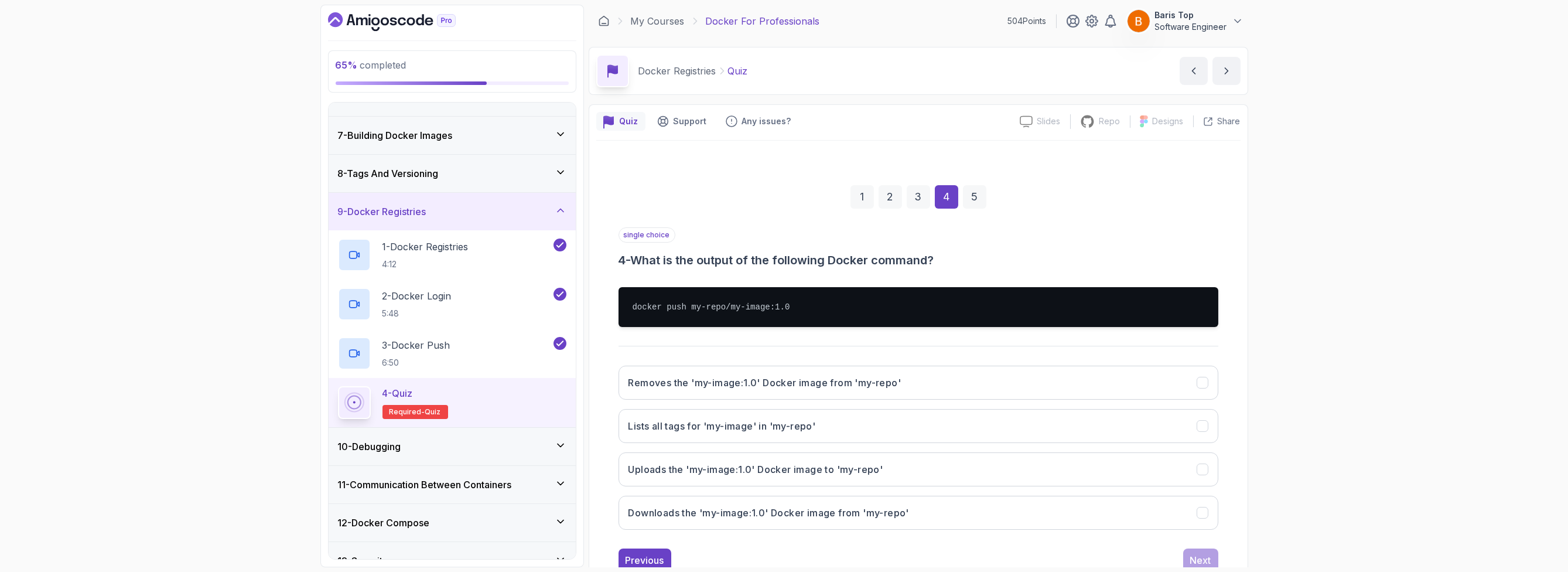
click at [766, 245] on div "single choice 4 - What is the output of the following Docker command?" at bounding box center [918, 247] width 600 height 41
drag, startPoint x: 694, startPoint y: 306, endPoint x: 762, endPoint y: 308, distance: 68.0
click at [762, 308] on pre "docker push my-repo/my-image:1.0" at bounding box center [918, 307] width 600 height 40
click at [791, 473] on h3 "Uploads the 'my-image:1.0' Docker image to 'my-repo'" at bounding box center [756, 469] width 255 height 14
click at [897, 541] on div "single choice 4 - What is the output of the following Docker command? docker pu…" at bounding box center [918, 399] width 600 height 345
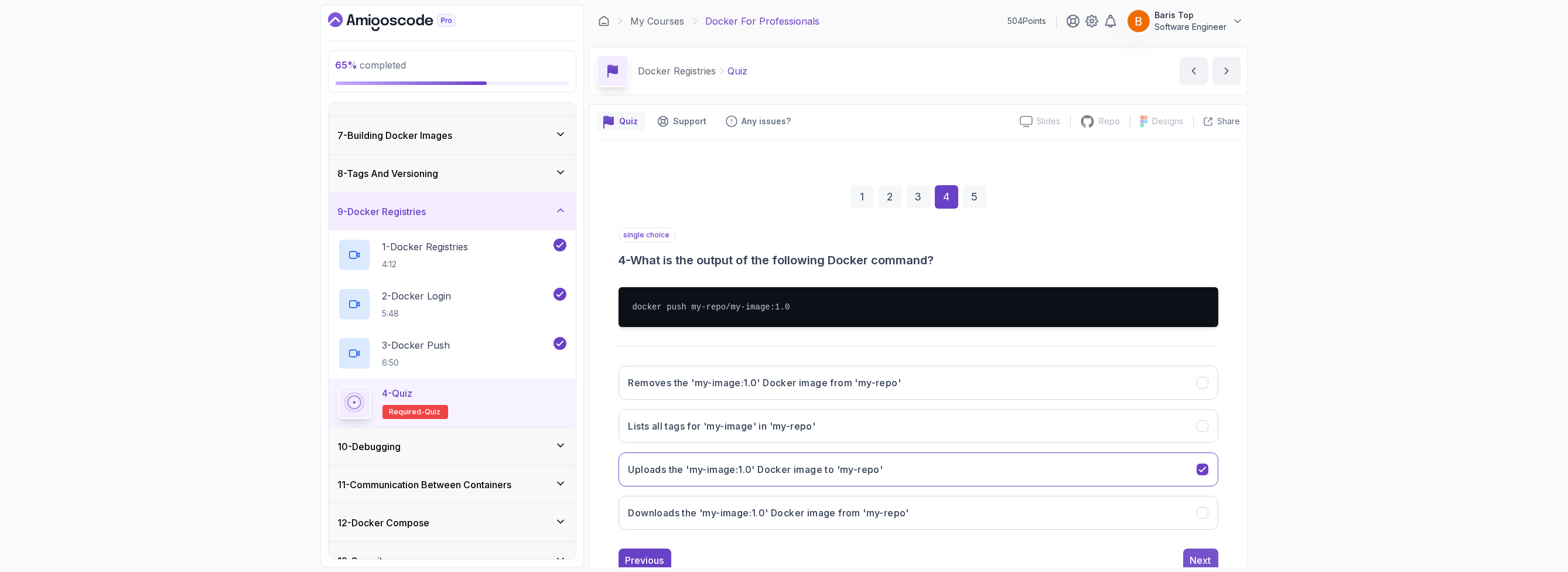
click at [1201, 553] on div "Next" at bounding box center [1200, 560] width 21 height 14
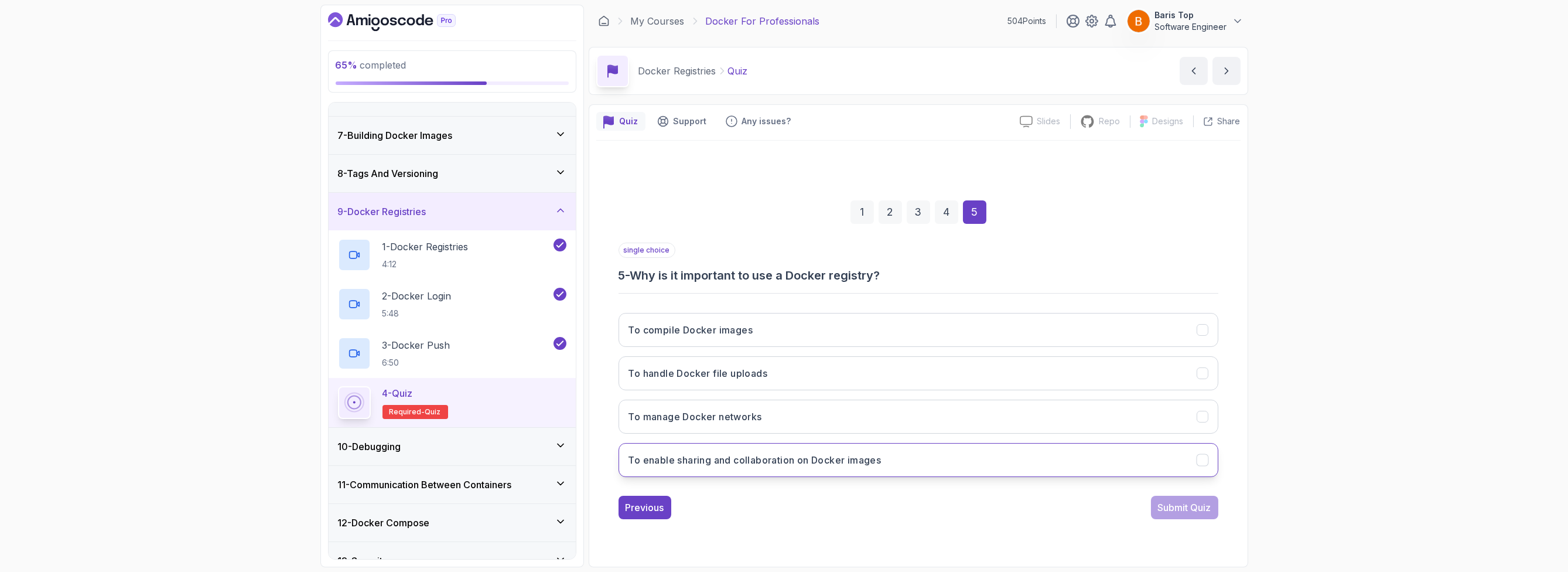
click at [817, 456] on h3 "To enable sharing and collaboration on Docker images" at bounding box center [755, 459] width 253 height 14
click at [873, 496] on div "Previous Submit Quiz" at bounding box center [918, 508] width 600 height 24
click at [1169, 505] on div "Submit Quiz" at bounding box center [1184, 507] width 53 height 14
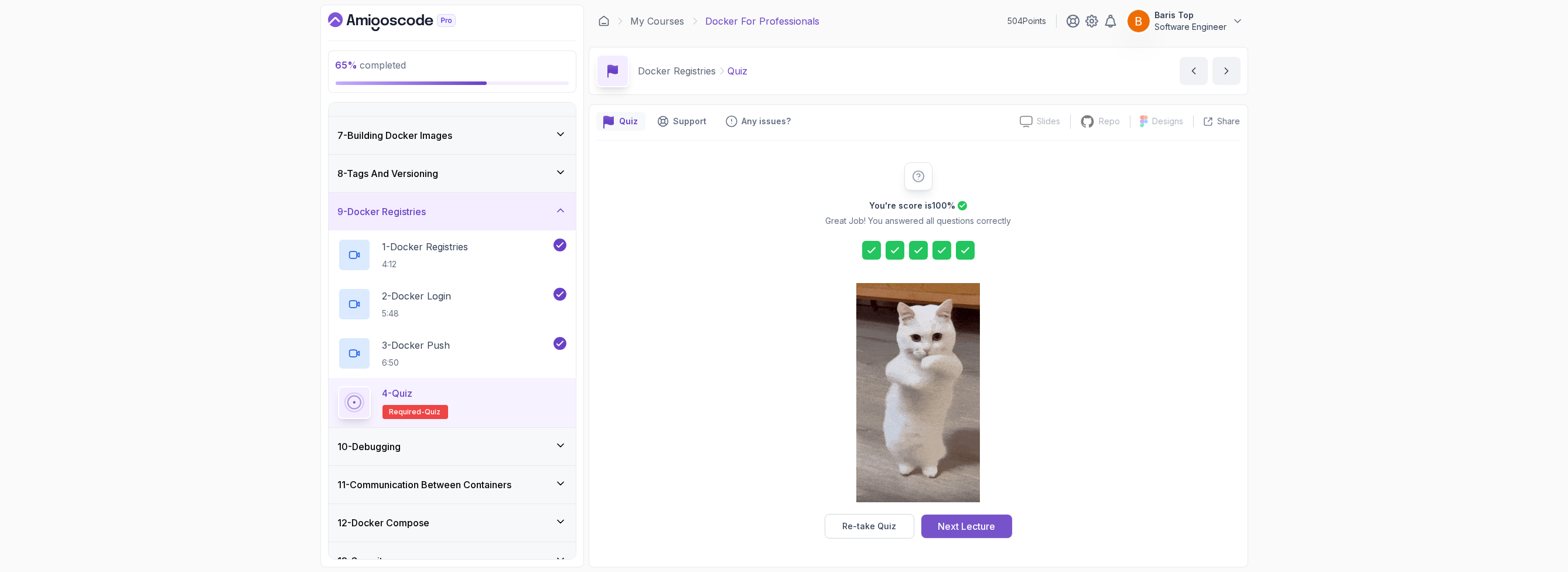
click at [985, 514] on div "You're score is 100 % Great Job! You answered all questions correctly Re-take Q…" at bounding box center [917, 350] width 224 height 376
click at [985, 520] on div "Next Lecture" at bounding box center [967, 526] width 58 height 14
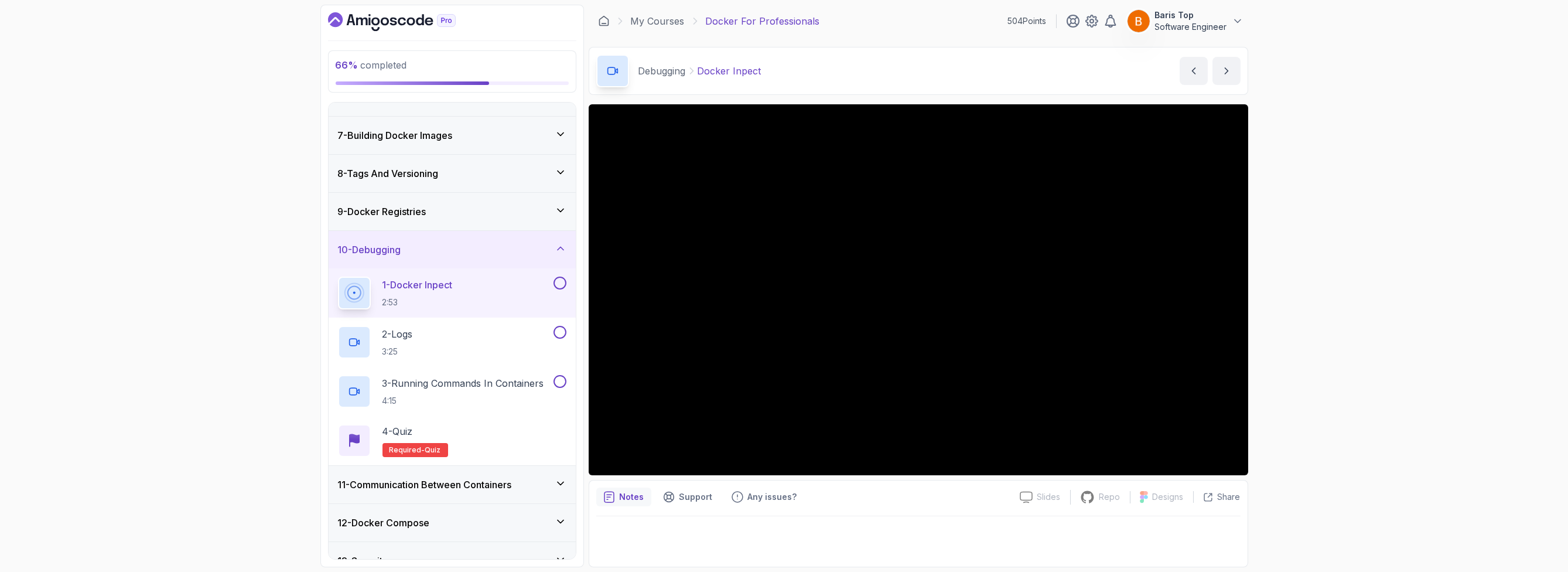
click at [555, 282] on button at bounding box center [559, 282] width 13 height 13
click at [557, 325] on button at bounding box center [559, 331] width 13 height 13
click at [560, 377] on button at bounding box center [559, 380] width 13 height 13
click at [515, 432] on div "4 - Quiz Required- quiz" at bounding box center [452, 441] width 229 height 33
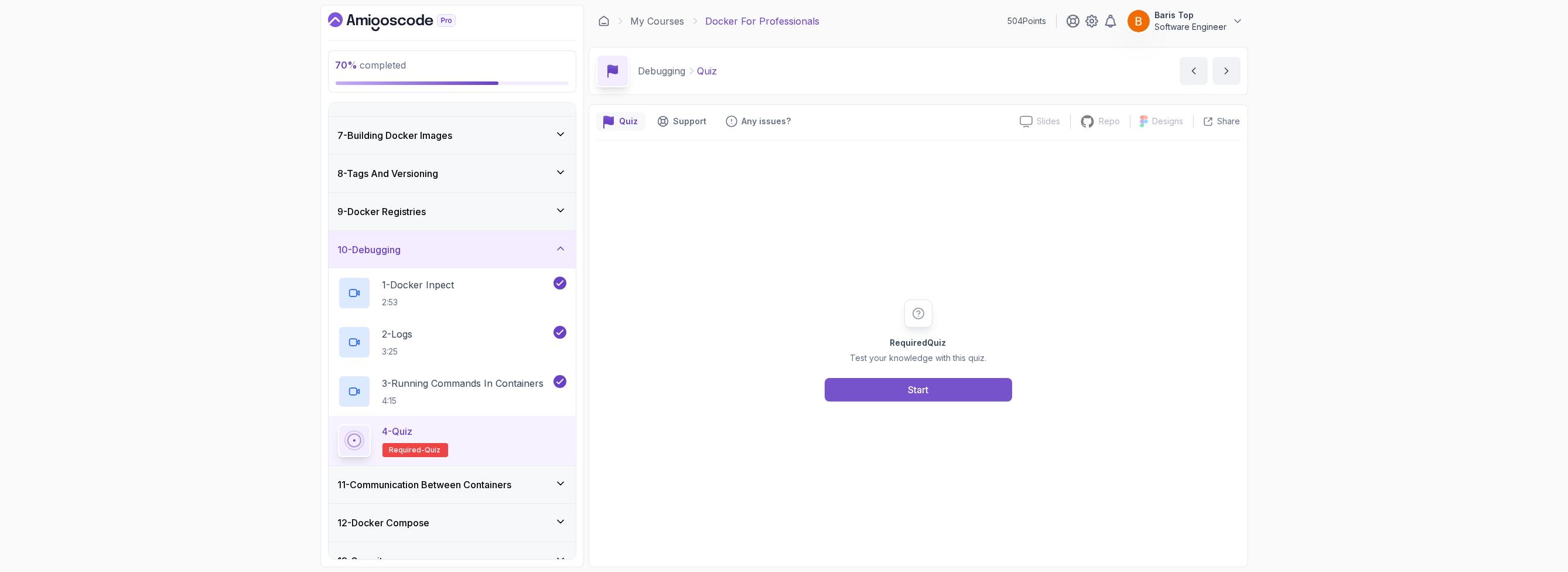
click at [870, 384] on button "Start" at bounding box center [917, 390] width 187 height 24
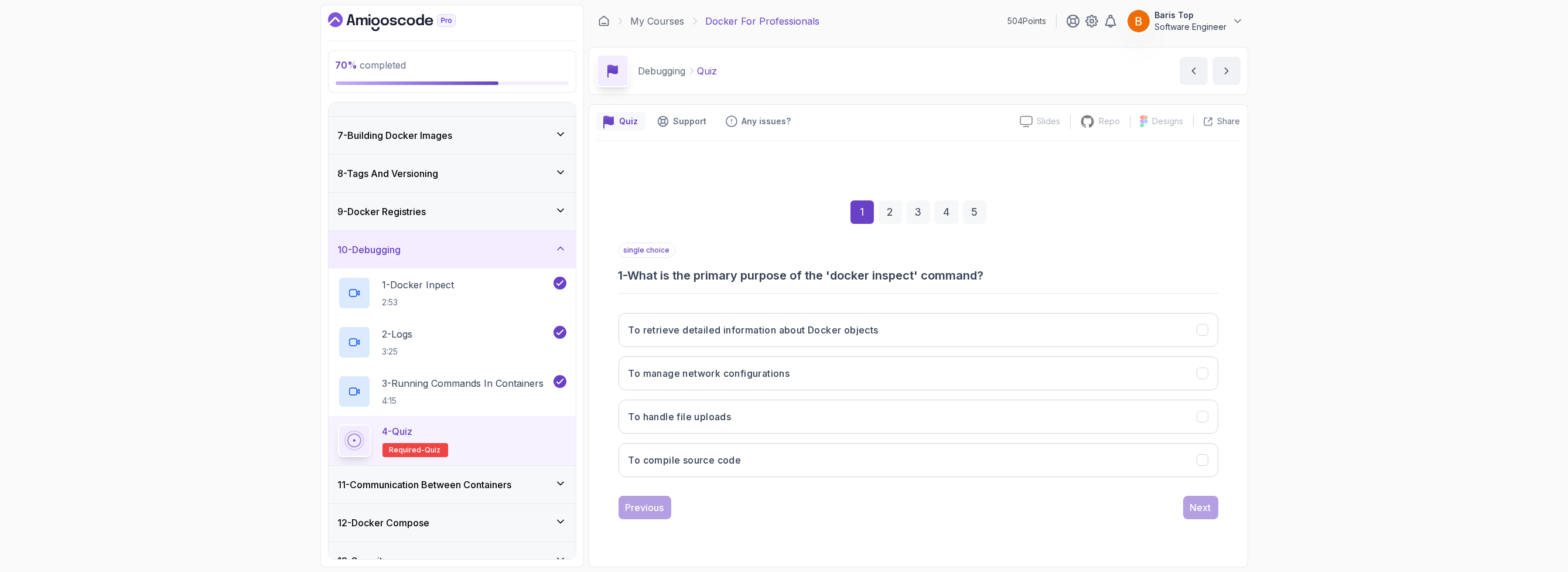
click at [250, 219] on div "70 % completed 1 - Intro 2 - Getting Started 3 - Containers 4 - Images 5 - Dock…" at bounding box center [784, 286] width 1568 height 572
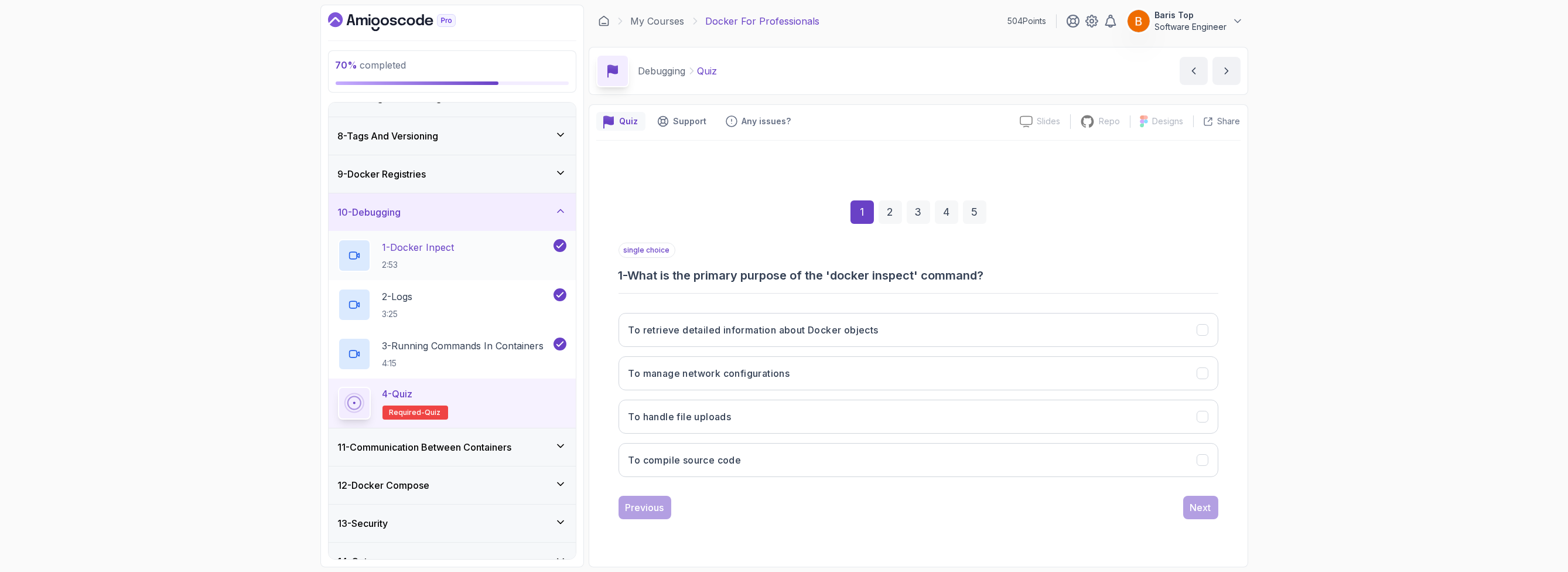
scroll to position [270, 0]
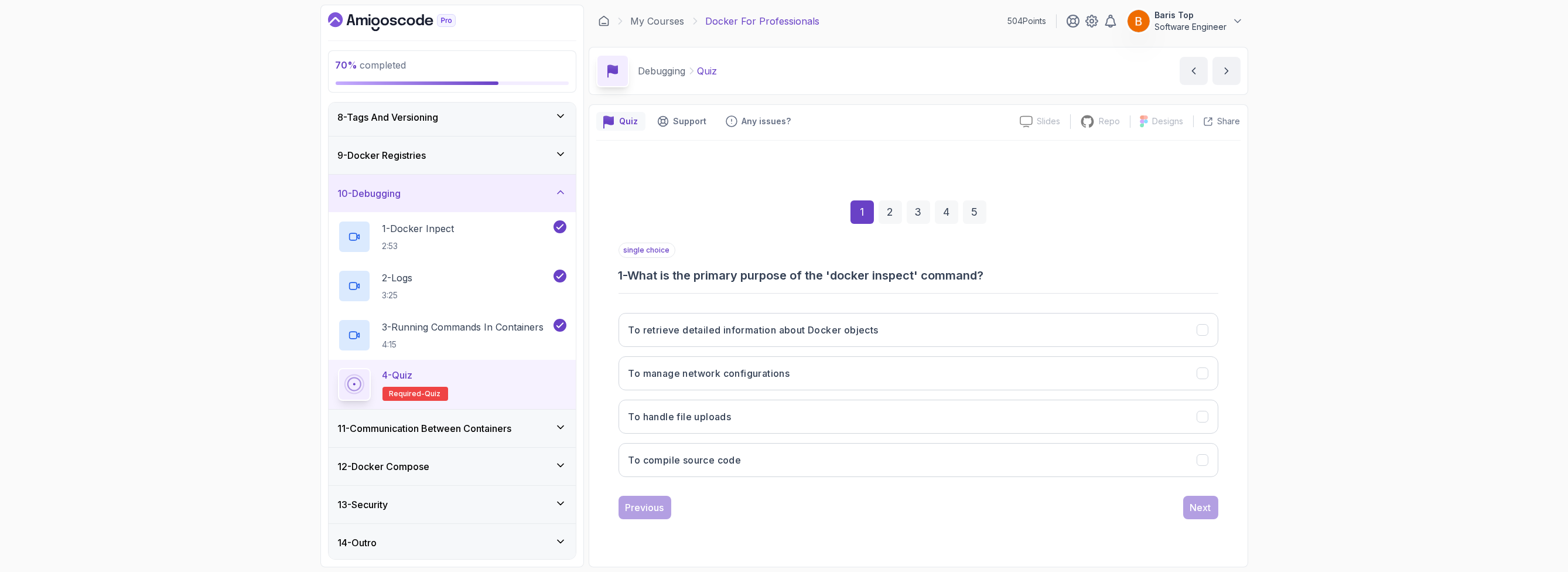
click at [745, 274] on h3 "1 - What is the primary purpose of the 'docker inspect' command?" at bounding box center [918, 275] width 600 height 16
click at [889, 330] on button "To retrieve detailed information about Docker objects" at bounding box center [918, 330] width 600 height 34
click at [1195, 509] on div "Next" at bounding box center [1200, 507] width 21 height 14
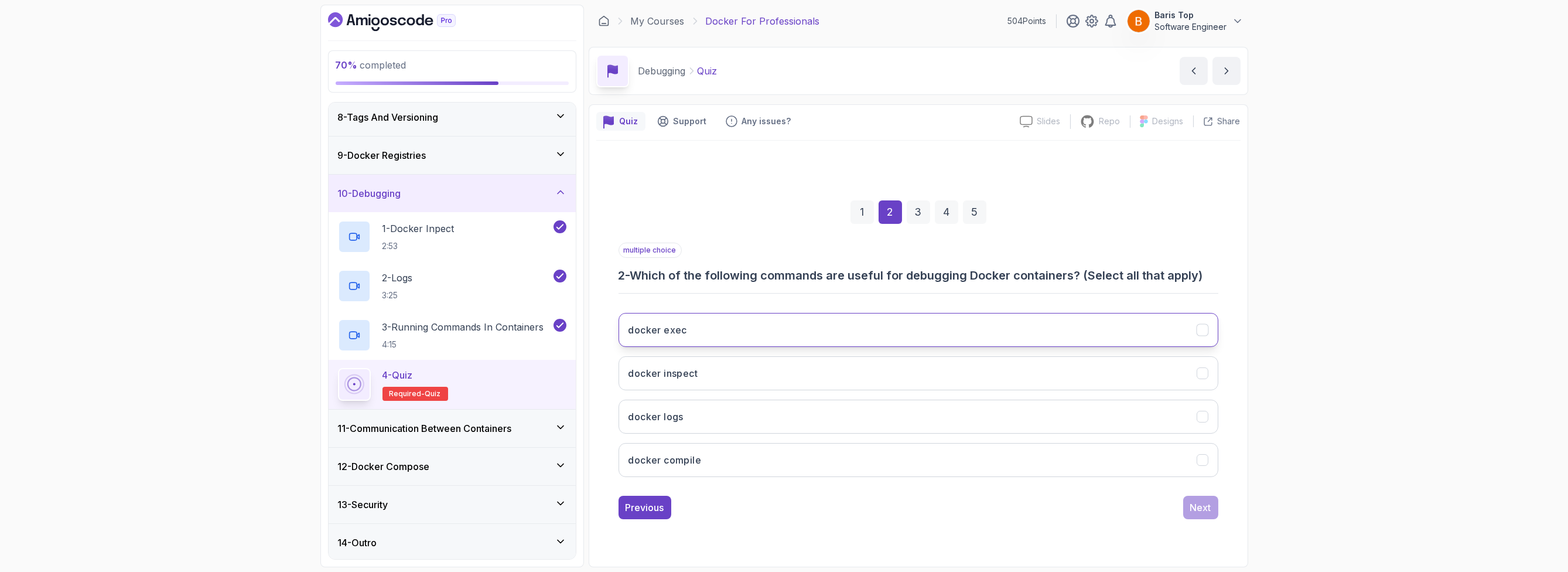
click at [751, 320] on button "docker exec" at bounding box center [918, 330] width 600 height 34
click at [753, 370] on button "docker inspect" at bounding box center [918, 373] width 600 height 34
click at [749, 413] on button "docker logs" at bounding box center [918, 416] width 600 height 34
click at [1216, 506] on button "Next" at bounding box center [1200, 508] width 35 height 24
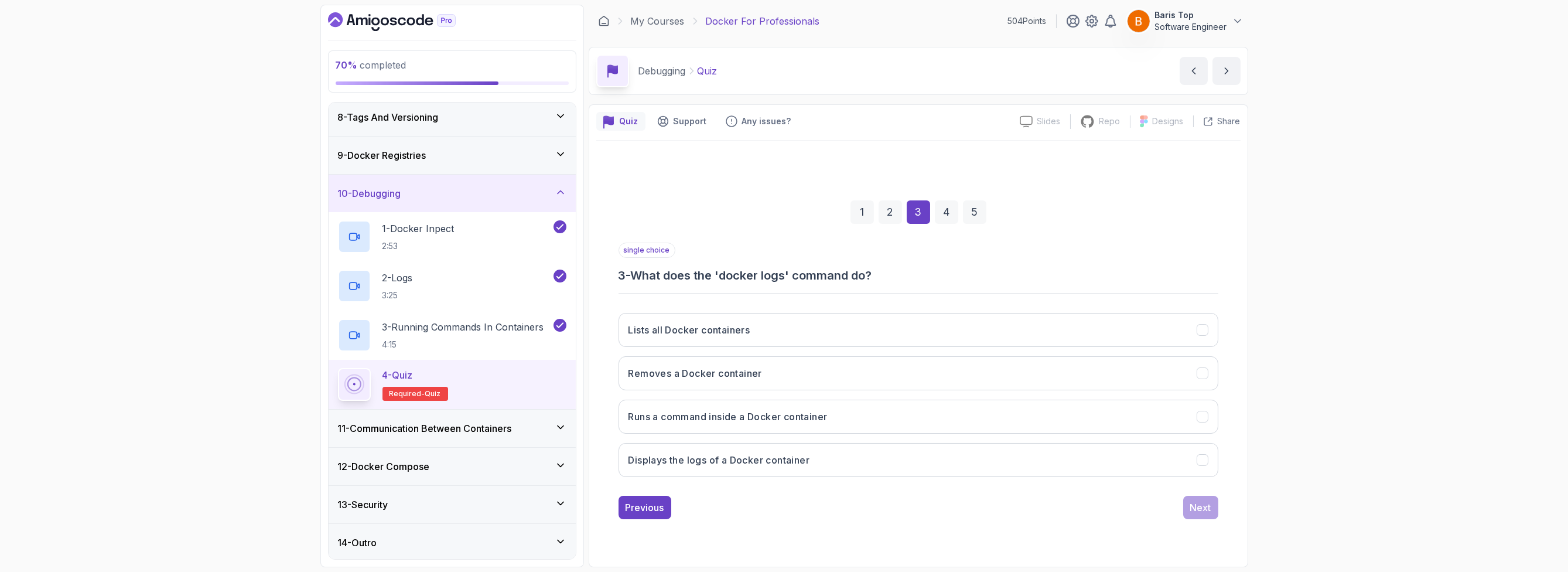
click at [778, 258] on div "single choice 3 - What does the 'docker logs' command do?" at bounding box center [918, 263] width 600 height 41
click at [837, 452] on button "Displays the logs of a Docker container" at bounding box center [918, 460] width 600 height 34
click at [1195, 514] on button "Next" at bounding box center [1200, 508] width 35 height 24
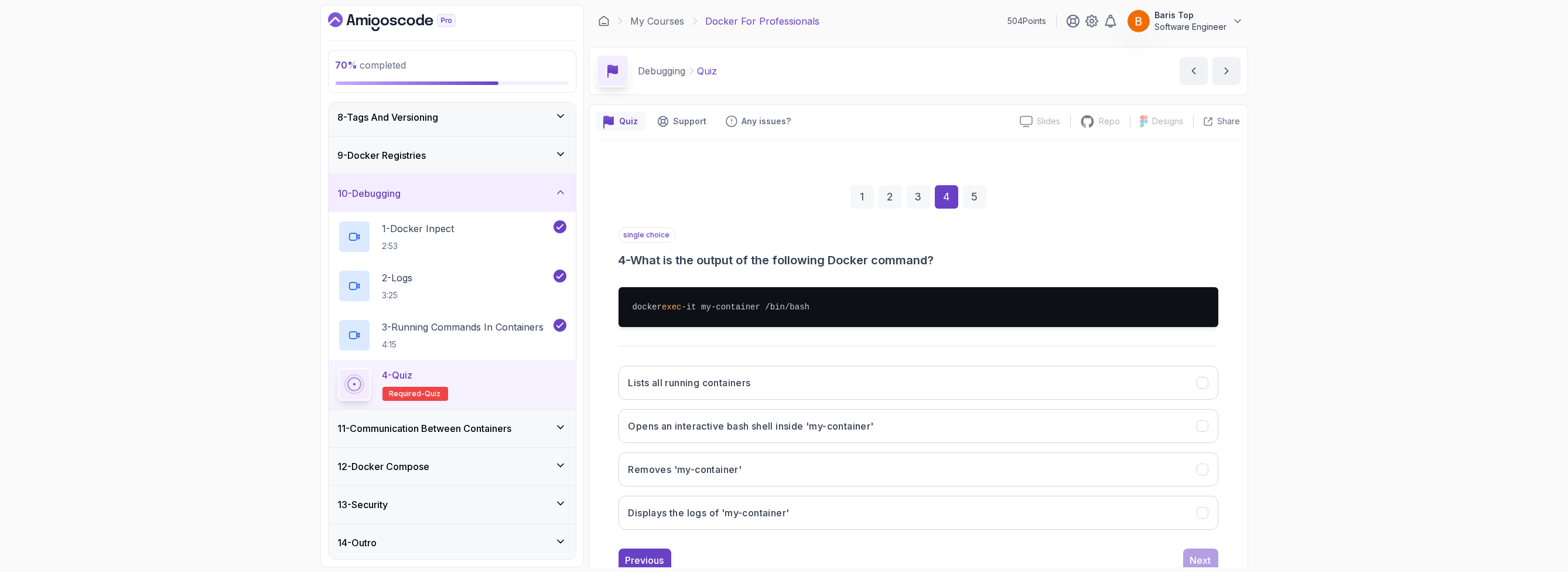
click at [794, 244] on div "single choice 4 - What is the output of the following Docker command?" at bounding box center [918, 247] width 600 height 41
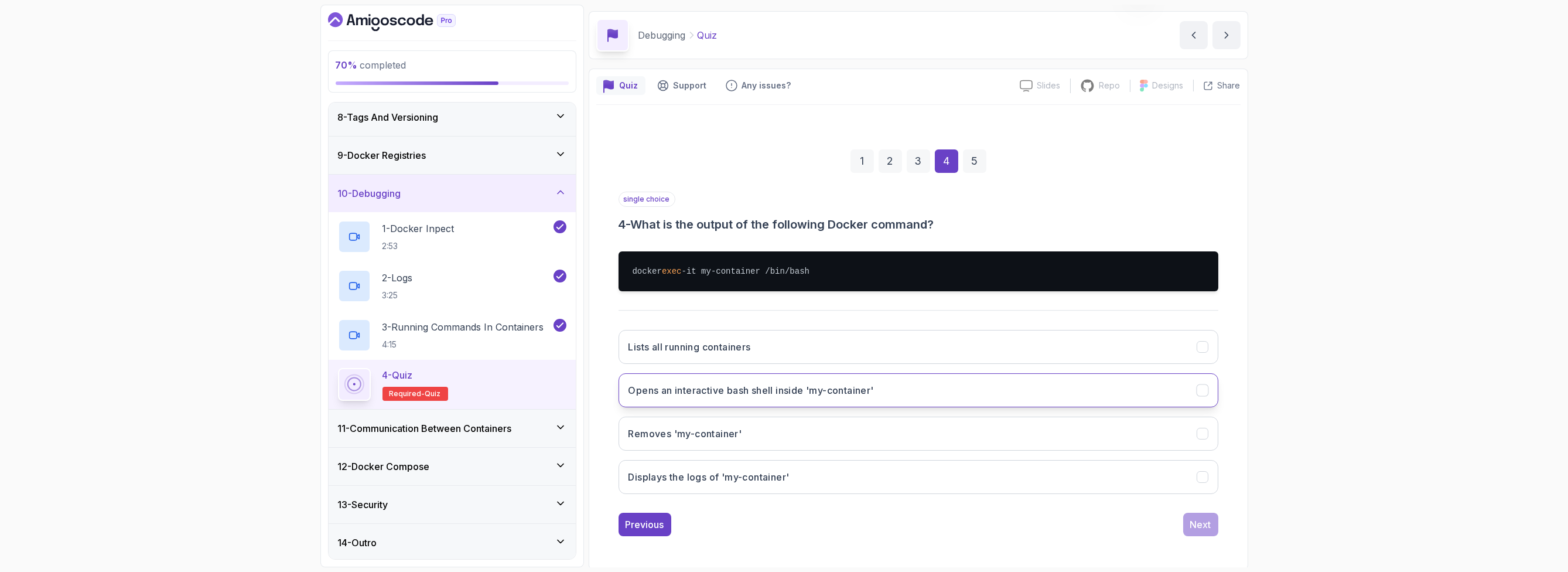
click at [928, 391] on button "Opens an interactive bash shell inside 'my-container'" at bounding box center [918, 390] width 600 height 34
click at [1207, 525] on div "Next" at bounding box center [1200, 524] width 21 height 14
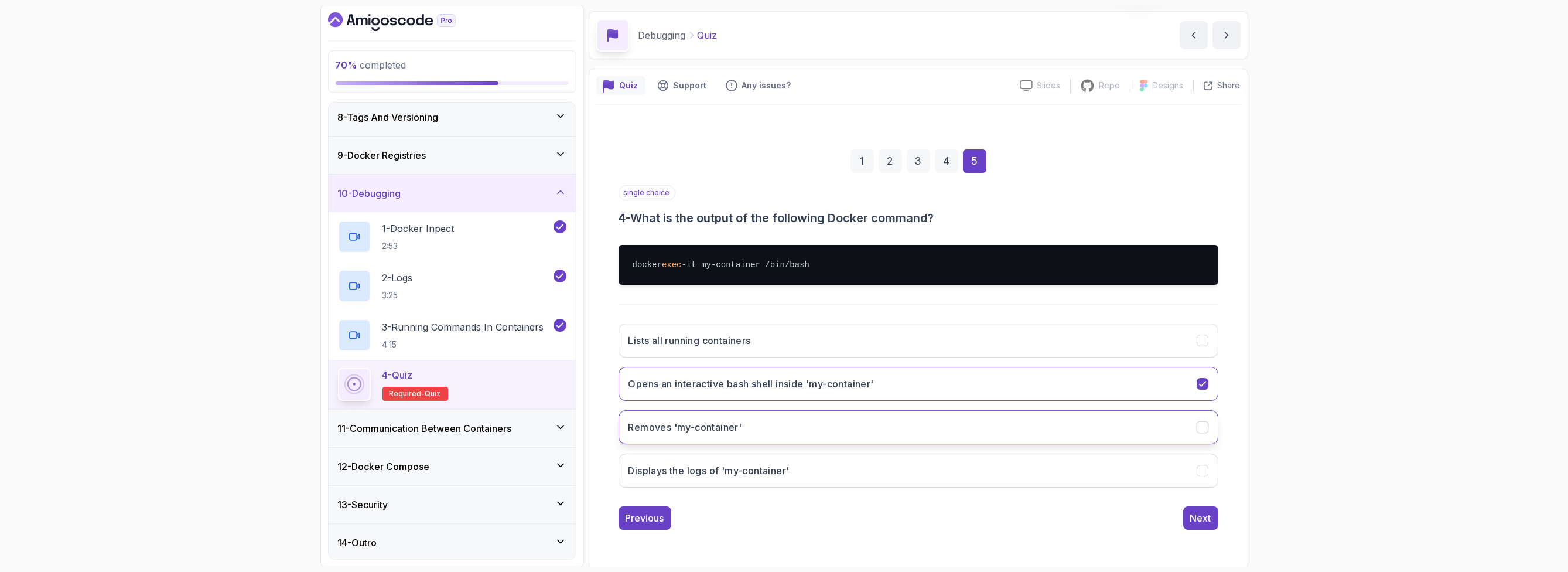
scroll to position [0, 0]
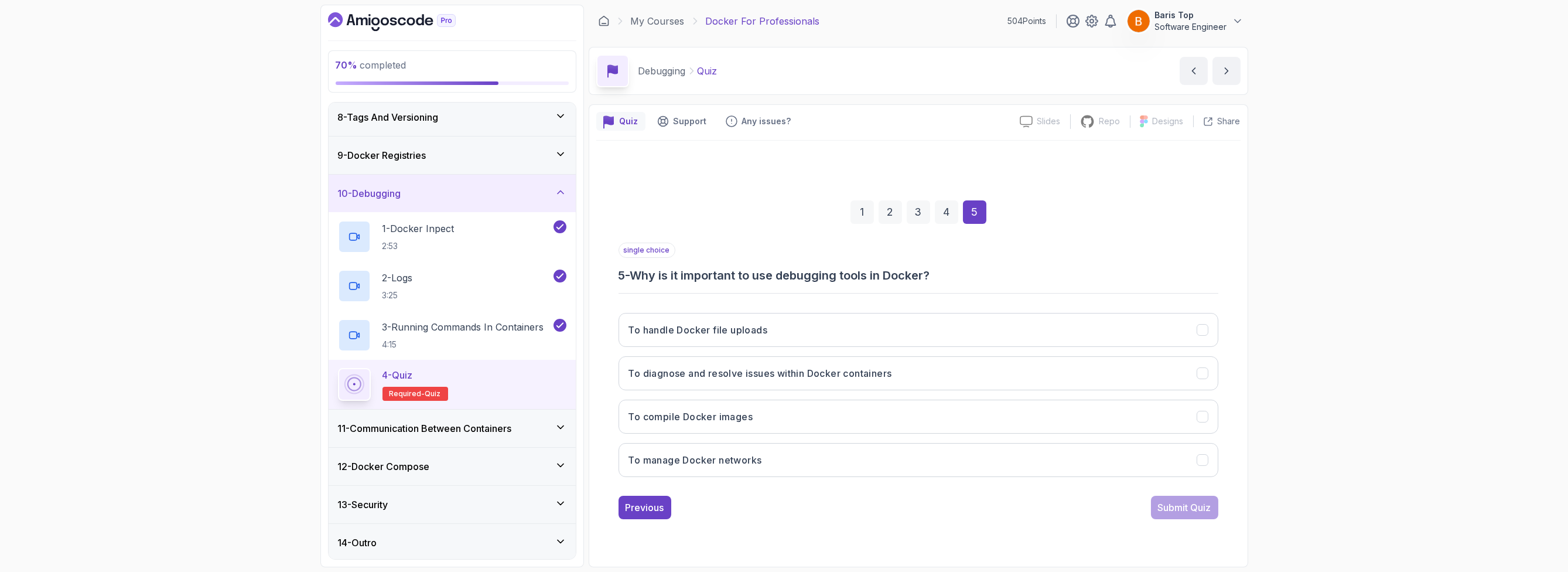
click at [804, 248] on div "single choice 5 - Why is it important to use debugging tools in Docker?" at bounding box center [918, 263] width 600 height 41
click at [953, 369] on button "To diagnose and resolve issues within Docker containers" at bounding box center [918, 373] width 600 height 34
click at [1186, 503] on div "Submit Quiz" at bounding box center [1184, 507] width 53 height 14
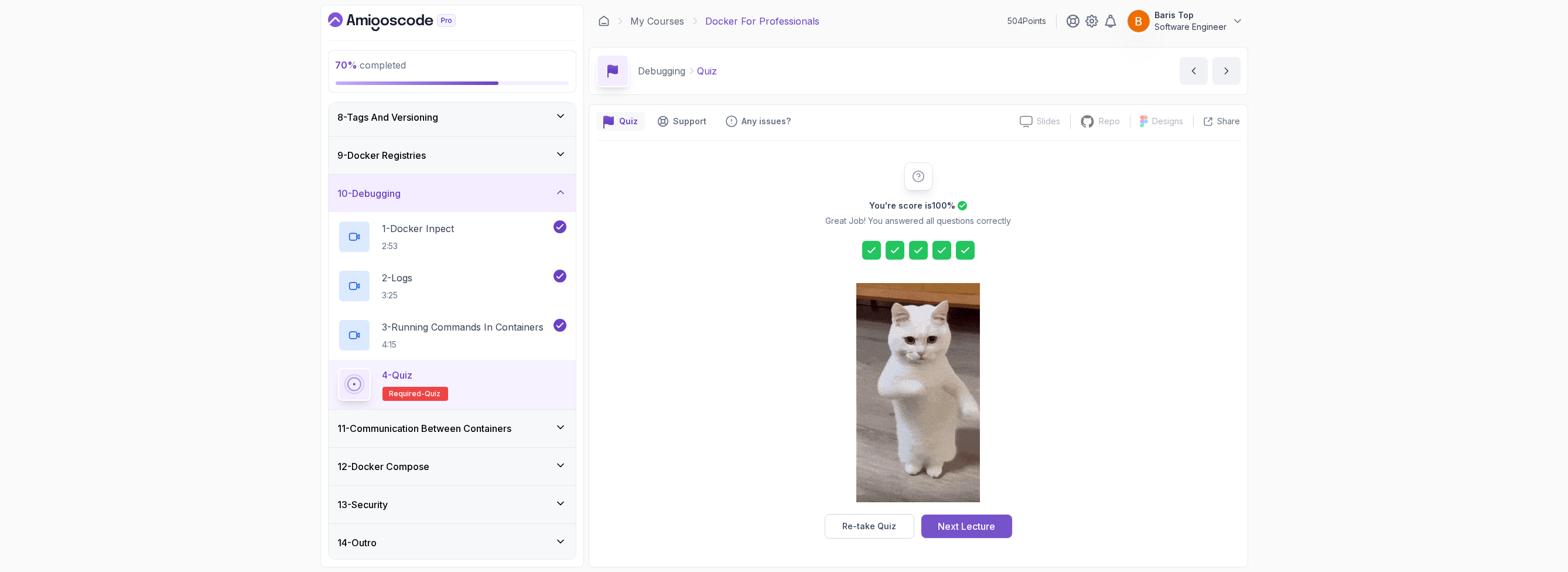
click at [989, 525] on div "Next Lecture" at bounding box center [967, 526] width 58 height 14
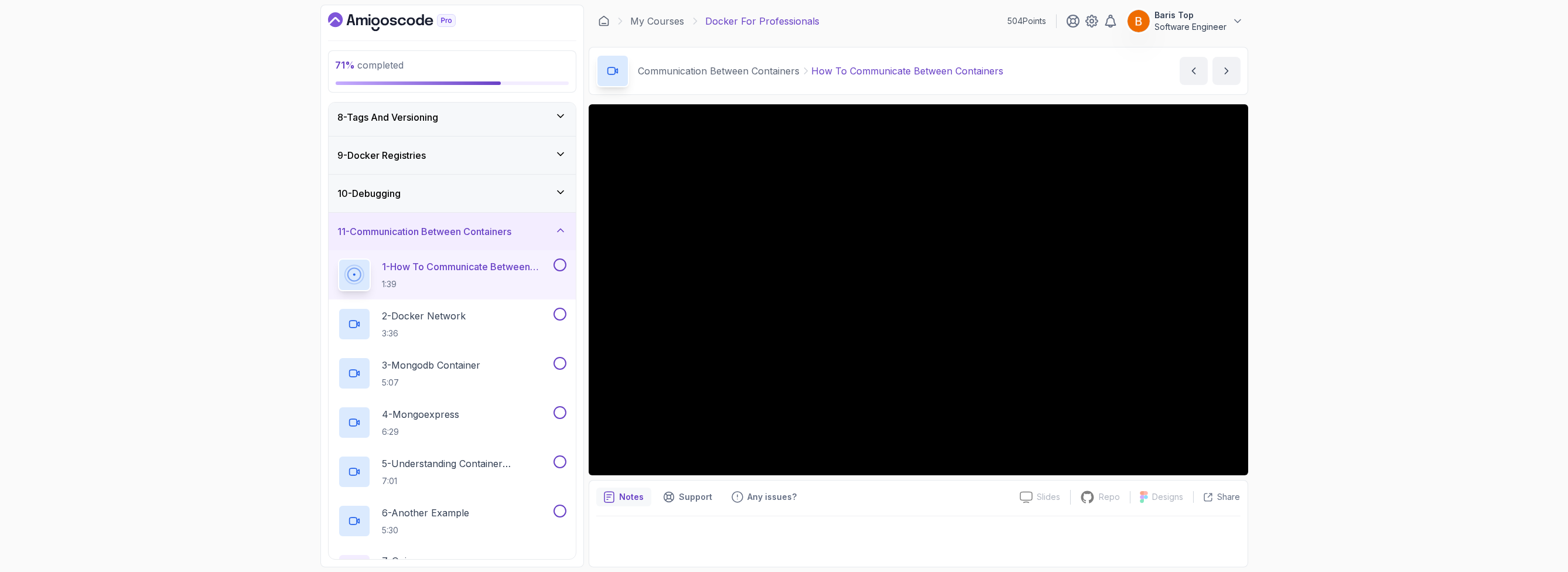
click at [557, 261] on button at bounding box center [559, 264] width 13 height 13
click at [531, 304] on div "2 - Docker Network 3:36" at bounding box center [452, 324] width 247 height 49
click at [517, 316] on div "2 - Docker Network 3:36" at bounding box center [445, 324] width 213 height 33
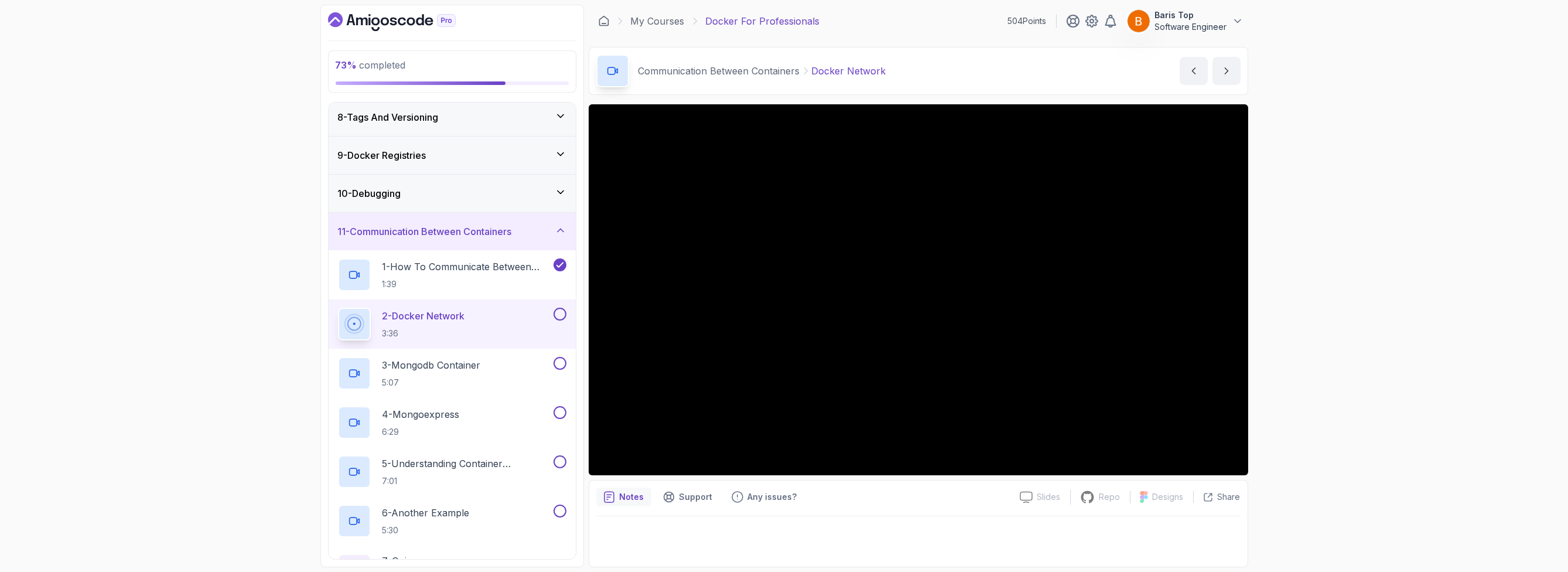
click at [562, 312] on button at bounding box center [559, 314] width 13 height 13
click at [559, 362] on button at bounding box center [559, 363] width 13 height 13
click at [562, 410] on button at bounding box center [559, 412] width 13 height 13
click at [536, 458] on p "5 - Understanding Container Communication" at bounding box center [466, 464] width 169 height 14
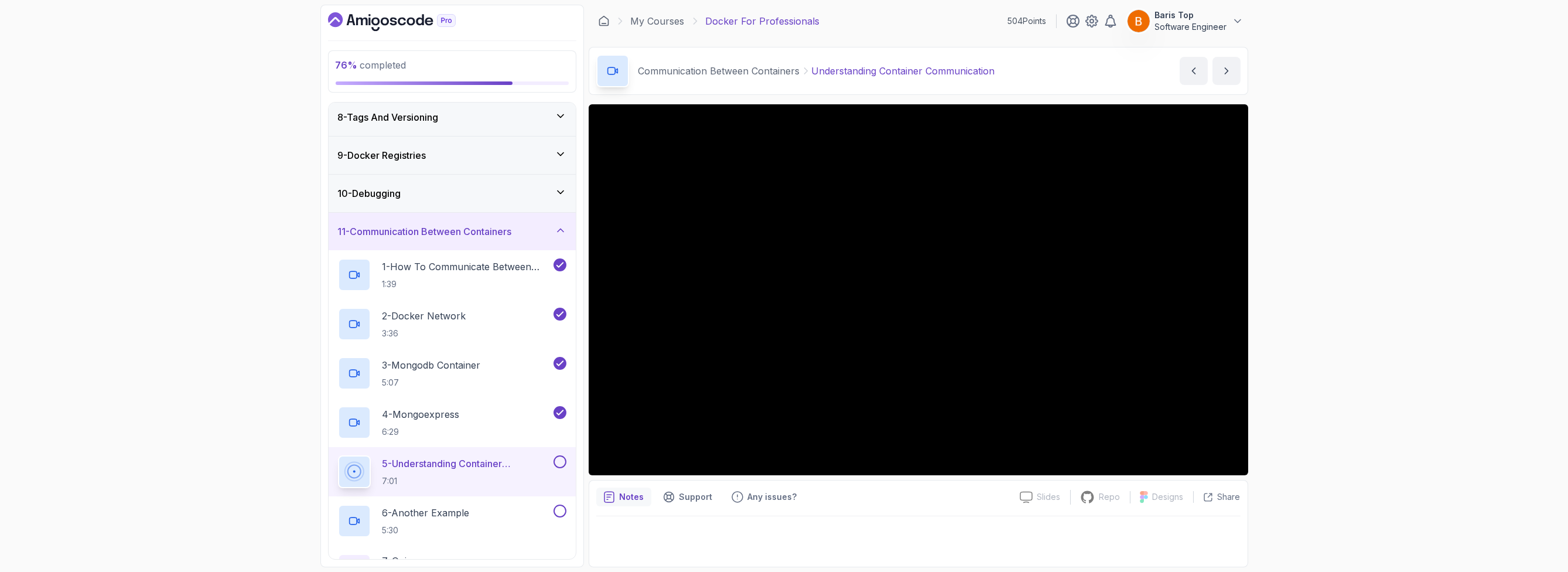
click at [557, 458] on button at bounding box center [559, 461] width 13 height 13
click at [557, 509] on button at bounding box center [559, 510] width 13 height 13
click at [489, 554] on div "7 - Quiz Required- quiz" at bounding box center [452, 569] width 229 height 33
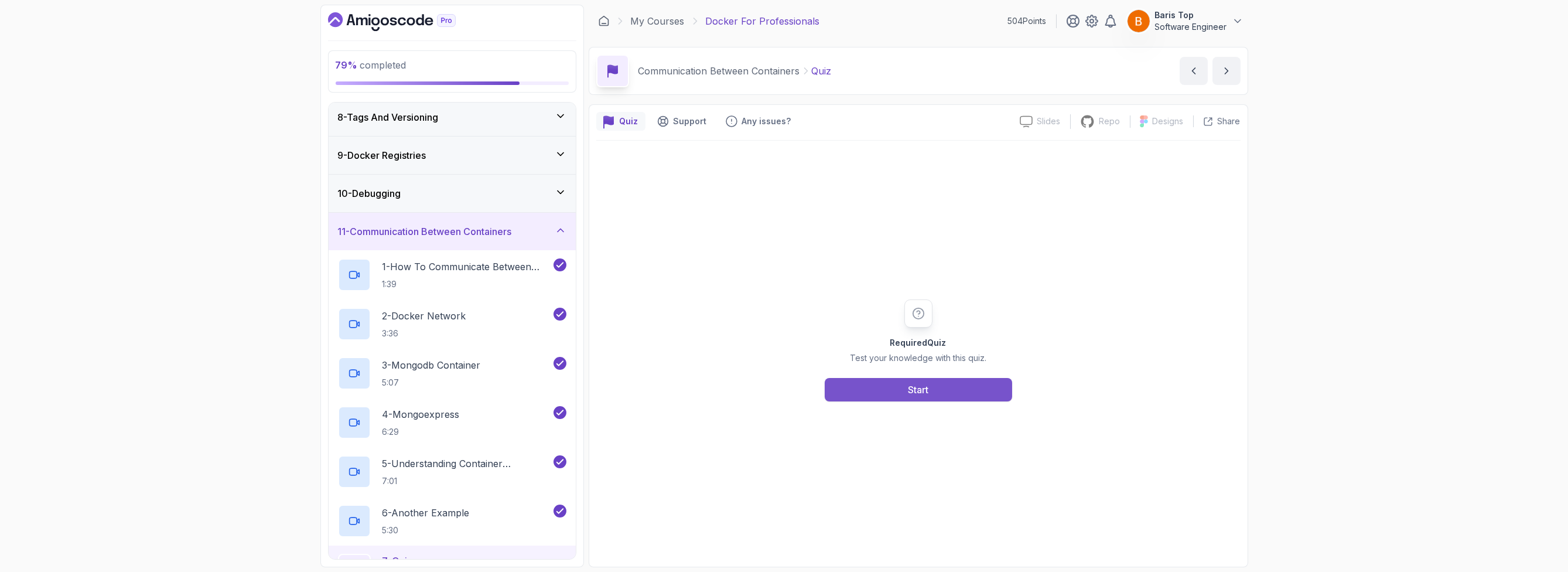
click at [858, 383] on button "Start" at bounding box center [917, 390] width 187 height 24
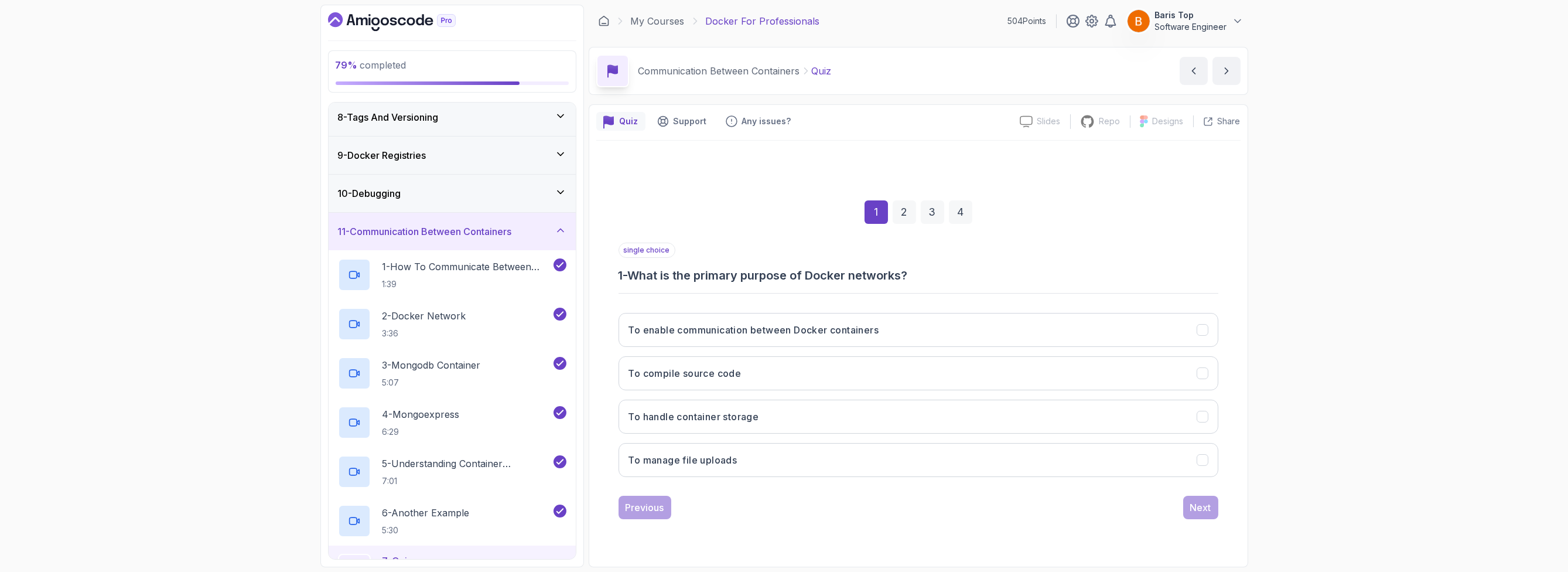
click at [763, 221] on div "1 2 3 4" at bounding box center [918, 212] width 600 height 61
click at [903, 323] on button "To enable communication between Docker containers" at bounding box center [918, 330] width 600 height 34
click at [1224, 512] on div "1 2 3 4 single choice 1 - What is the primary purpose of Docker networks? To en…" at bounding box center [918, 350] width 644 height 356
click at [1211, 510] on button "Next" at bounding box center [1200, 508] width 35 height 24
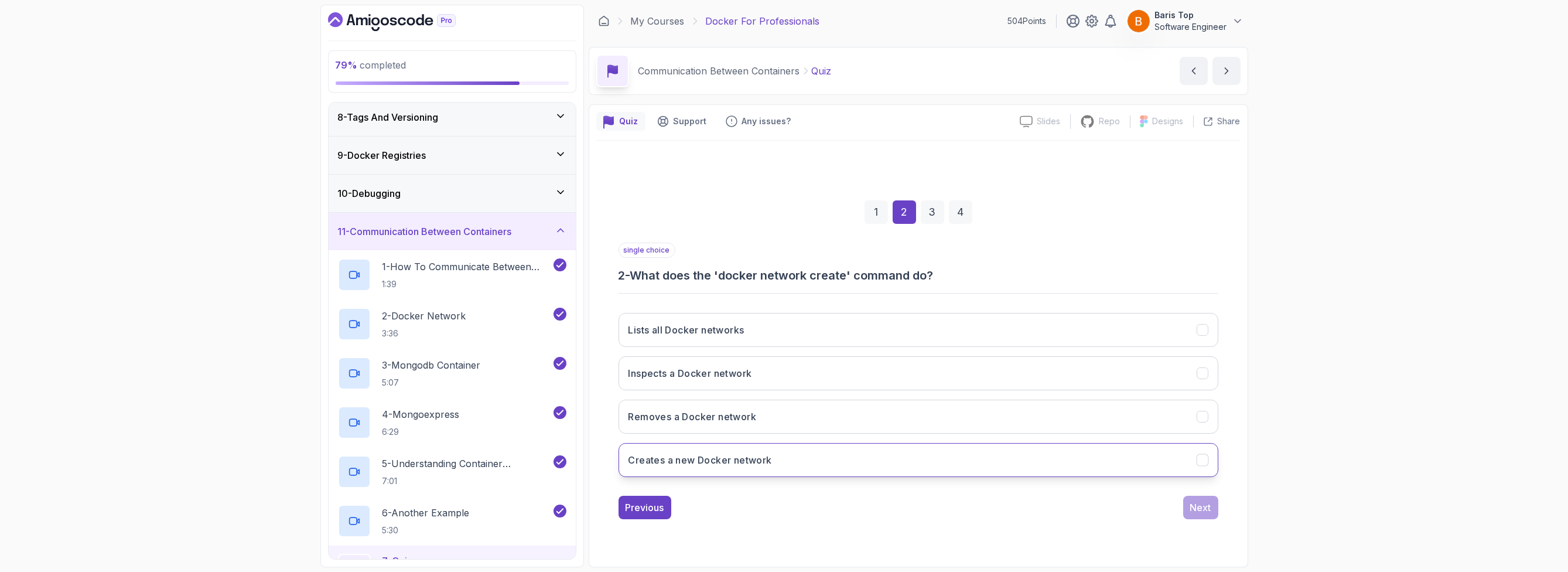
click at [820, 464] on button "Creates a new Docker network" at bounding box center [918, 460] width 600 height 34
click at [1195, 507] on div "Next" at bounding box center [1200, 507] width 21 height 14
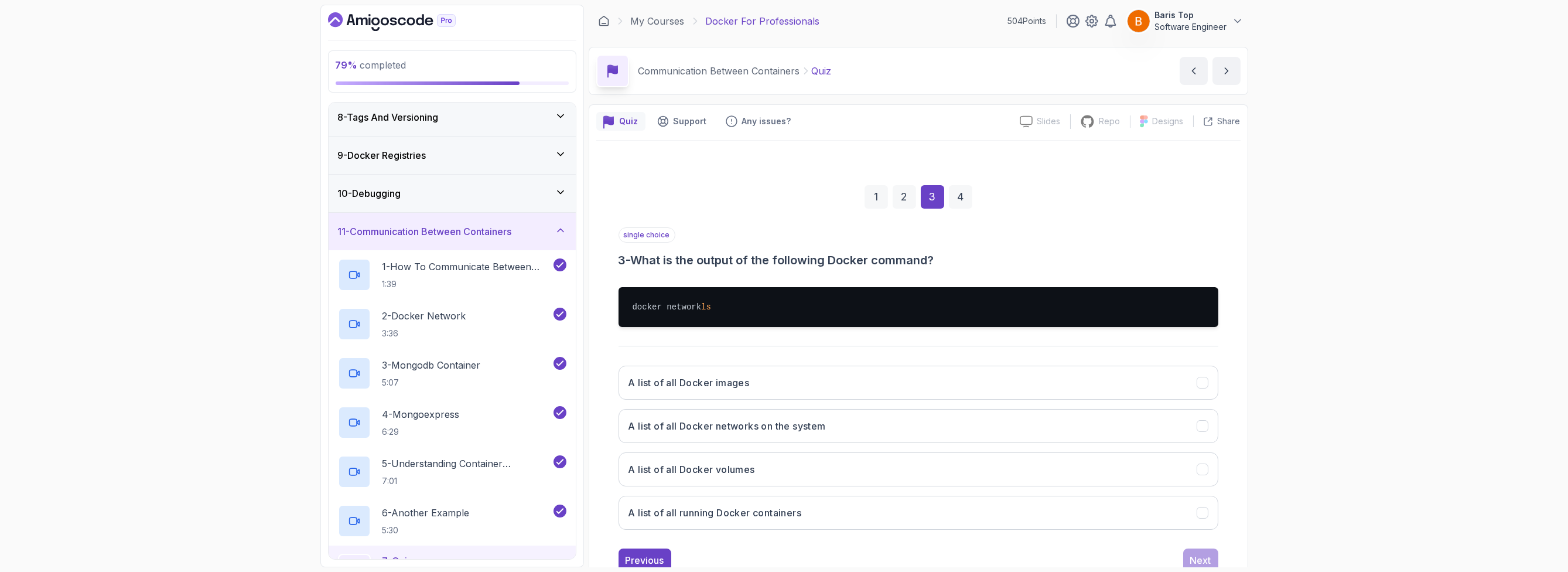
click at [763, 238] on div "single choice 3 - What is the output of the following Docker command?" at bounding box center [918, 247] width 600 height 41
click at [841, 426] on button "A list of all Docker networks on the system" at bounding box center [918, 426] width 600 height 34
click at [1201, 557] on div "Next" at bounding box center [1200, 560] width 21 height 14
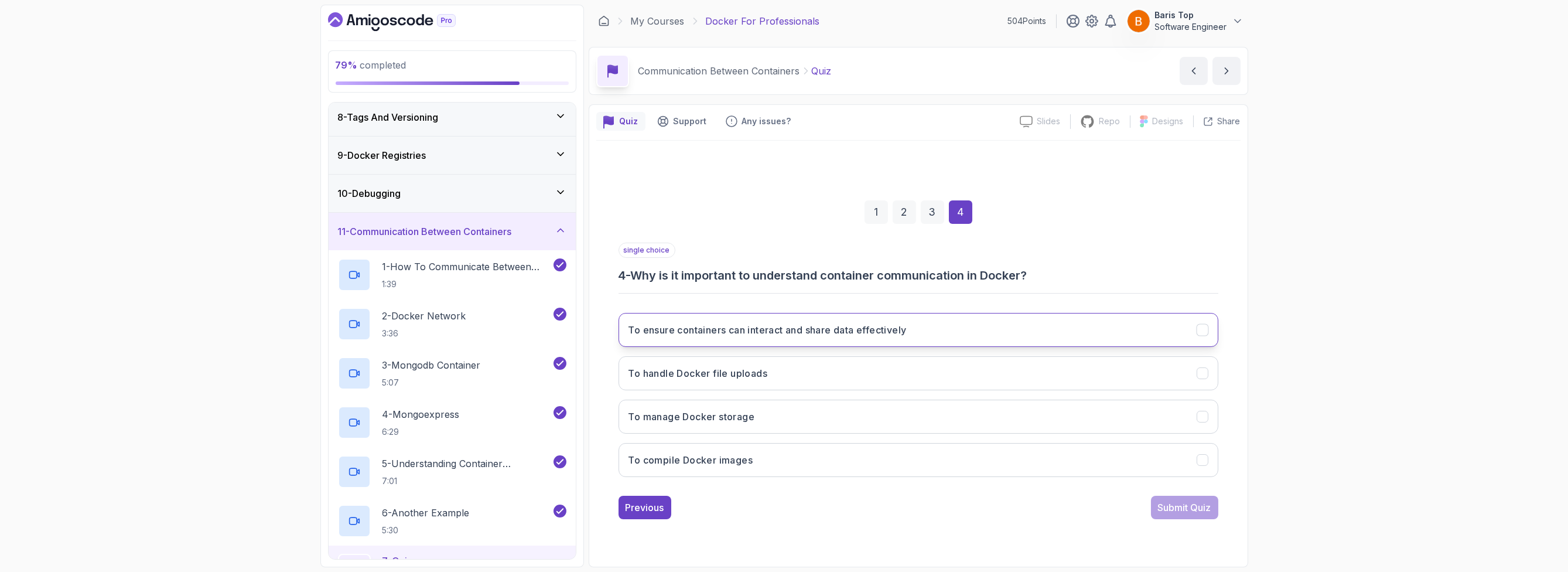
click at [922, 321] on button "To ensure containers can interact and share data effectively" at bounding box center [918, 330] width 600 height 34
click at [1168, 509] on div "Submit Quiz" at bounding box center [1184, 507] width 53 height 14
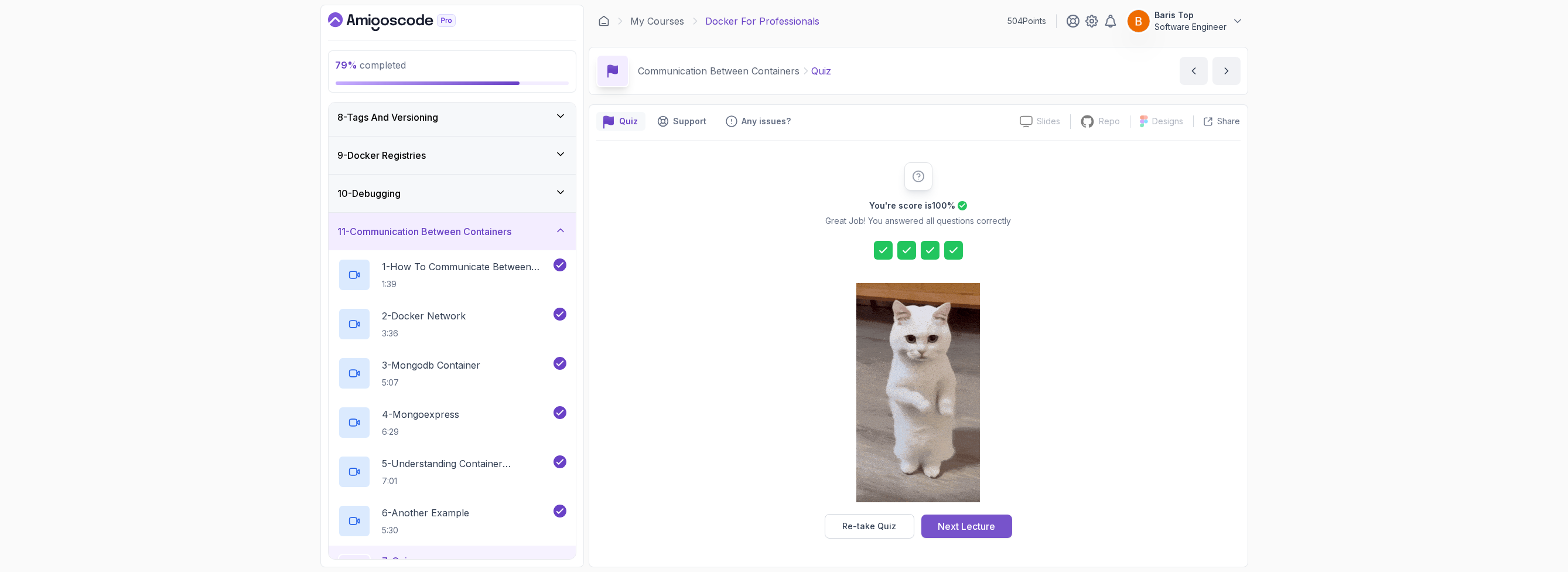
click at [976, 526] on div "Next Lecture" at bounding box center [967, 526] width 58 height 14
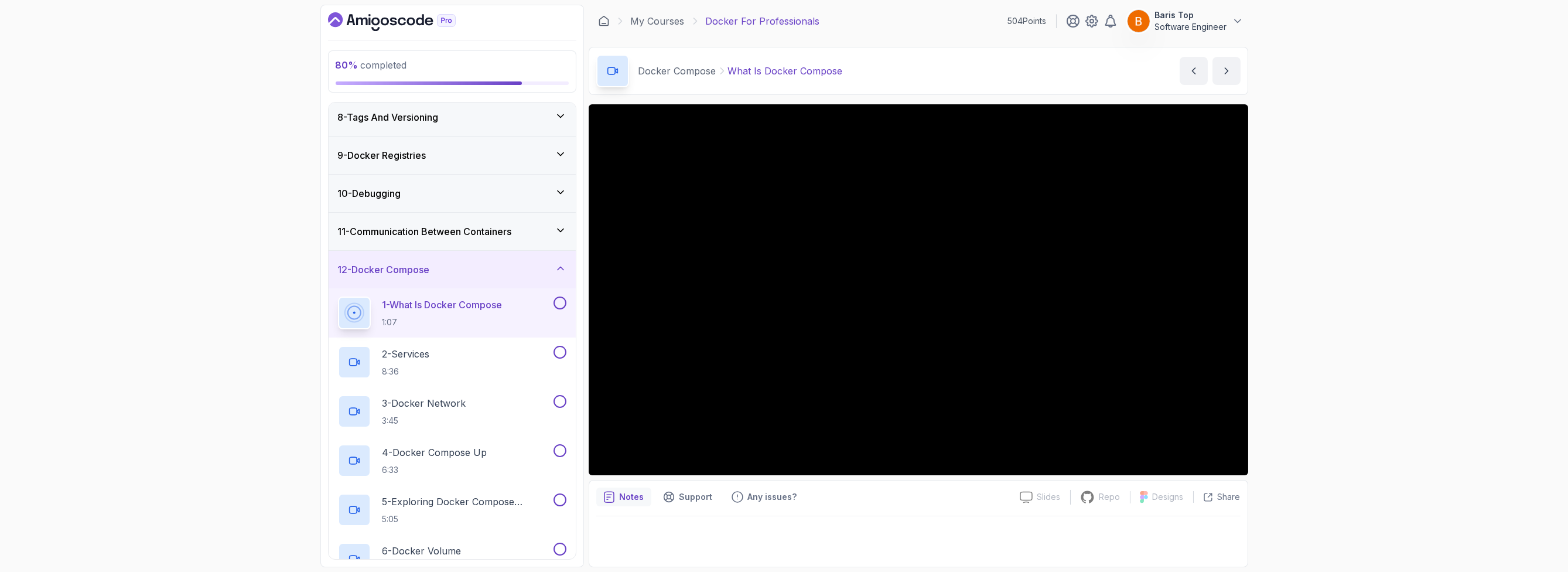
click at [559, 298] on button at bounding box center [559, 303] width 13 height 13
click at [562, 347] on button at bounding box center [559, 352] width 13 height 13
click at [559, 402] on button at bounding box center [559, 401] width 13 height 13
click at [553, 458] on button "4 - Docker Compose Up 6:33" at bounding box center [452, 460] width 229 height 33
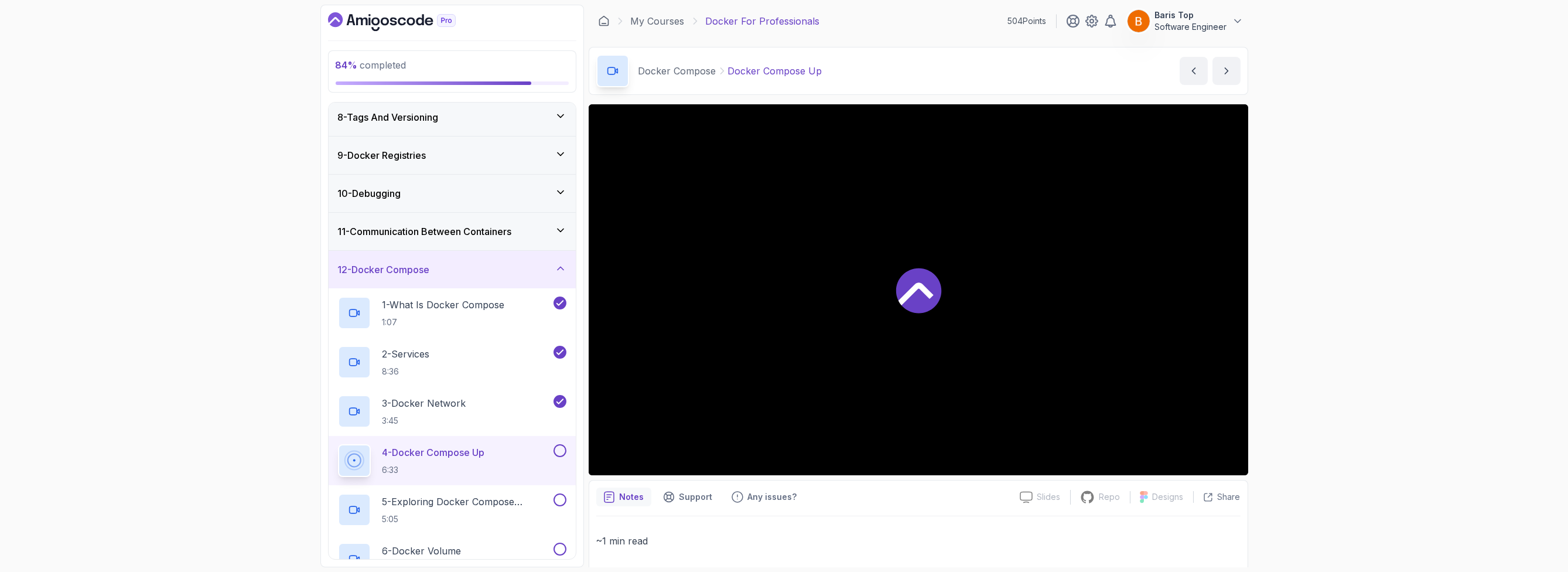
click at [556, 451] on button at bounding box center [559, 450] width 13 height 13
click at [559, 503] on button at bounding box center [559, 499] width 13 height 13
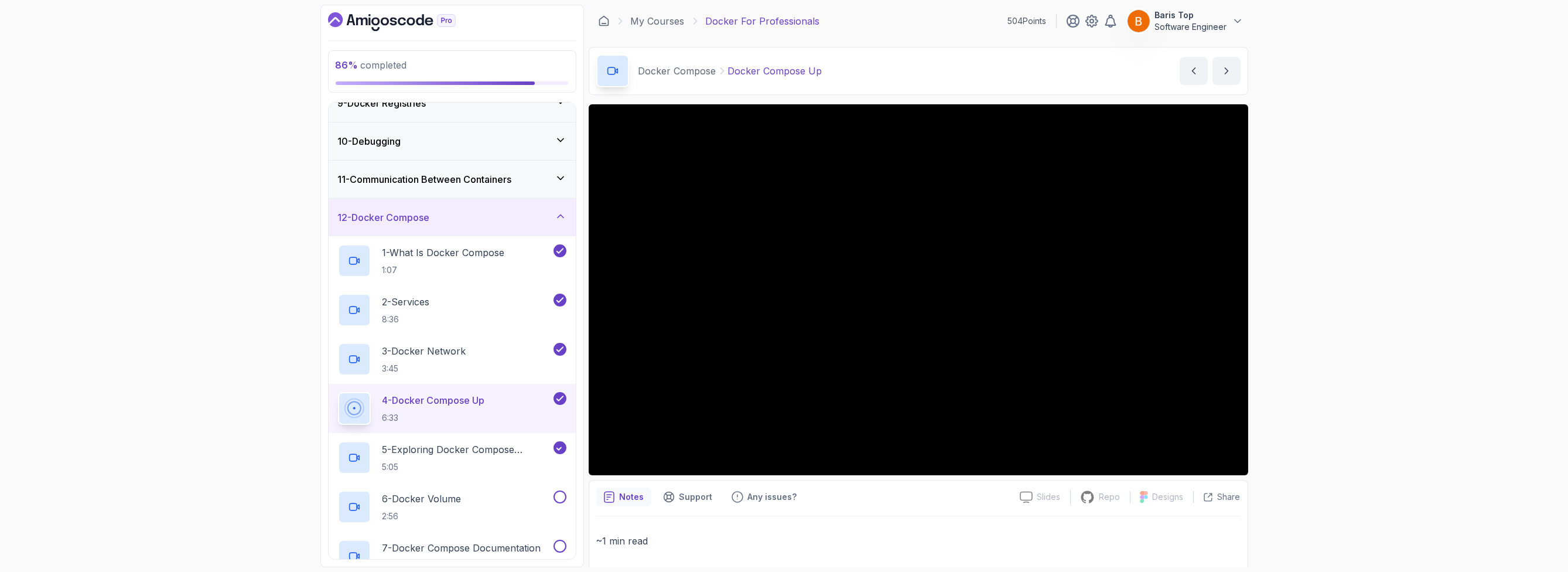
scroll to position [467, 0]
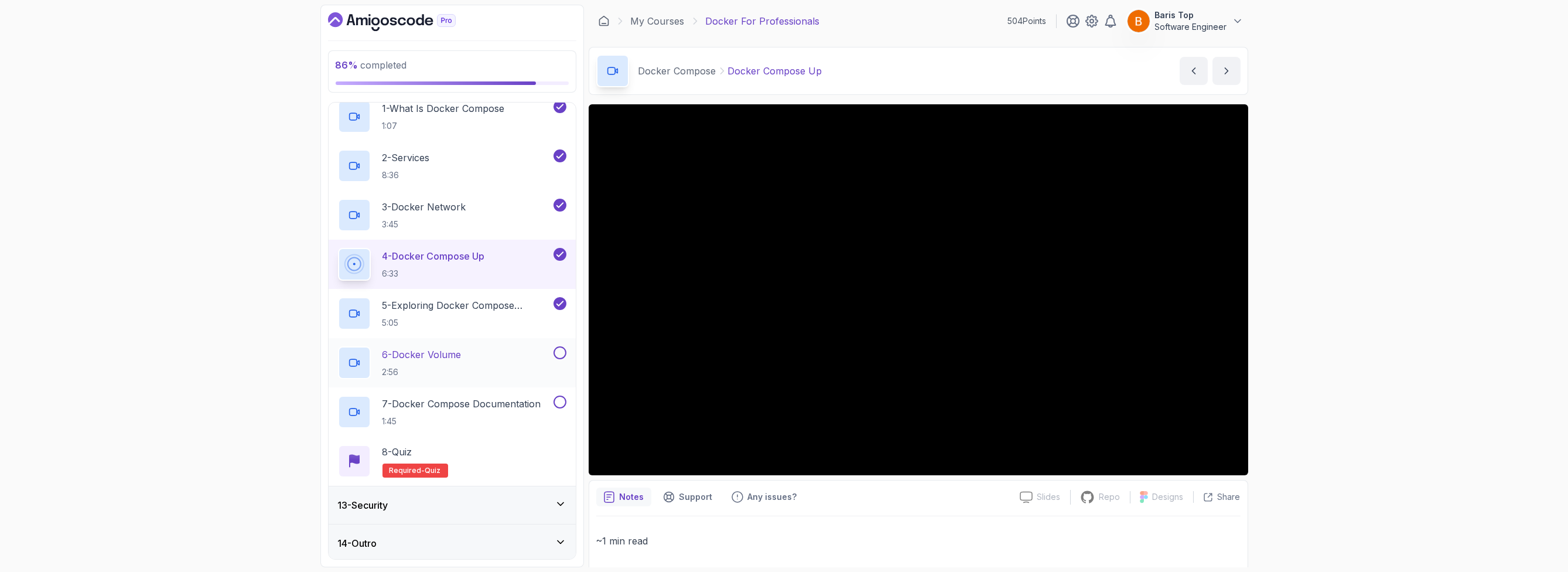
click at [563, 350] on button at bounding box center [559, 353] width 13 height 13
click at [562, 400] on button at bounding box center [559, 402] width 13 height 13
click at [518, 454] on div "8 - Quiz Required- quiz" at bounding box center [452, 461] width 229 height 33
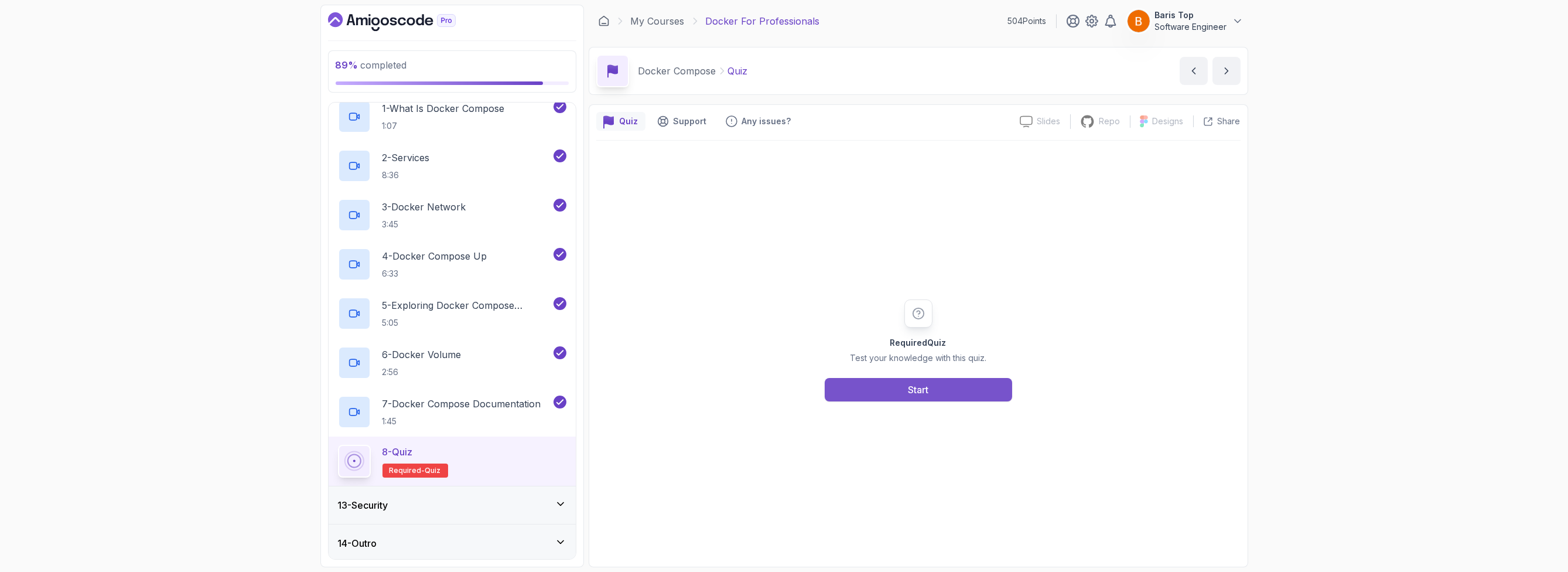
click at [847, 394] on button "Start" at bounding box center [917, 390] width 187 height 24
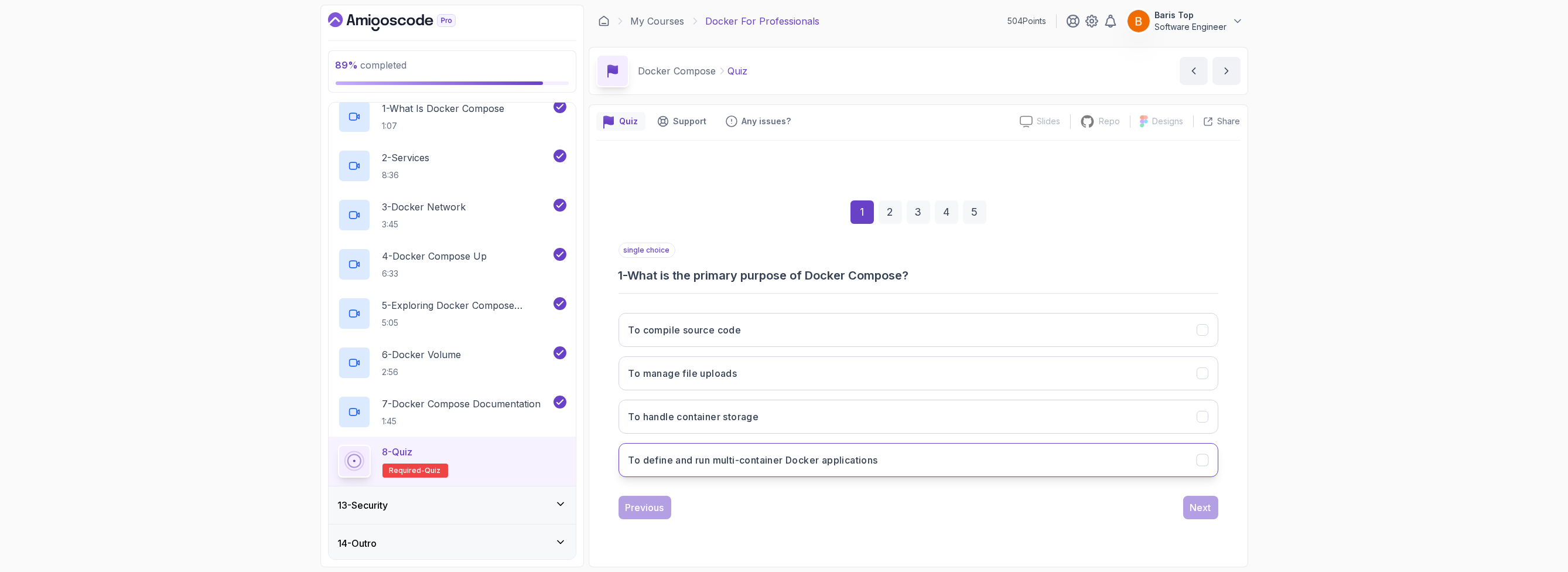
click at [954, 462] on button "To define and run multi-container Docker applications" at bounding box center [918, 460] width 600 height 34
click at [1200, 512] on div "Next" at bounding box center [1200, 507] width 21 height 14
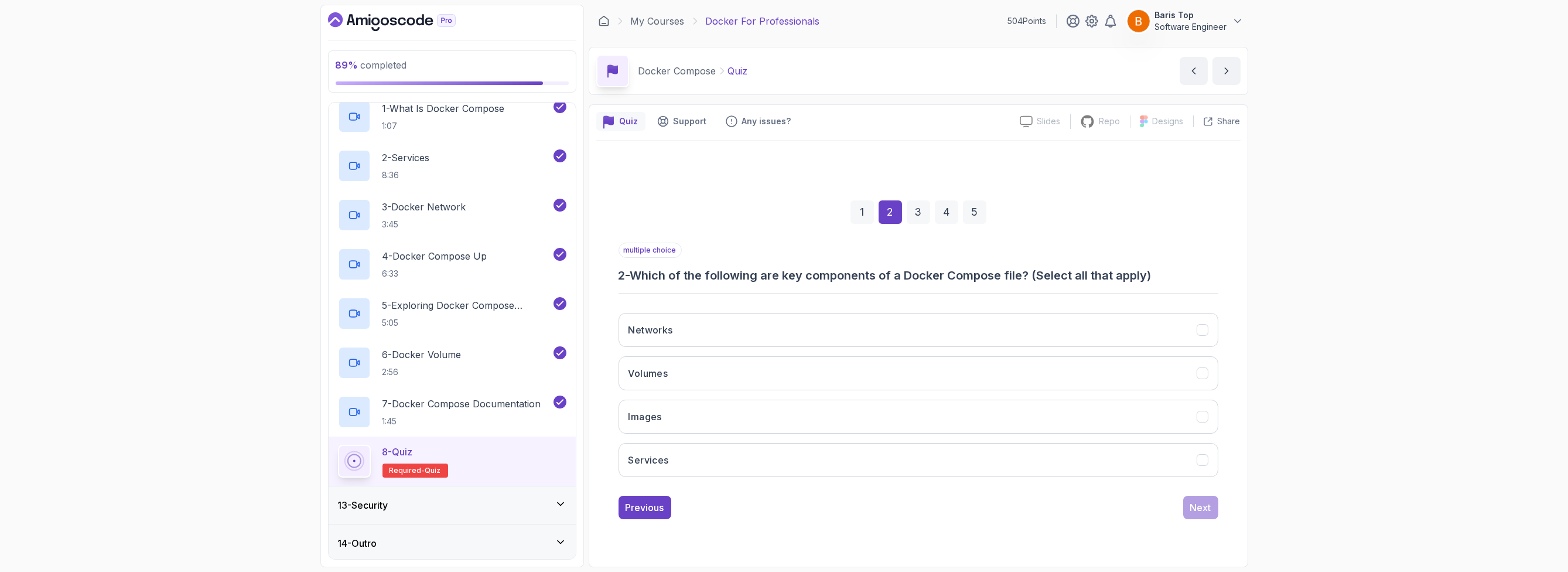
drag, startPoint x: 723, startPoint y: 445, endPoint x: 733, endPoint y: 434, distance: 14.9
click at [725, 445] on button "Services" at bounding box center [918, 460] width 600 height 34
click at [733, 419] on button "Images" at bounding box center [918, 416] width 600 height 34
click at [733, 365] on button "Volumes" at bounding box center [918, 373] width 600 height 34
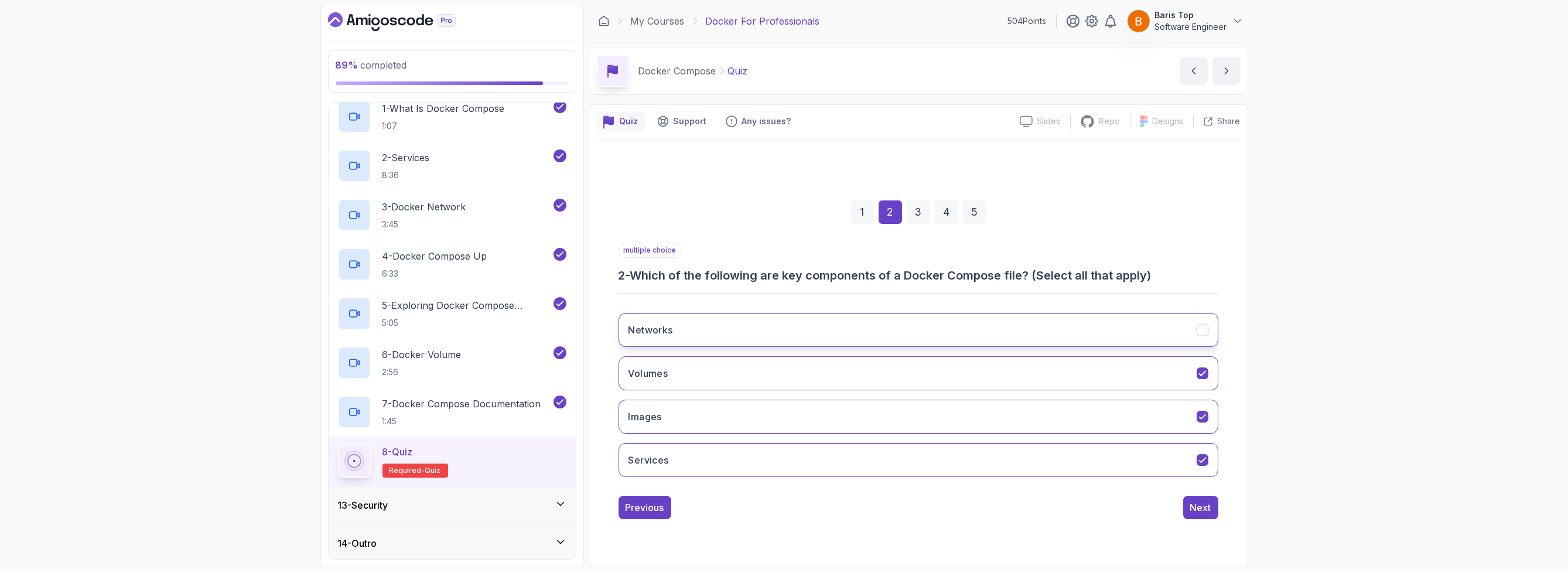
click at [732, 324] on button "Networks" at bounding box center [918, 330] width 600 height 34
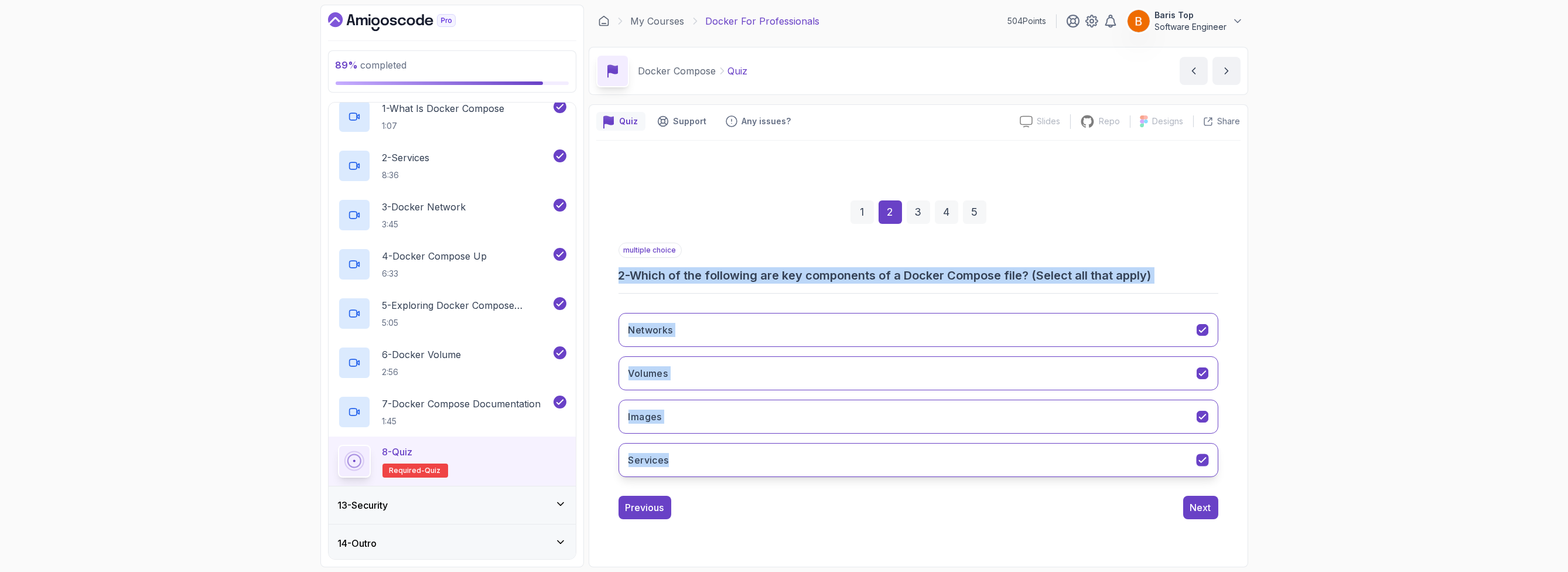
drag, startPoint x: 610, startPoint y: 271, endPoint x: 712, endPoint y: 456, distance: 211.3
click at [712, 456] on div "1 2 3 4 5 multiple choice 2 - Which of the following are key components of a Do…" at bounding box center [918, 350] width 644 height 356
copy div "2 - Which of the following are key components of a Docker Compose file? (Select…"
click at [722, 425] on button "Images" at bounding box center [918, 416] width 600 height 34
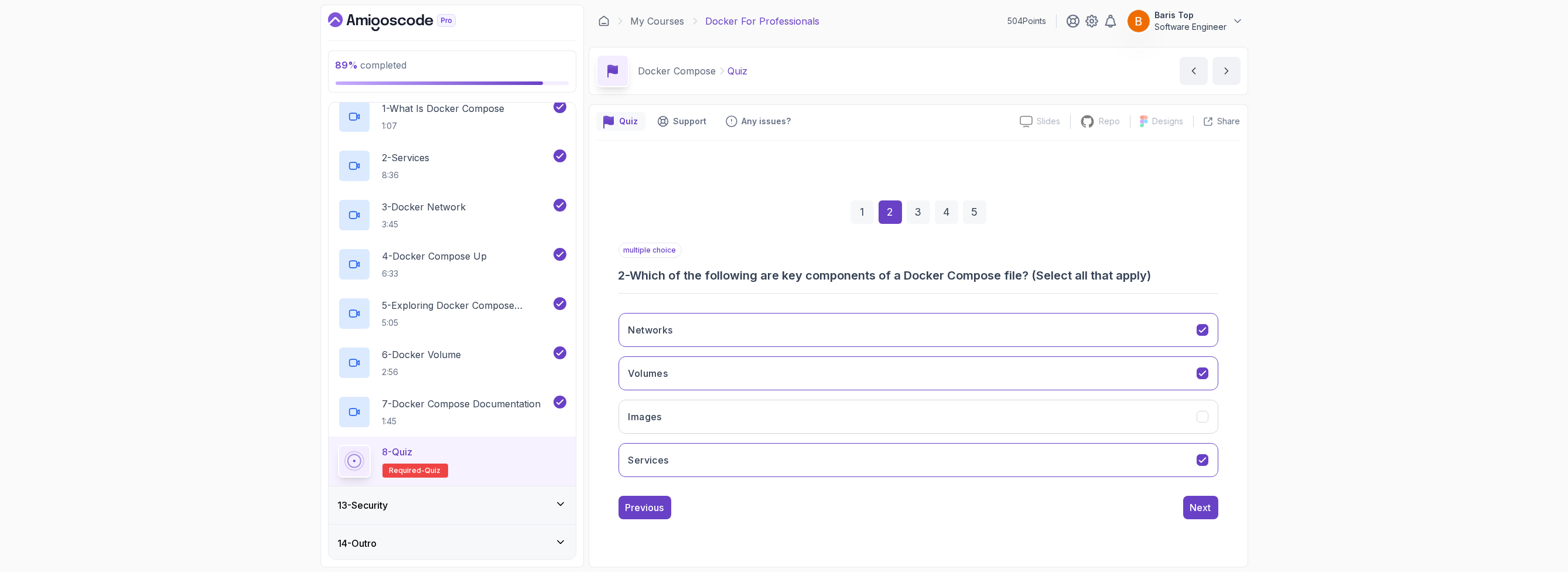
click at [723, 514] on div "Previous Next" at bounding box center [918, 508] width 600 height 24
click at [1194, 507] on div "Next" at bounding box center [1200, 507] width 21 height 14
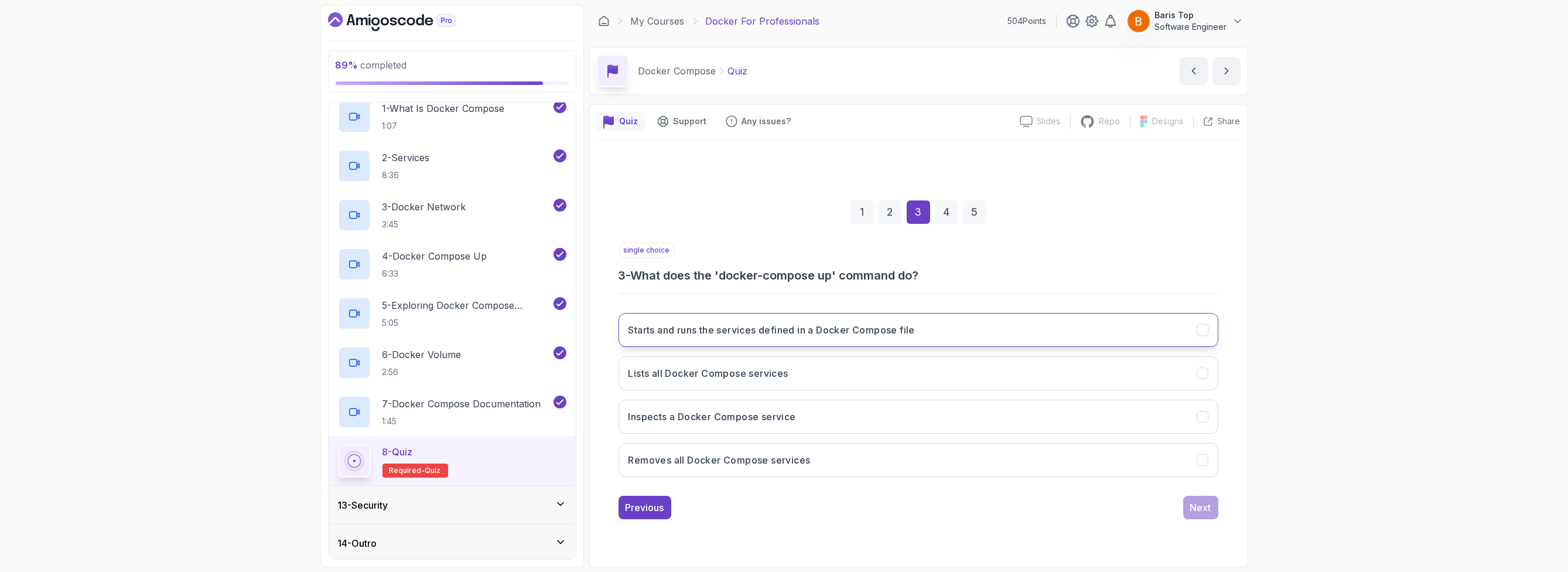
click at [965, 329] on button "Starts and runs the services defined in a Docker Compose file" at bounding box center [918, 330] width 600 height 34
click at [1204, 504] on div "Next" at bounding box center [1200, 507] width 21 height 14
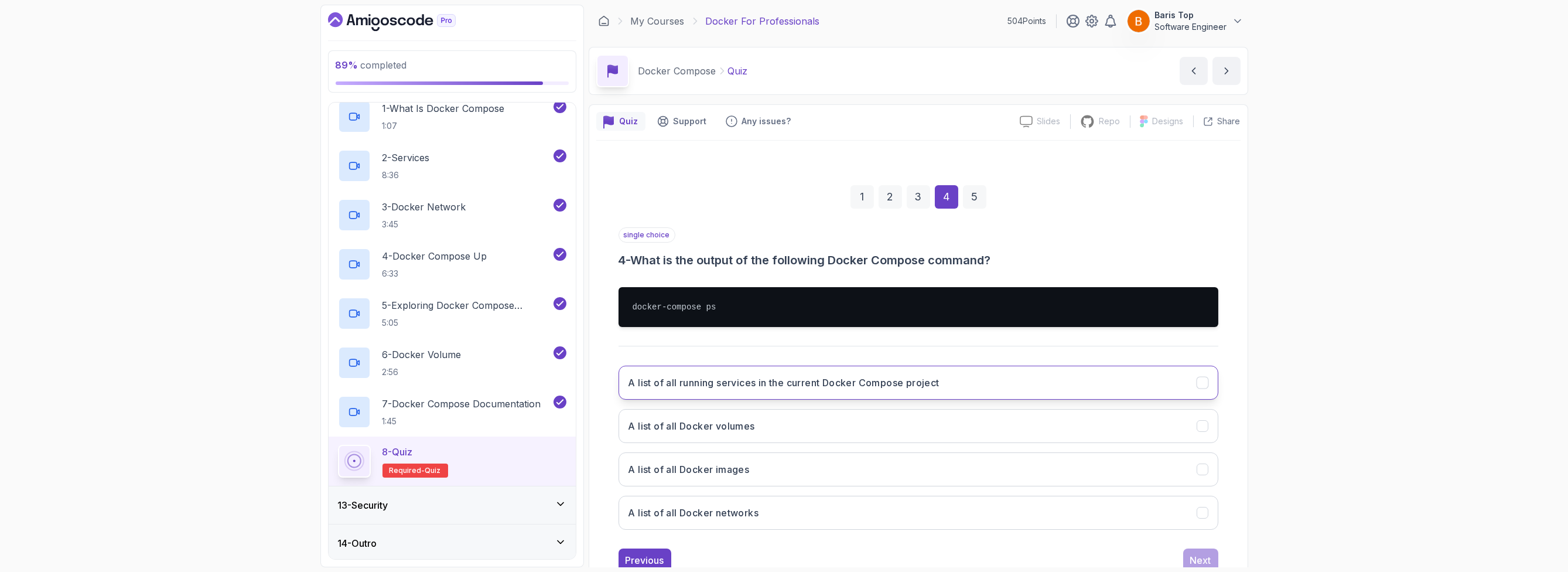
click at [939, 382] on h3 "A list of all running services in the current Docker Compose project" at bounding box center [784, 382] width 311 height 14
click at [1194, 564] on div "Next" at bounding box center [1200, 560] width 21 height 14
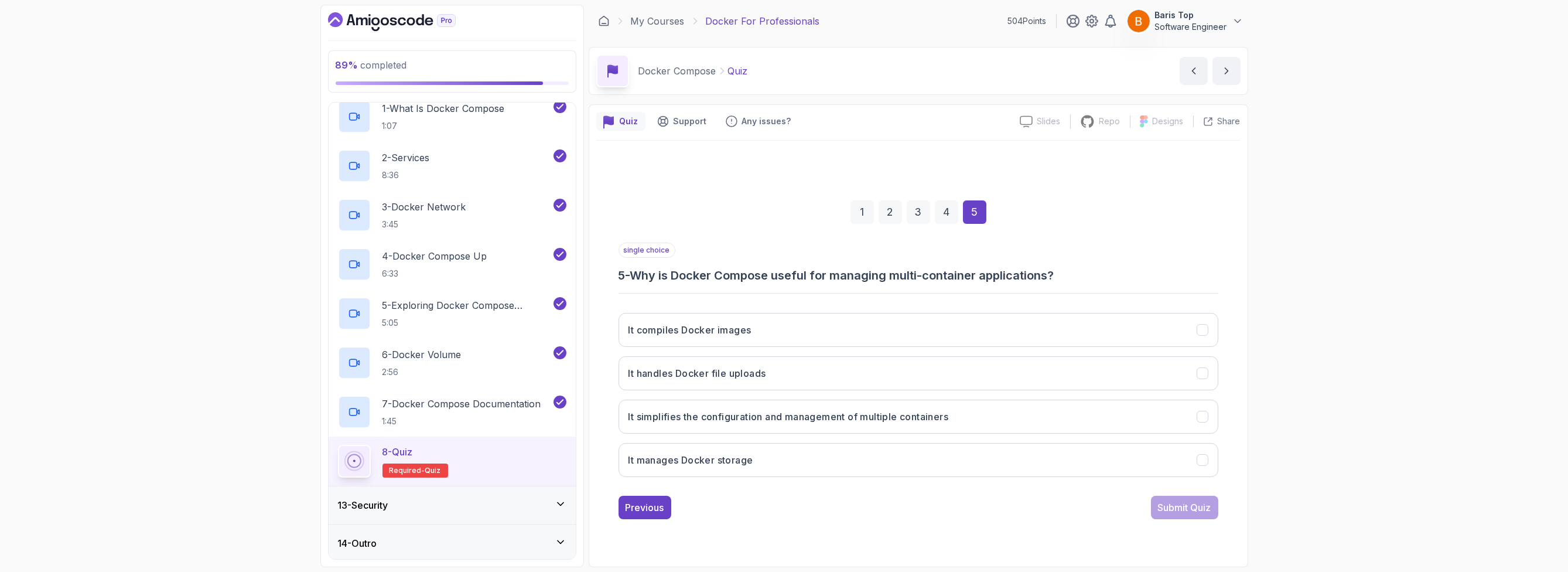
click at [786, 261] on div "single choice 5 - Why is Docker Compose useful for managing multi-container app…" at bounding box center [918, 263] width 600 height 41
click at [995, 418] on button "It simplifies the configuration and management of multiple containers" at bounding box center [918, 416] width 600 height 34
click at [1184, 508] on div "Submit Quiz" at bounding box center [1184, 507] width 53 height 14
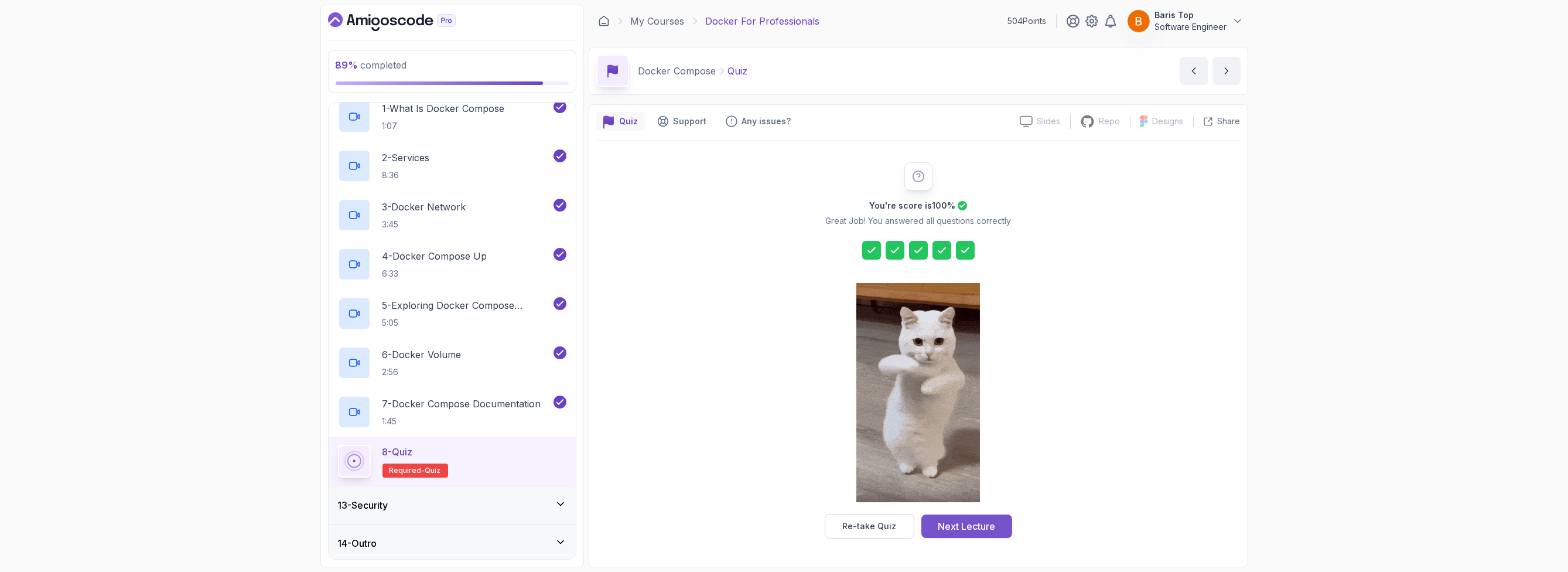
click at [968, 525] on div "Next Lecture" at bounding box center [967, 526] width 58 height 14
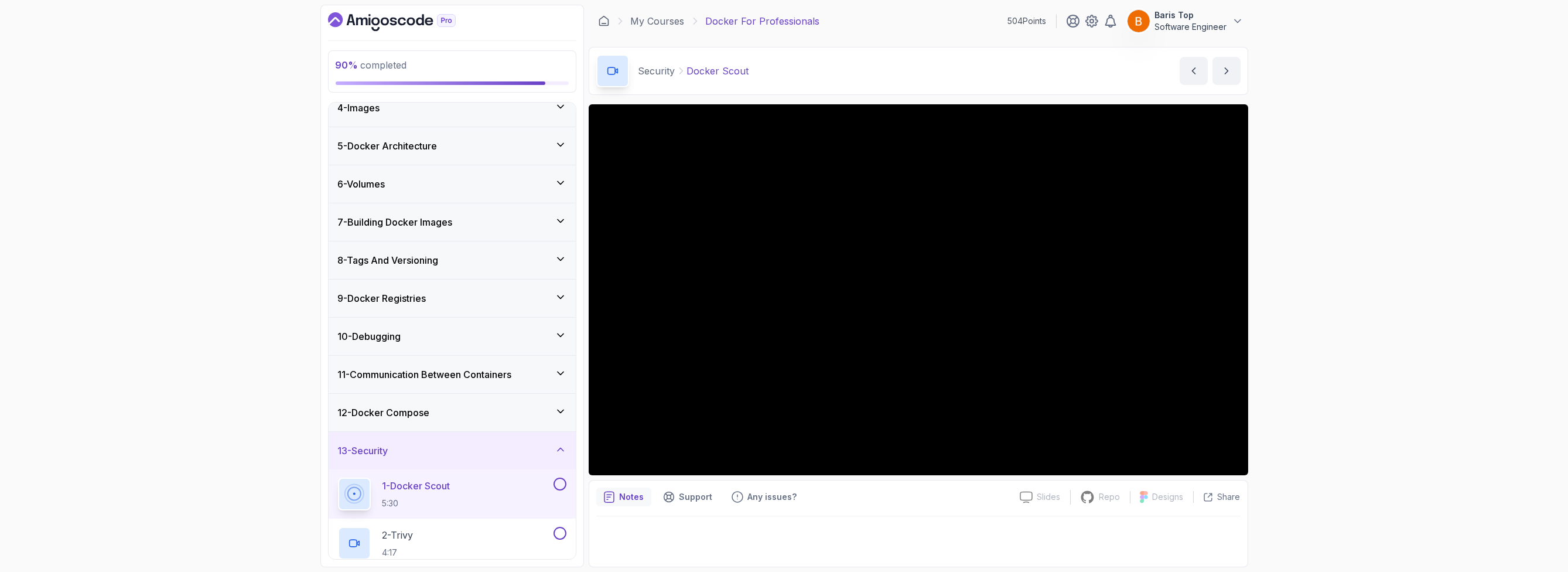
scroll to position [214, 0]
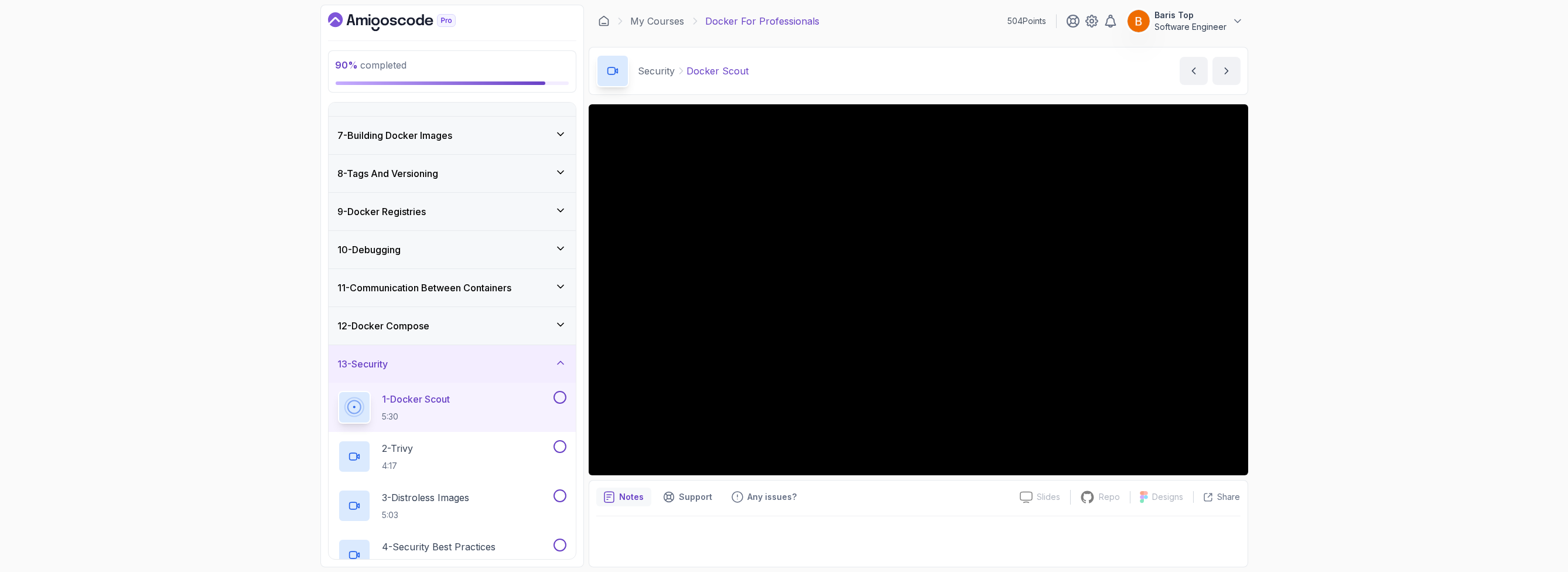
click at [561, 394] on button at bounding box center [559, 397] width 13 height 13
